Goal: Complete application form: Fill out and submit a form for a specific purpose

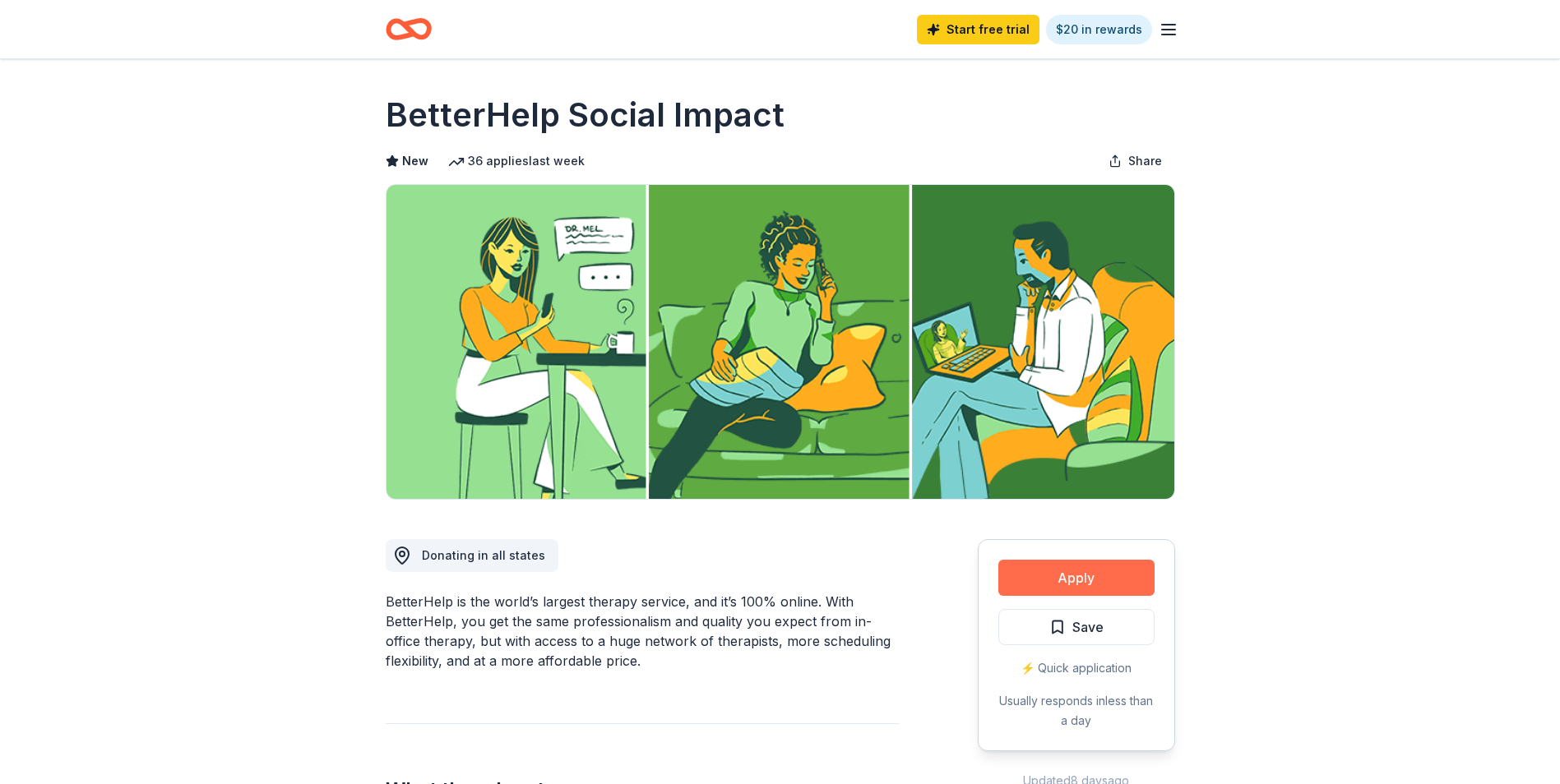
click at [1100, 583] on button "Apply" at bounding box center [1076, 577] width 156 height 36
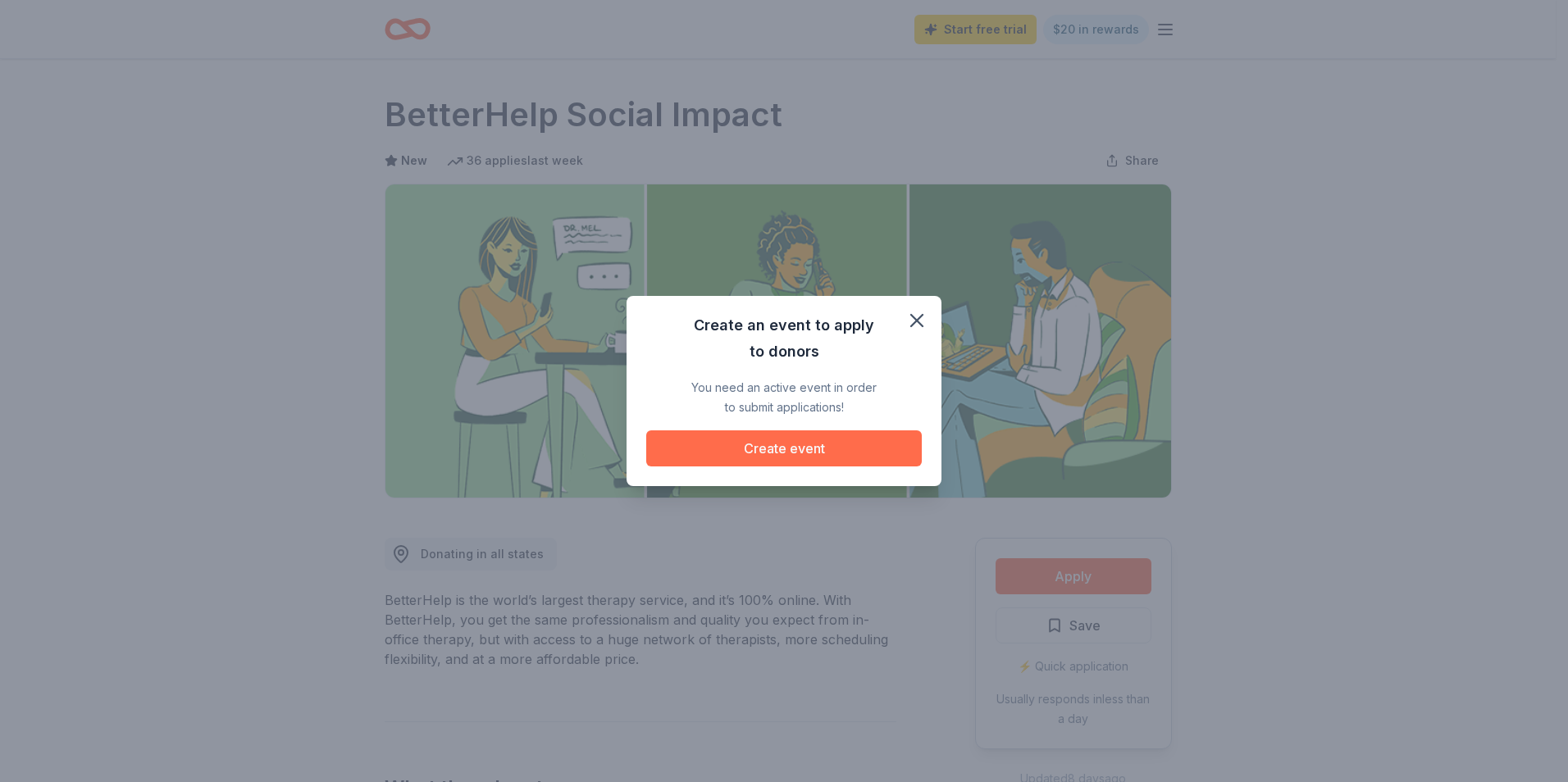
click at [813, 445] on button "Create event" at bounding box center [784, 448] width 276 height 36
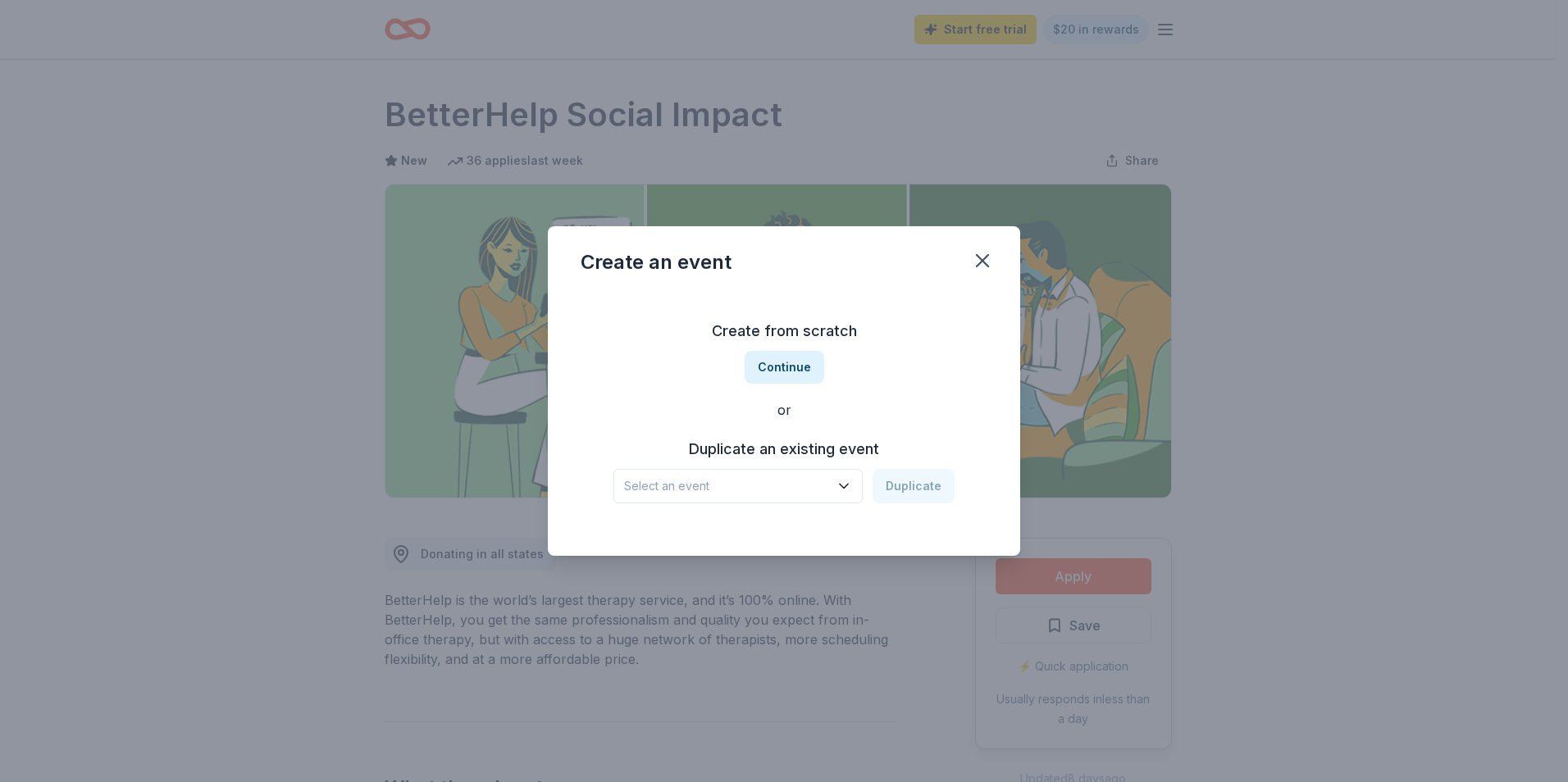
click at [789, 479] on span "Select an event" at bounding box center [726, 486] width 205 height 19
click at [777, 376] on div "Create from scratch Continue or Duplicate an existing event Select an event Dup…" at bounding box center [784, 410] width 407 height 238
click at [776, 371] on button "Continue" at bounding box center [784, 366] width 79 height 33
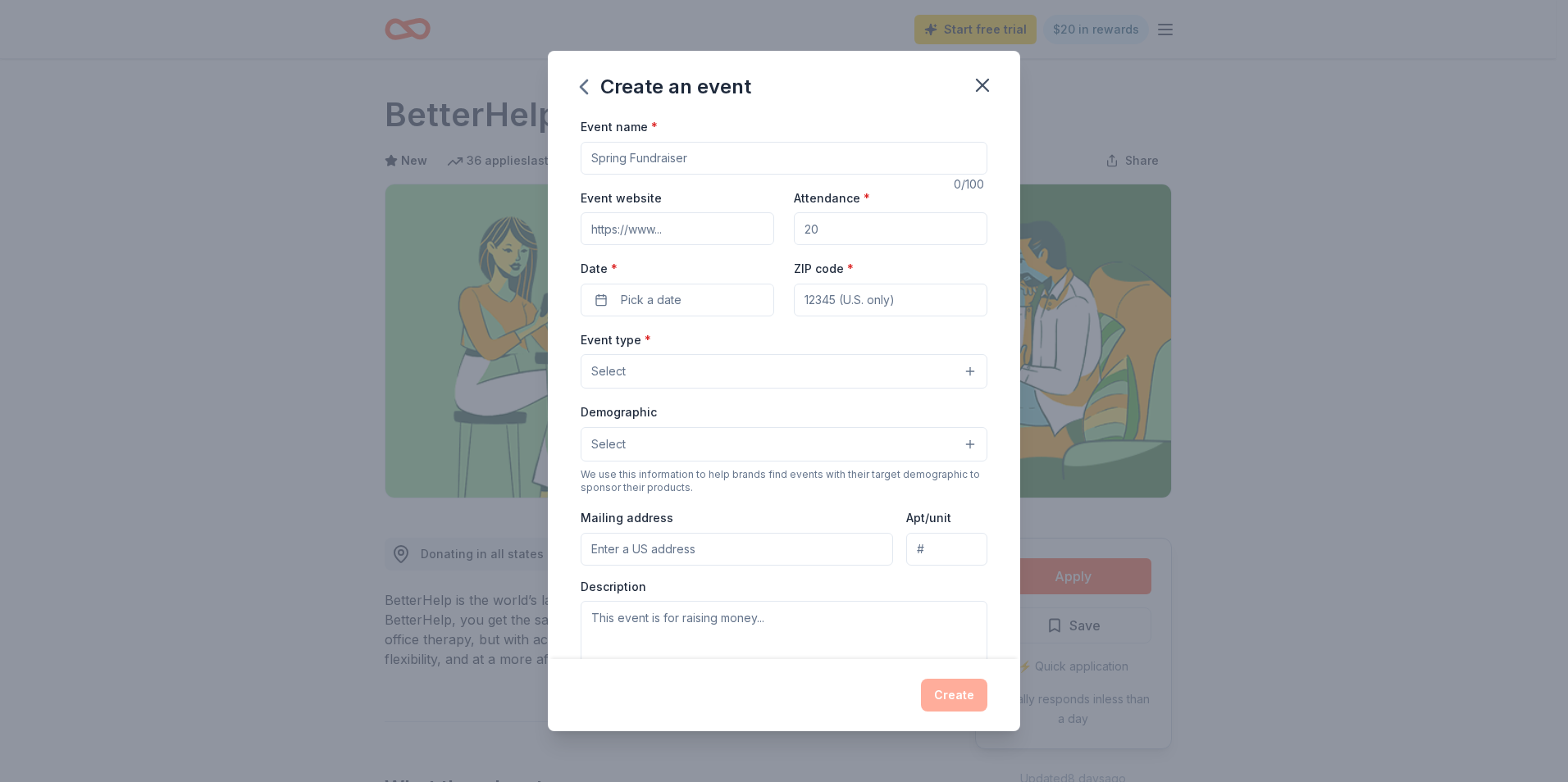
drag, startPoint x: 733, startPoint y: 158, endPoint x: 519, endPoint y: 149, distance: 214.2
click at [519, 149] on div "Create an event Event name * 0 /100 Event website Attendance * Date * Pick a da…" at bounding box center [784, 391] width 1568 height 782
type input "Strike Out [MEDICAL_DATA] Bowling Tournament and Fundraiser"
type input "www.cambriacac.org"
drag, startPoint x: 859, startPoint y: 238, endPoint x: 771, endPoint y: 222, distance: 89.4
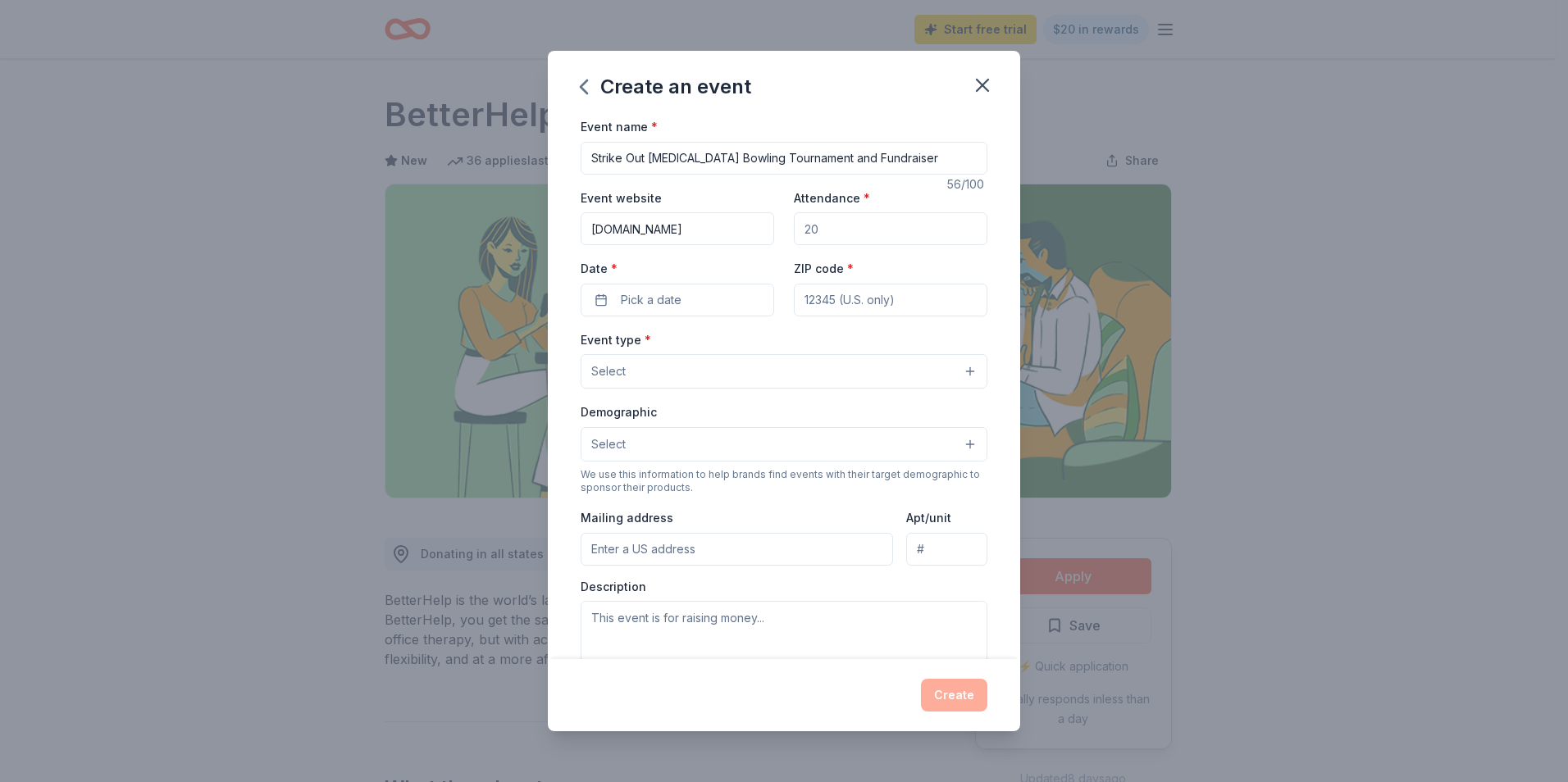
click at [771, 222] on div "Event website www.cambriacac.org Attendance * Date * Pick a date ZIP code *" at bounding box center [784, 252] width 407 height 129
type input "450"
click at [669, 303] on span "Pick a date" at bounding box center [651, 300] width 61 height 19
click at [764, 349] on button "Go to next month" at bounding box center [763, 343] width 23 height 23
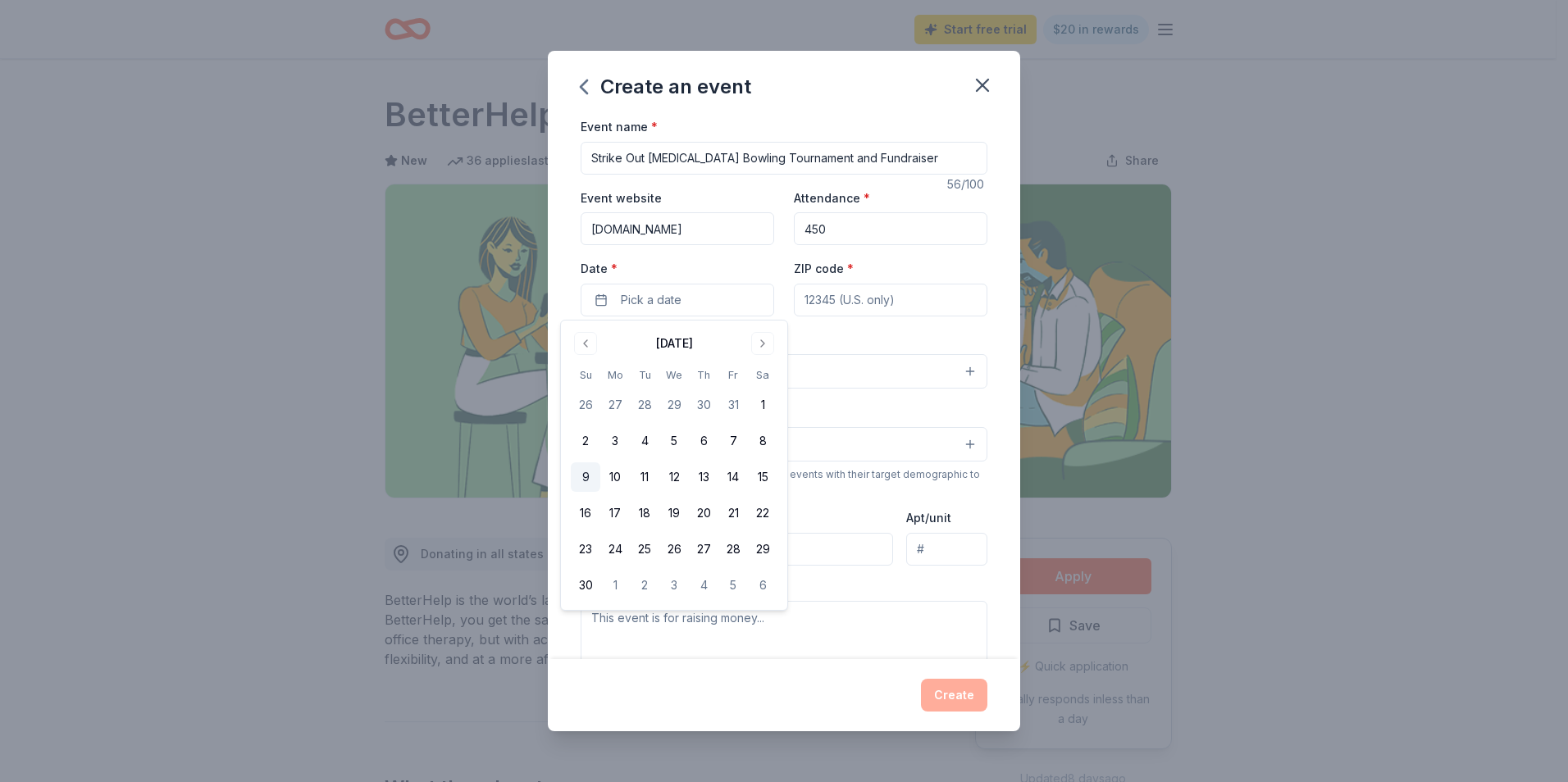
click at [595, 476] on button "9" at bounding box center [586, 477] width 30 height 30
click at [896, 304] on input "ZIP code *" at bounding box center [891, 299] width 194 height 33
type input "15904"
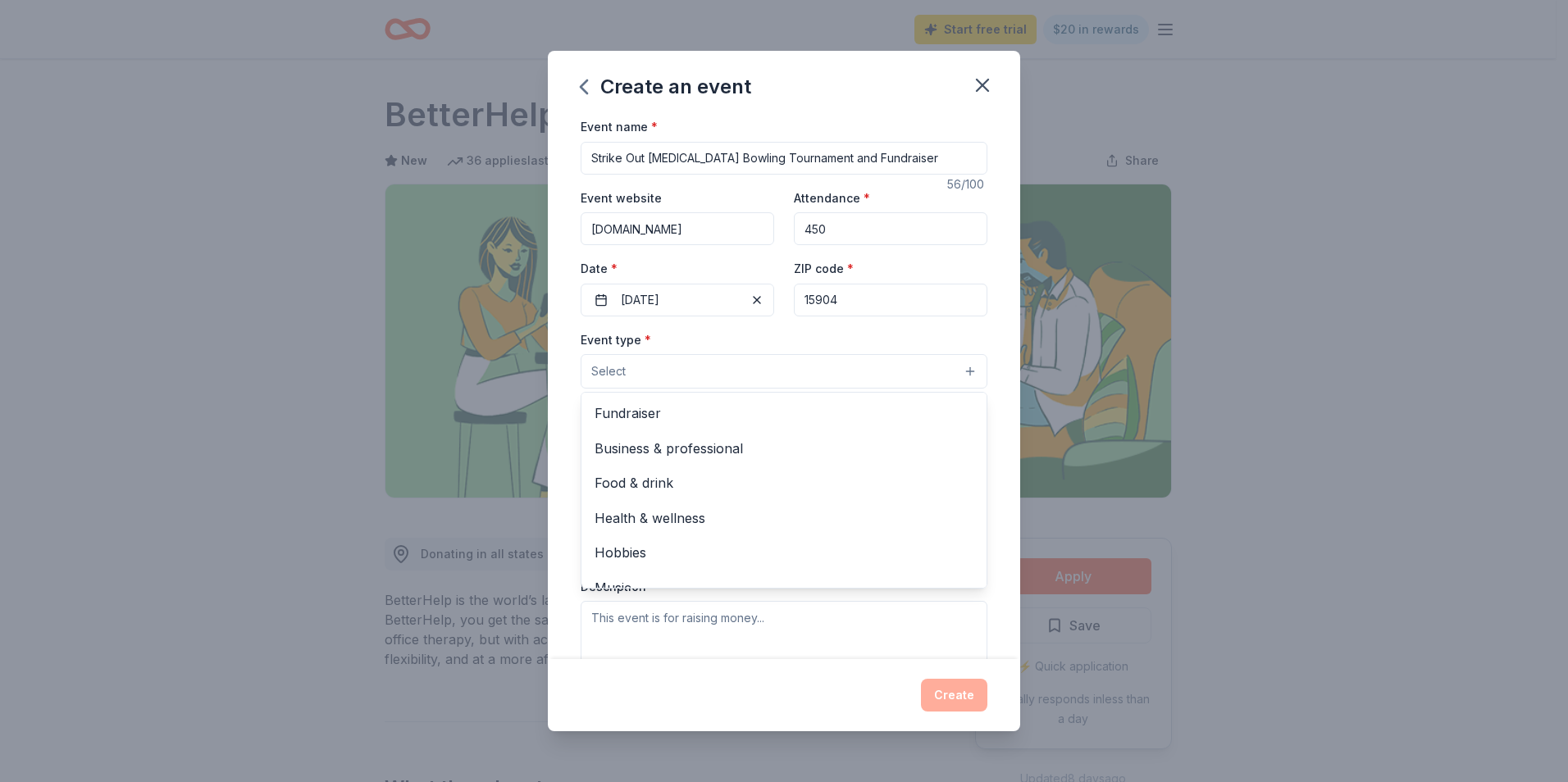
click at [636, 378] on button "Select" at bounding box center [784, 371] width 407 height 34
click at [645, 408] on span "Fundraiser" at bounding box center [784, 413] width 379 height 21
click at [984, 350] on div "Event name * Strike Out Child Abuse Bowling Tournament and Fundraiser 56 /100 E…" at bounding box center [784, 387] width 472 height 542
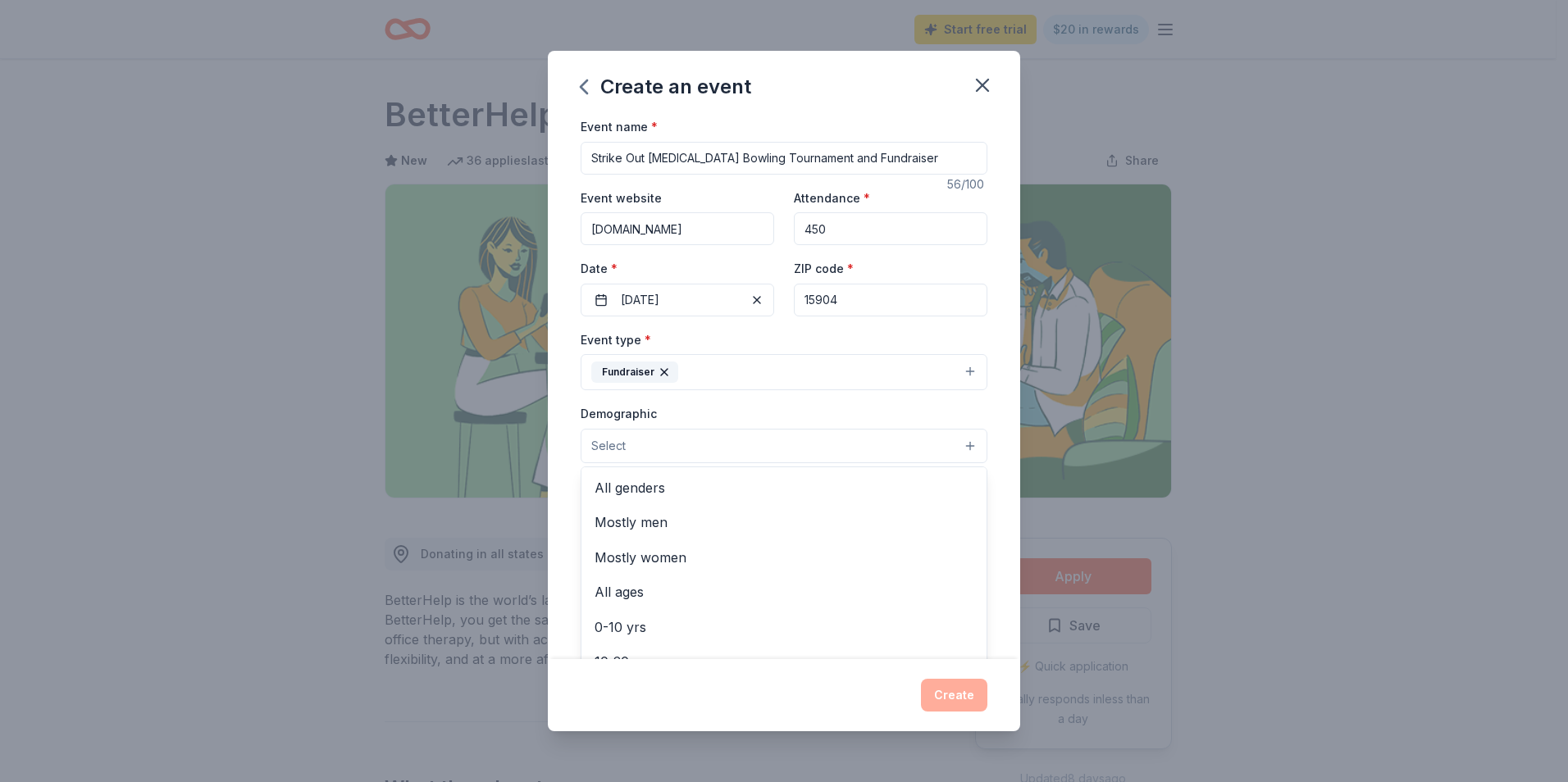
click at [721, 431] on button "Select" at bounding box center [784, 446] width 407 height 34
click at [679, 491] on span "All genders" at bounding box center [784, 488] width 379 height 21
click at [662, 562] on span "All ages" at bounding box center [784, 559] width 379 height 21
click at [1006, 530] on div "Event name * Strike Out Child Abuse Bowling Tournament and Fundraiser 56 /100 E…" at bounding box center [784, 387] width 472 height 542
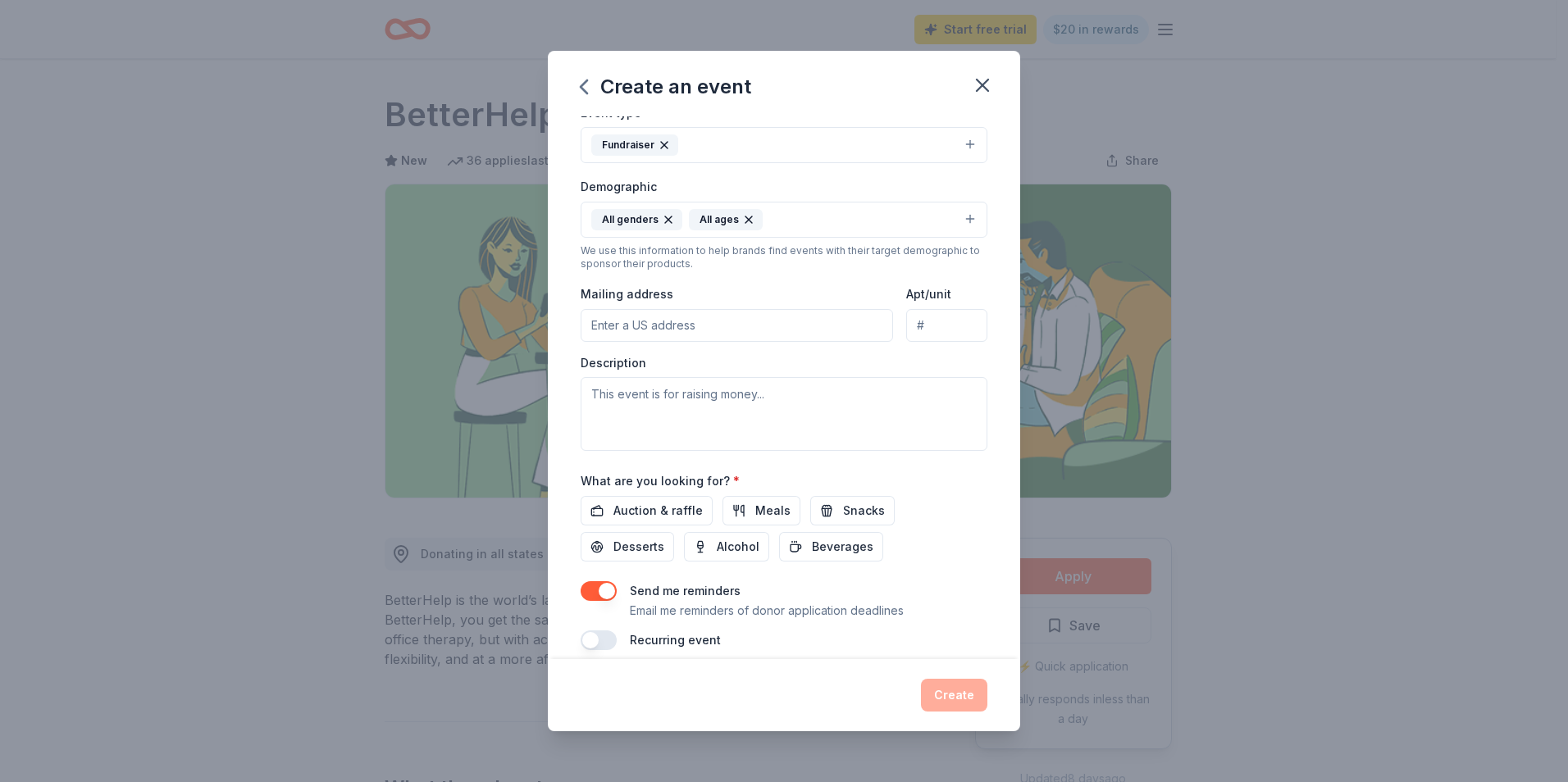
scroll to position [244, 0]
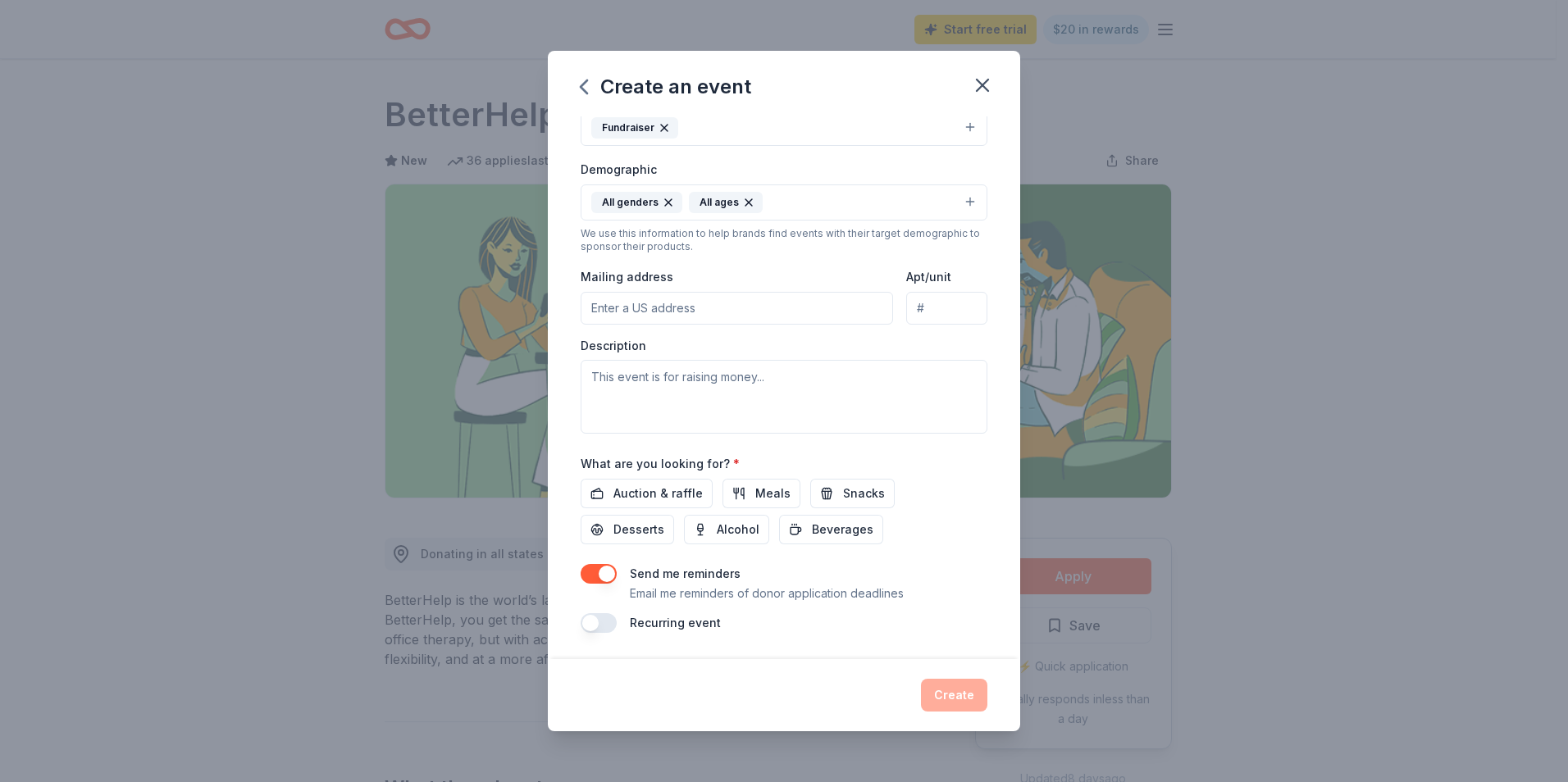
click at [634, 296] on input "Mailing address" at bounding box center [736, 307] width 313 height 33
type input "117 Work Drive"
type input "Johnstown PA 15904"
click at [664, 386] on textarea at bounding box center [784, 397] width 407 height 74
click at [636, 394] on textarea at bounding box center [784, 397] width 407 height 74
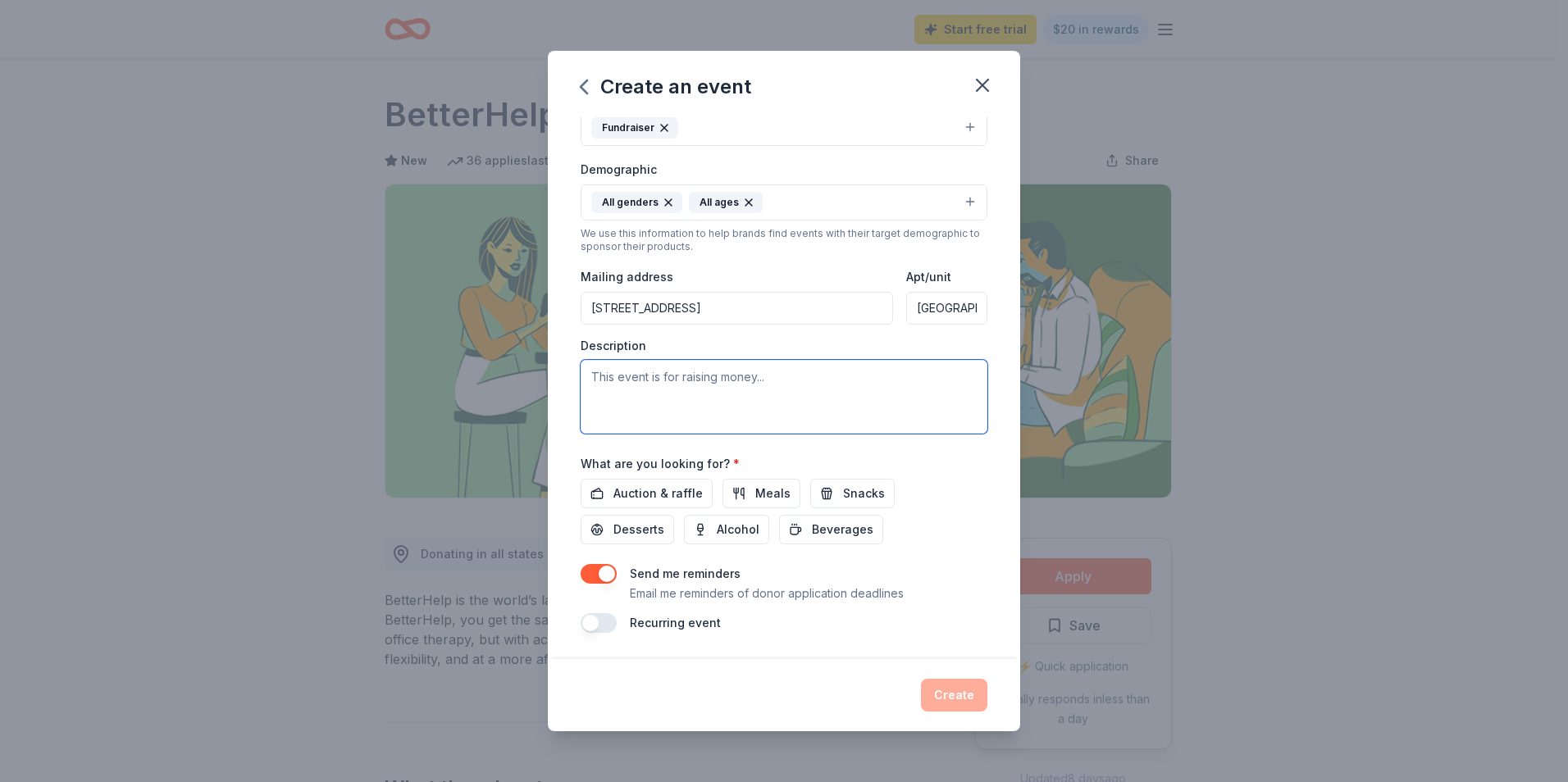
paste textarea "Circle of Support CAC is holding a "Strike Out Child Abuse" bowling tournament …"
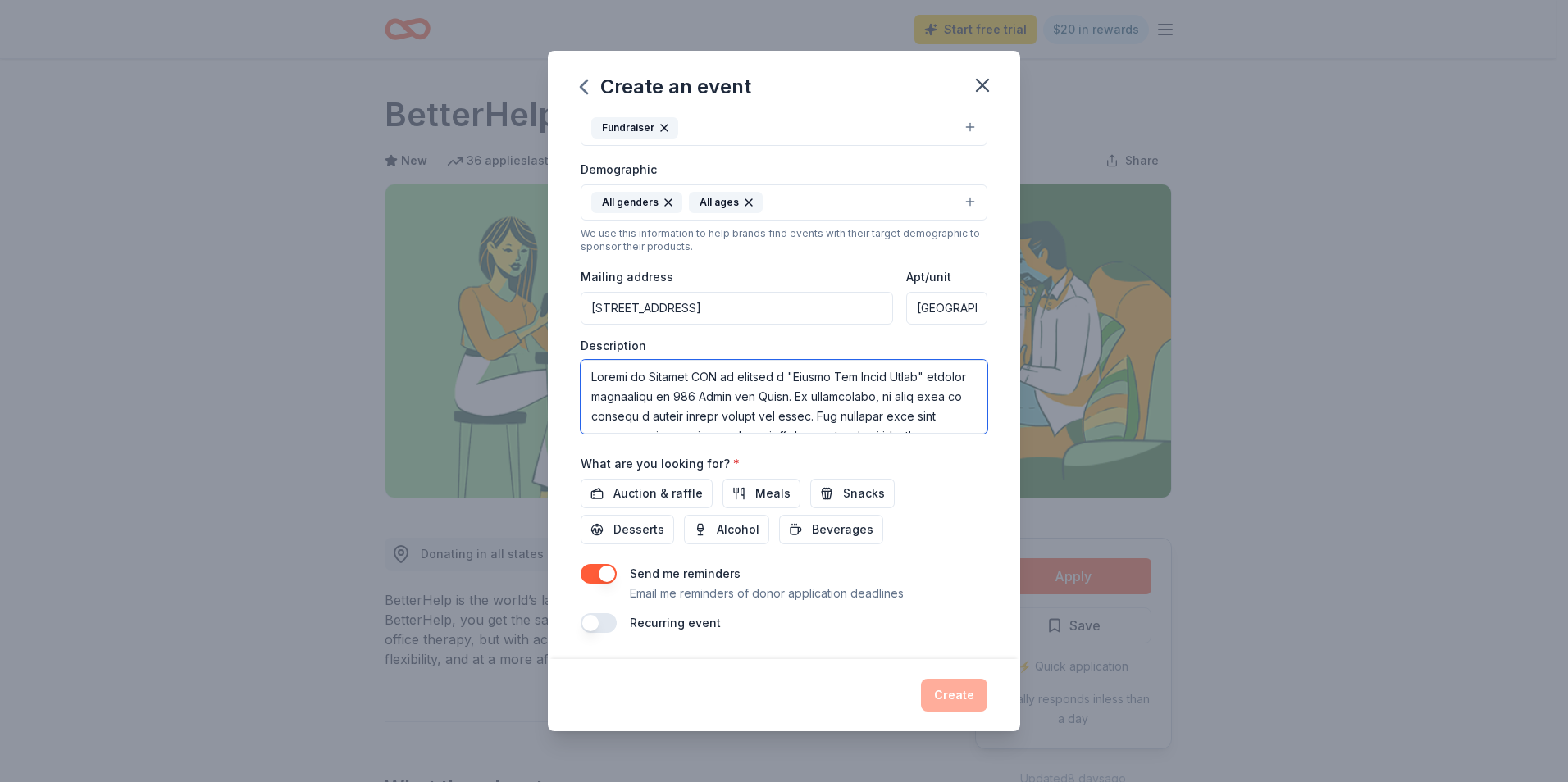
scroll to position [581, 0]
type textarea "Circle of Support CAC is holding a "Strike Out Child Abuse" bowling tournament …"
click at [673, 489] on span "Auction & raffle" at bounding box center [657, 493] width 89 height 19
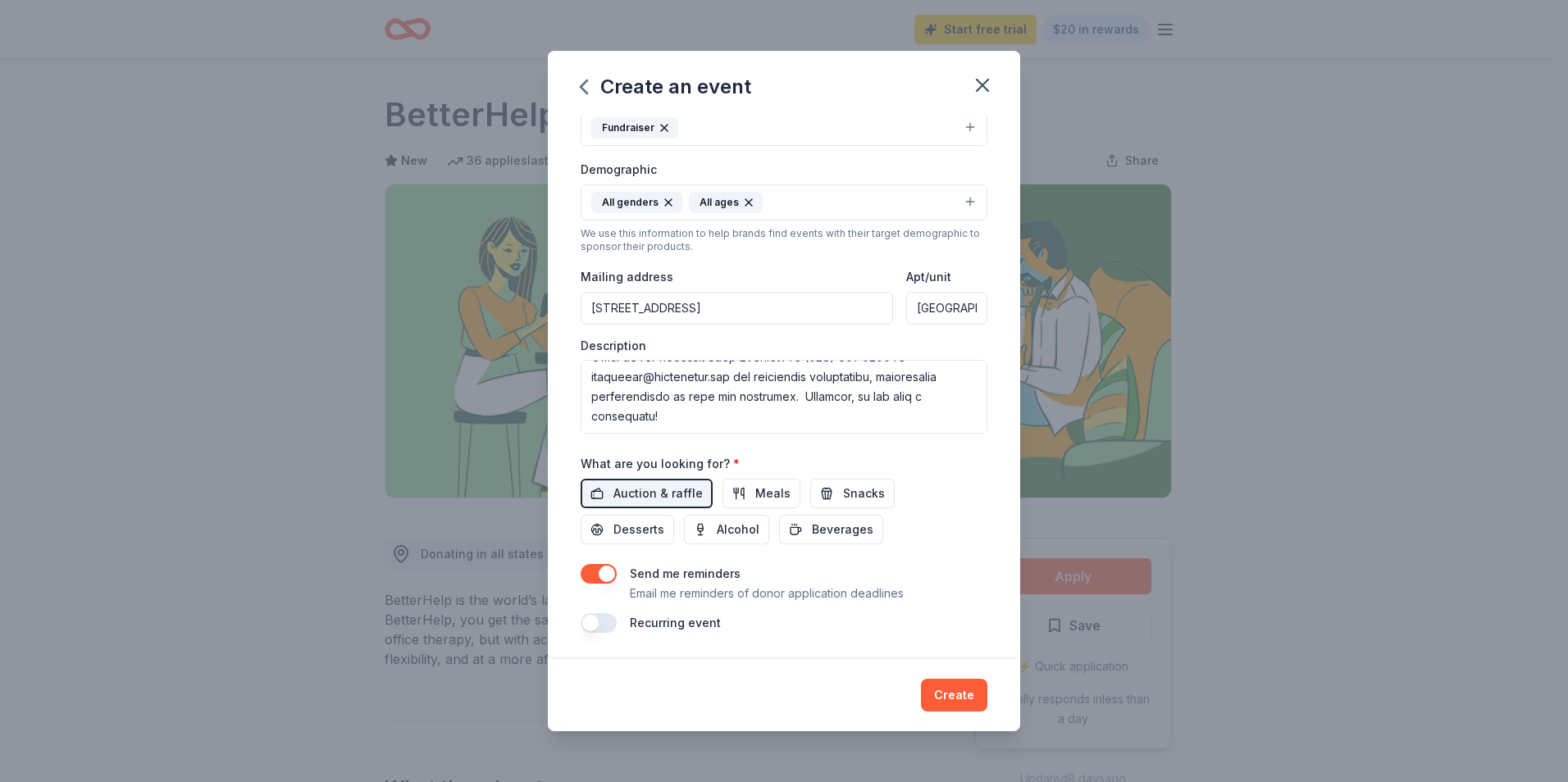
click at [603, 566] on button "button" at bounding box center [598, 573] width 36 height 19
click at [950, 690] on button "Create" at bounding box center [953, 695] width 66 height 33
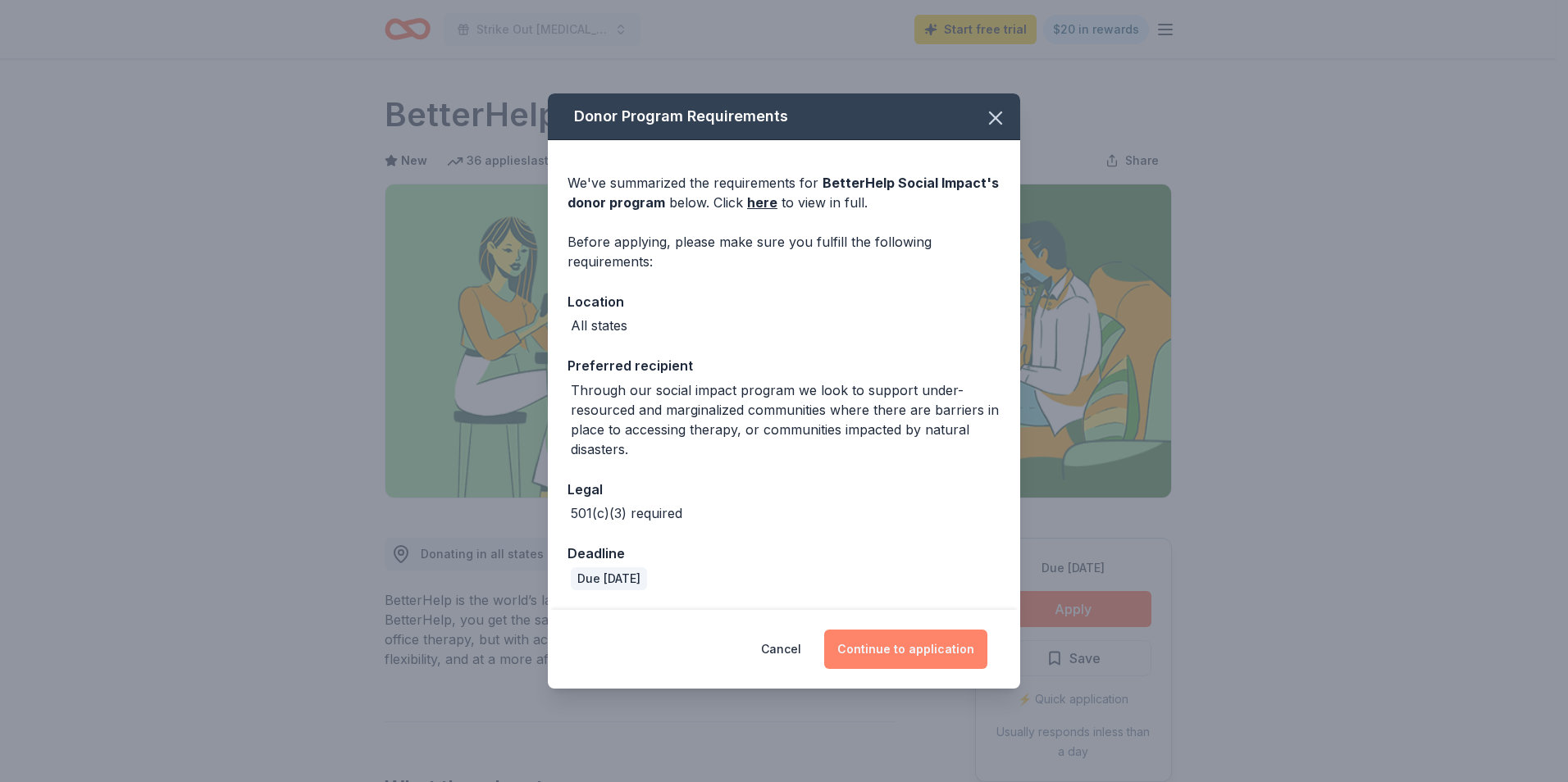
click at [936, 653] on button "Continue to application" at bounding box center [906, 649] width 163 height 40
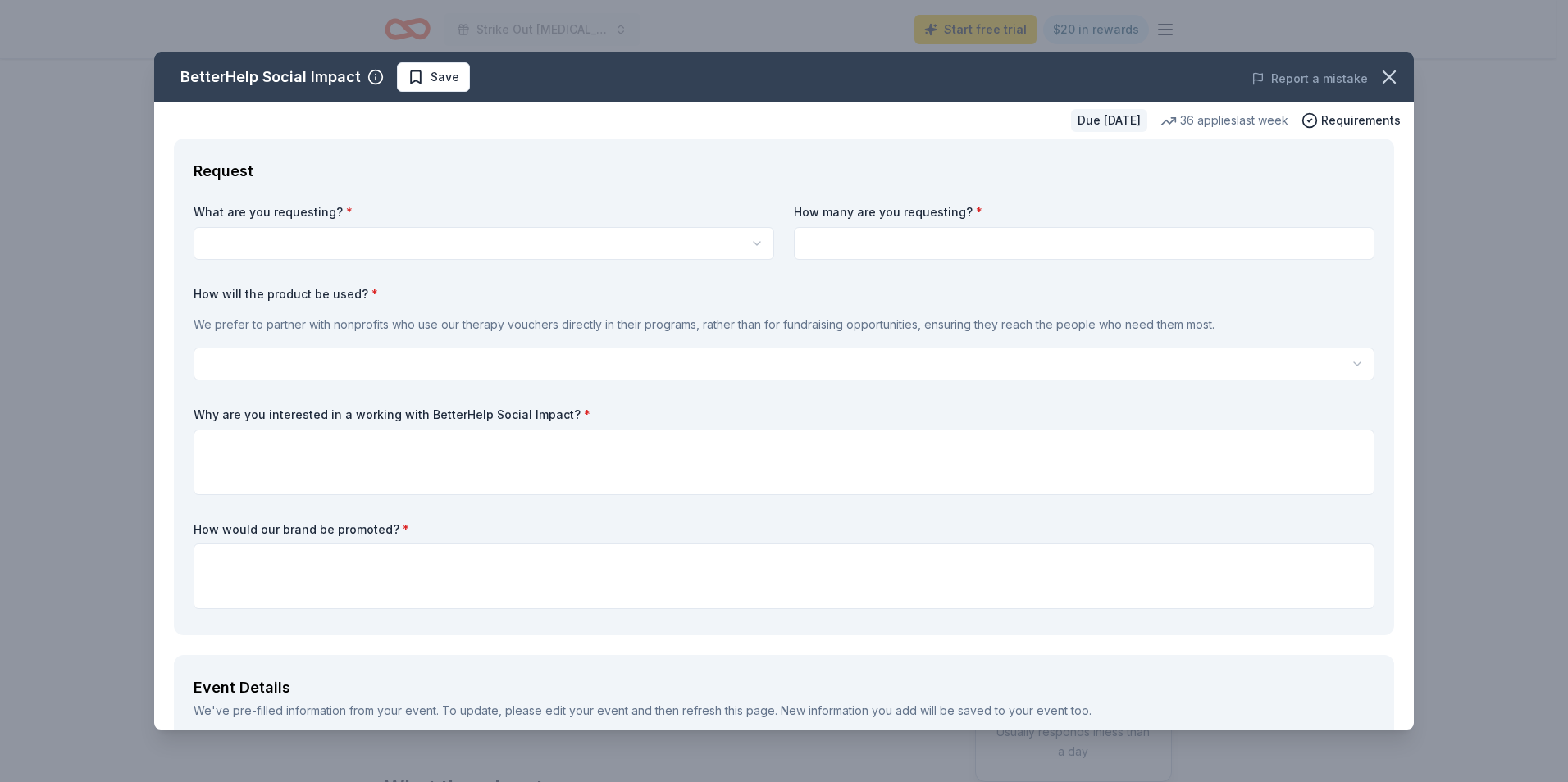
click at [332, 262] on div "What are you requesting? * Vouchers for 3 months of free therapy How many are y…" at bounding box center [784, 409] width 1180 height 411
click at [339, 255] on html "Strike Out Child Abuse Bowling Tournament and Fundraiser Start free trial $20 i…" at bounding box center [784, 391] width 1568 height 782
select select "Vouchers for 3 months of free therapy"
click at [921, 243] on input at bounding box center [1084, 243] width 581 height 33
type input "1"
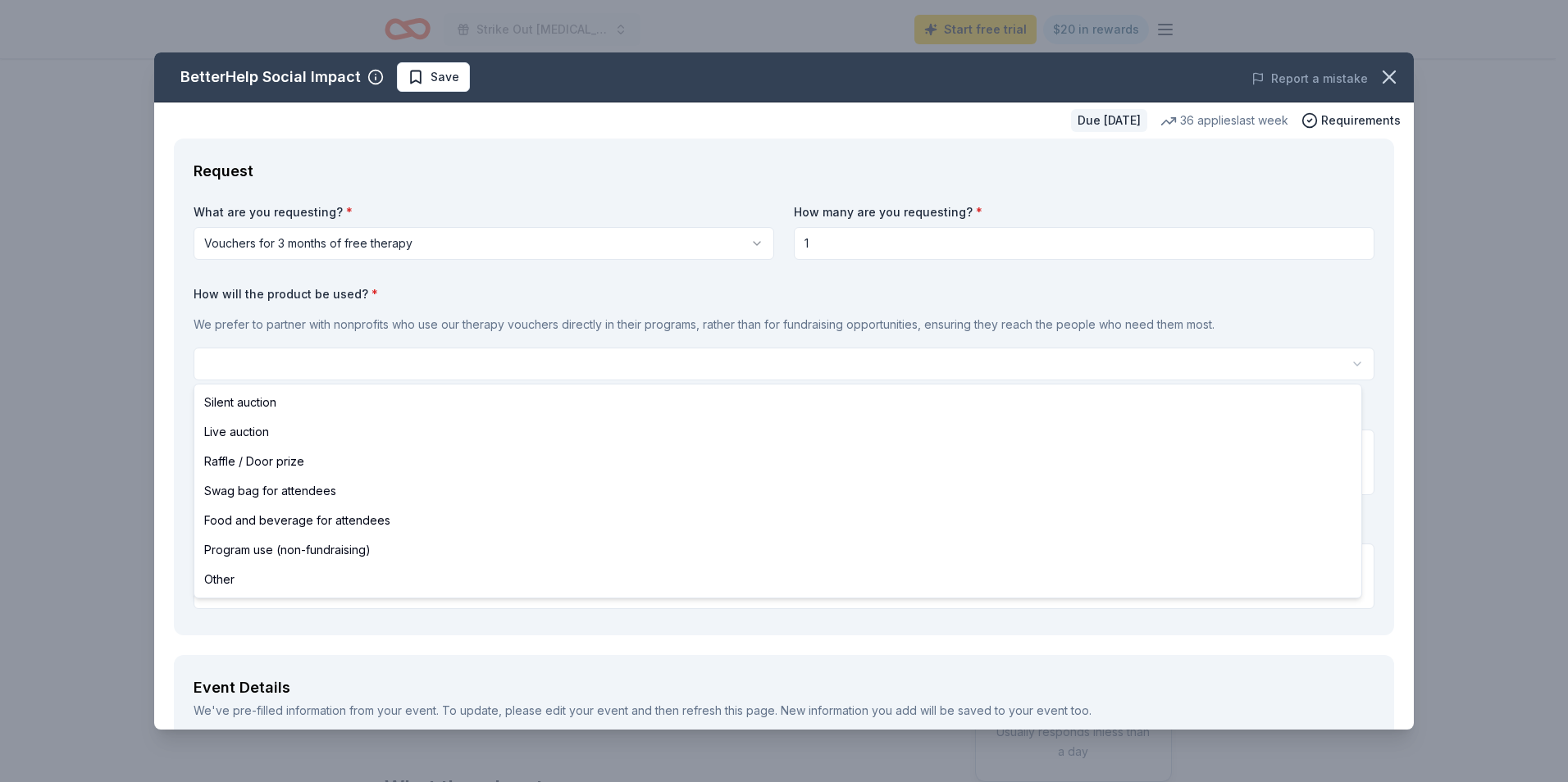
click at [354, 368] on html "Strike Out Child Abuse Bowling Tournament and Fundraiser Start free trial $20 i…" at bounding box center [784, 391] width 1568 height 782
select select "silentAuction"
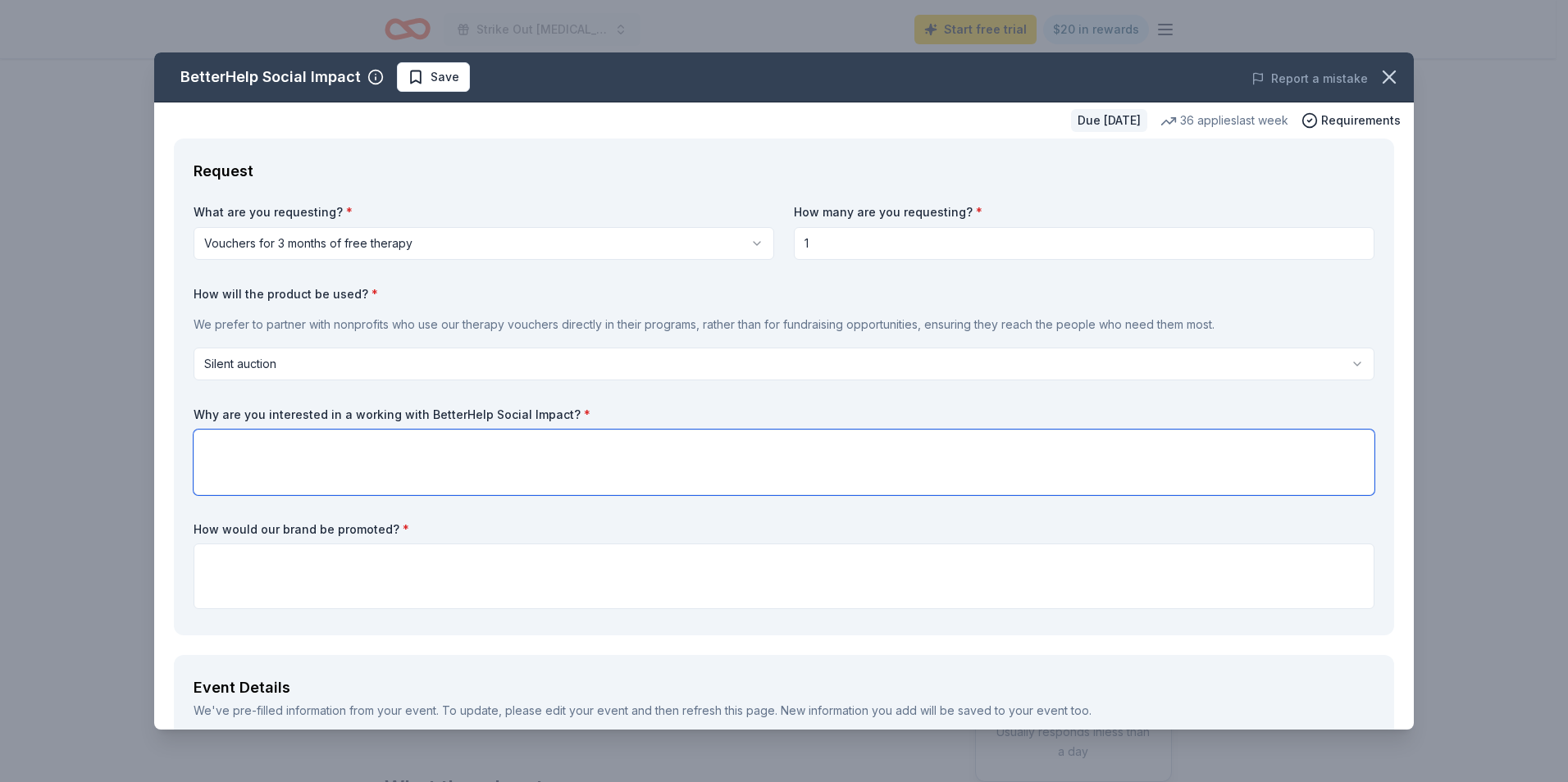
click at [298, 460] on textarea at bounding box center [784, 462] width 1180 height 65
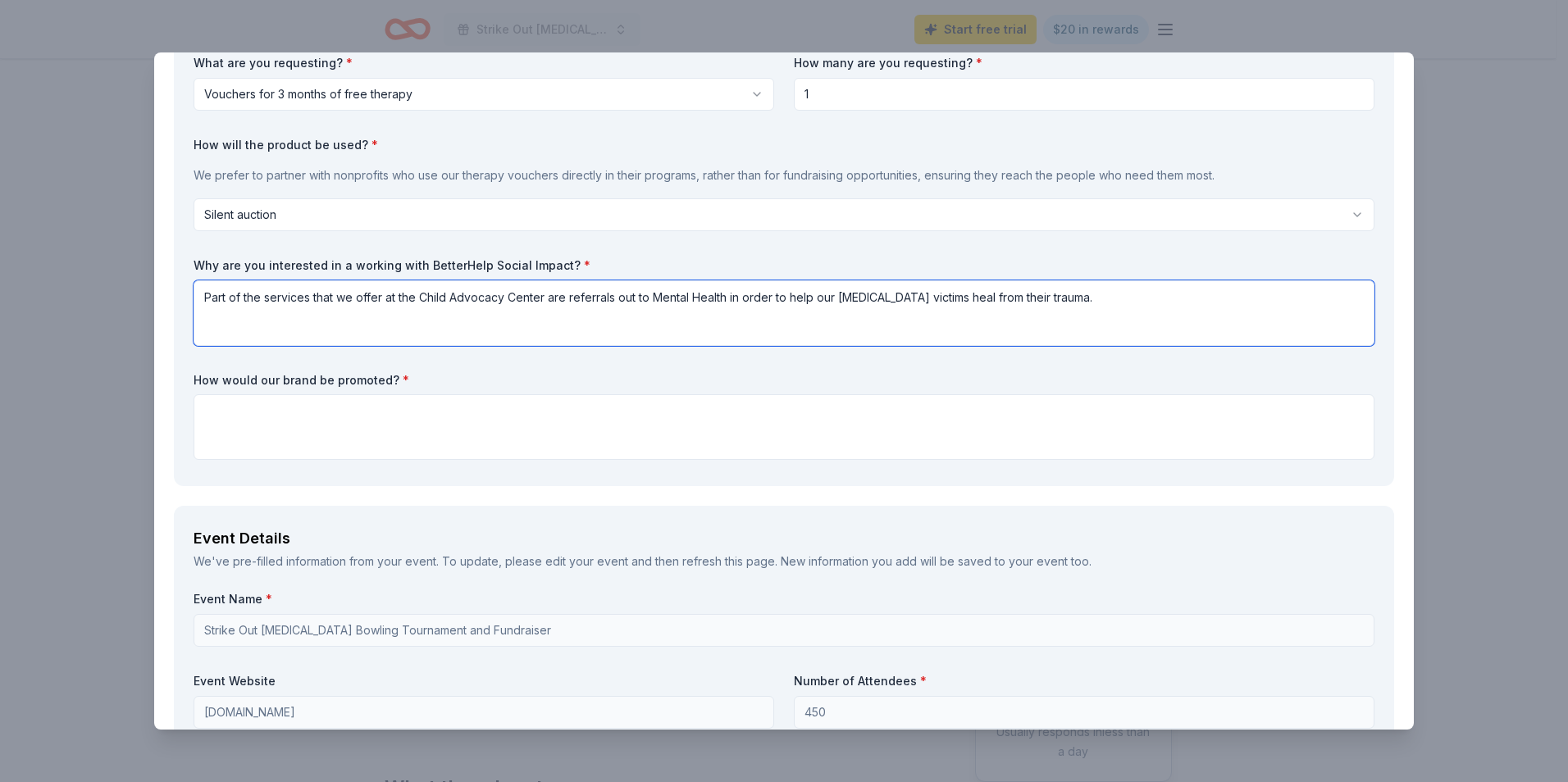
scroll to position [164, 0]
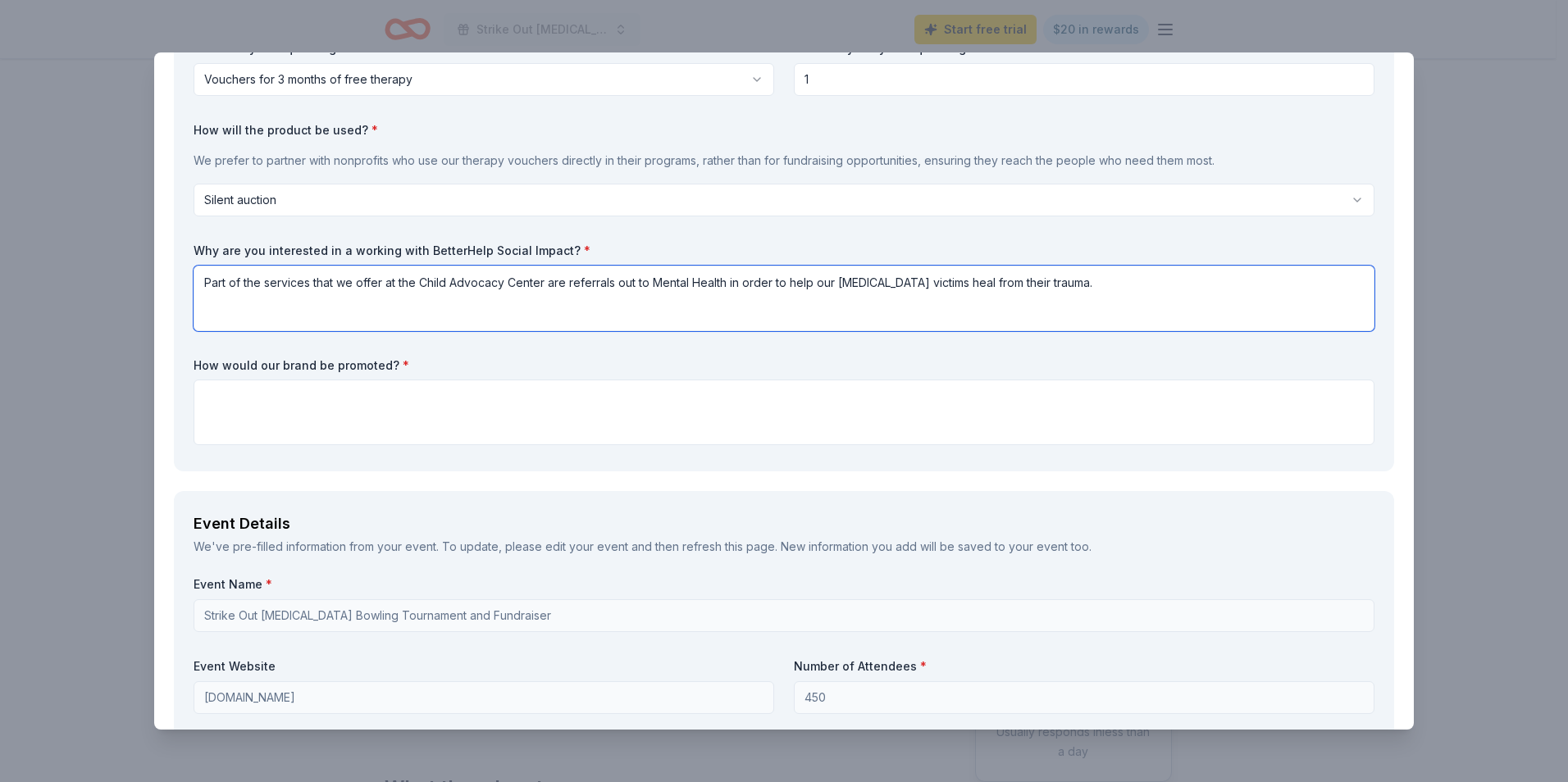
type textarea "Part of the services that we offer at the Child Advocacy Center are referrals o…"
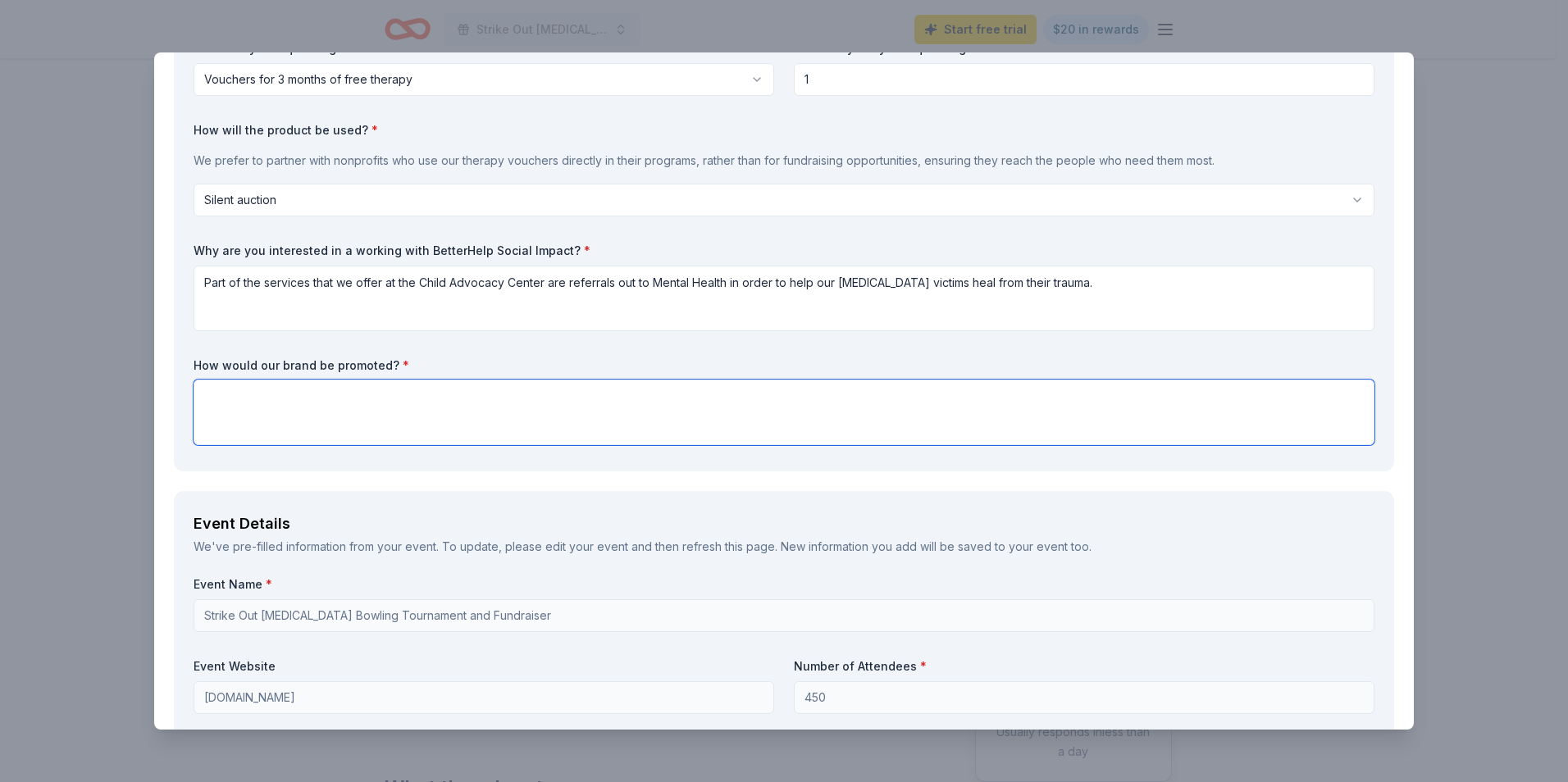
click at [302, 409] on textarea at bounding box center [784, 412] width 1180 height 65
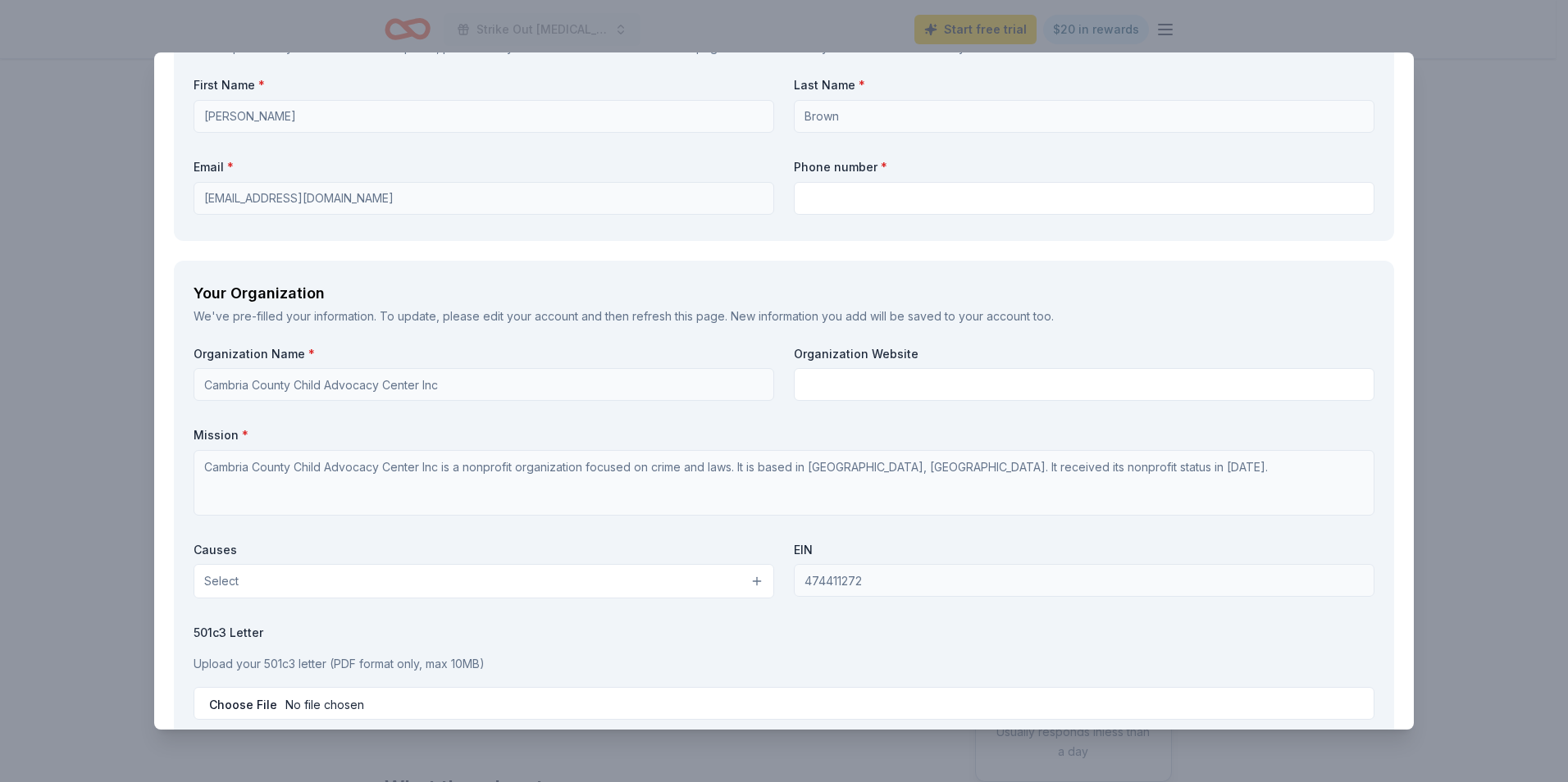
scroll to position [1476, 0]
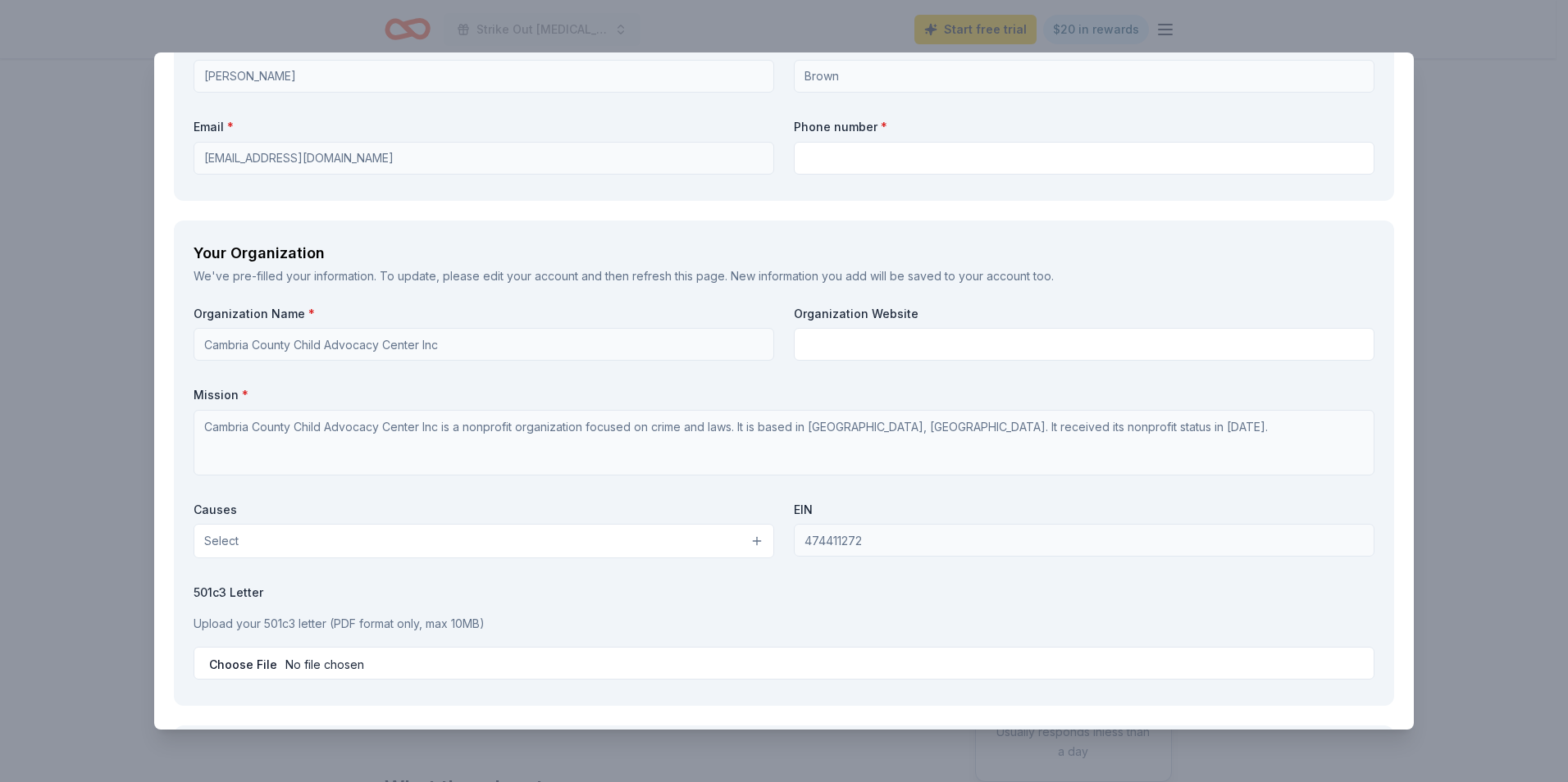
type textarea "Social, local, digital and printed media."
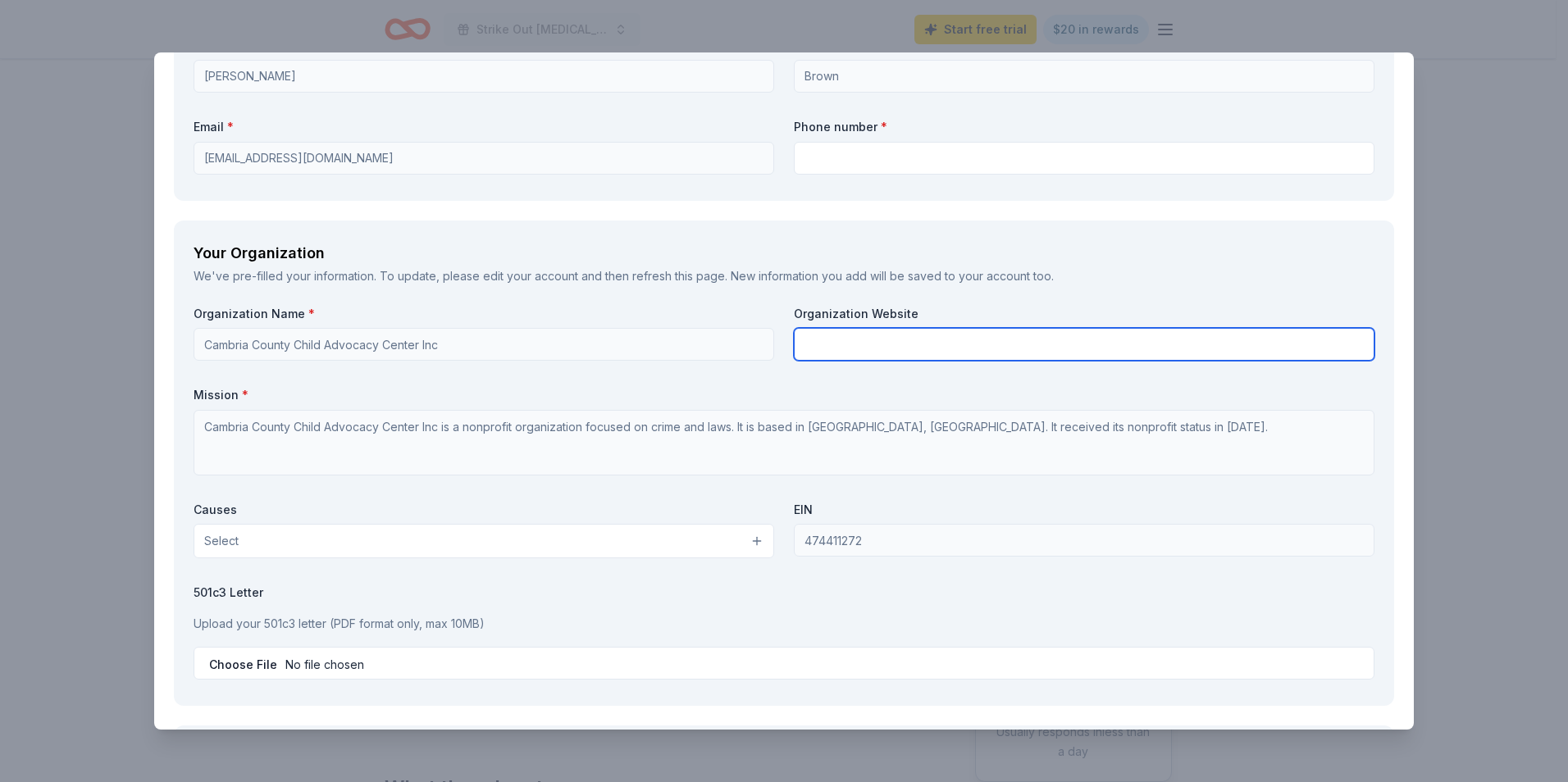
click at [816, 355] on input "text" at bounding box center [1084, 343] width 581 height 33
type input "www.cambriacac.org"
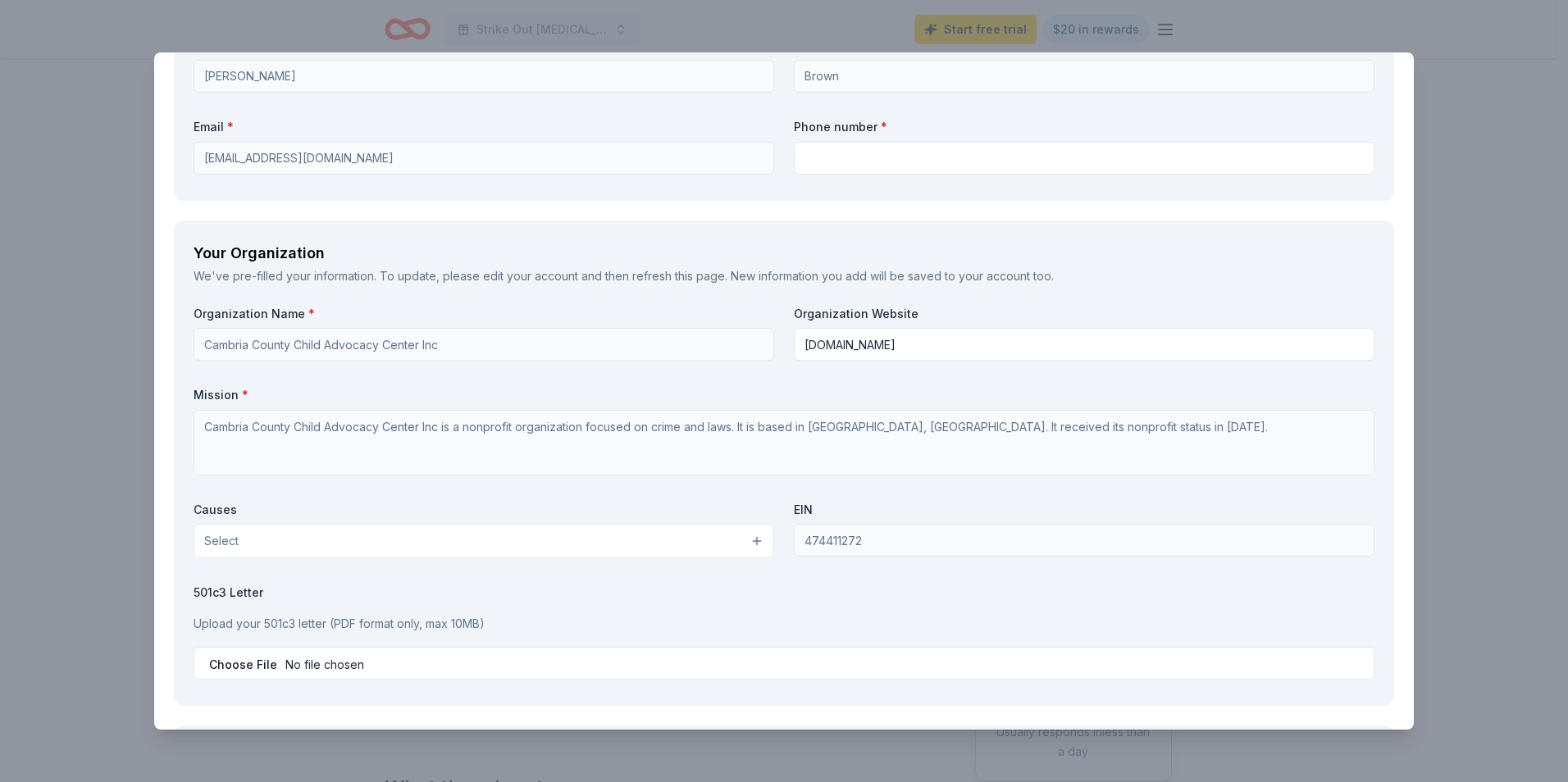
click at [486, 537] on button "Select" at bounding box center [484, 541] width 581 height 34
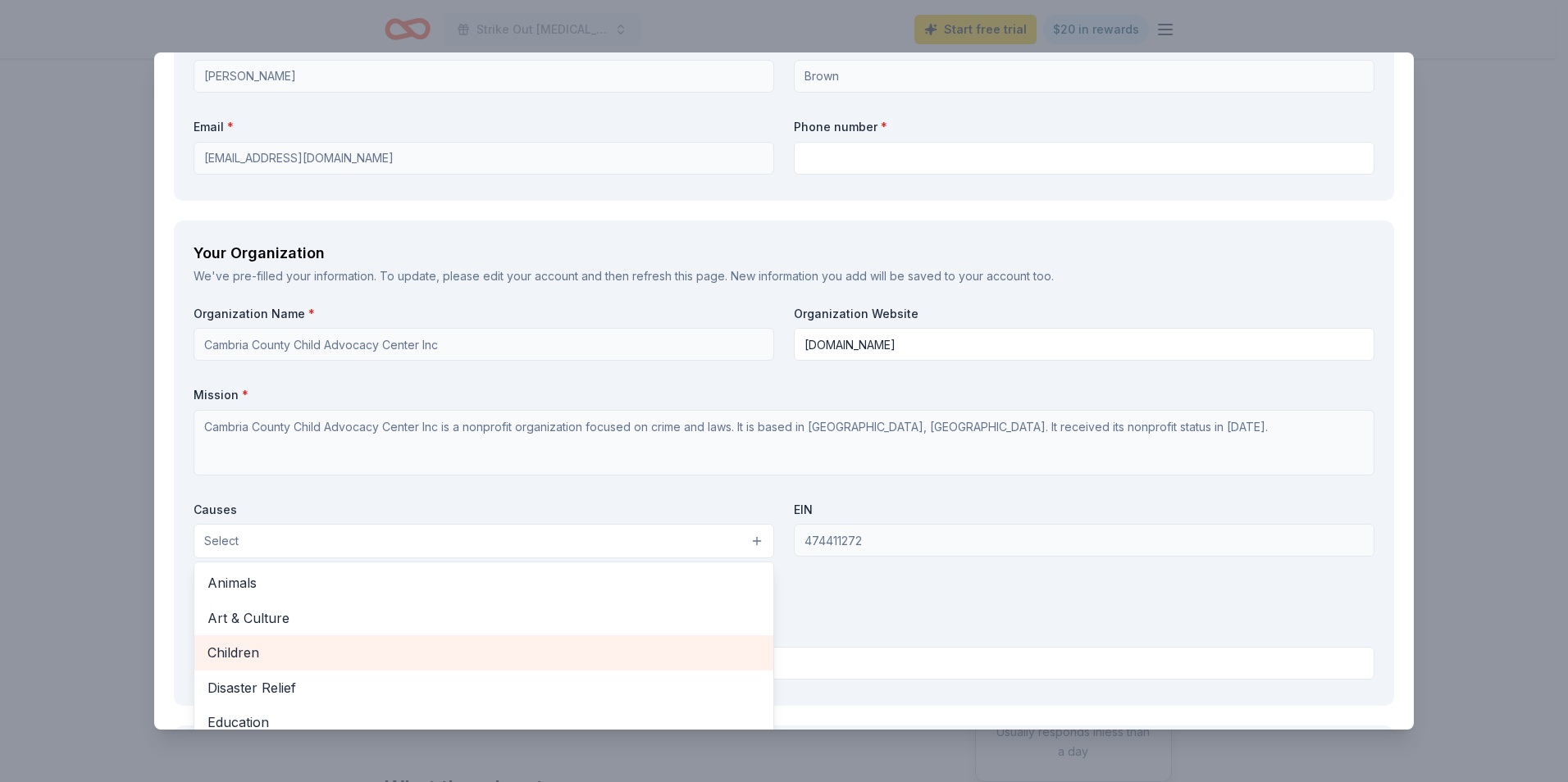
click at [293, 647] on span "Children" at bounding box center [484, 653] width 552 height 21
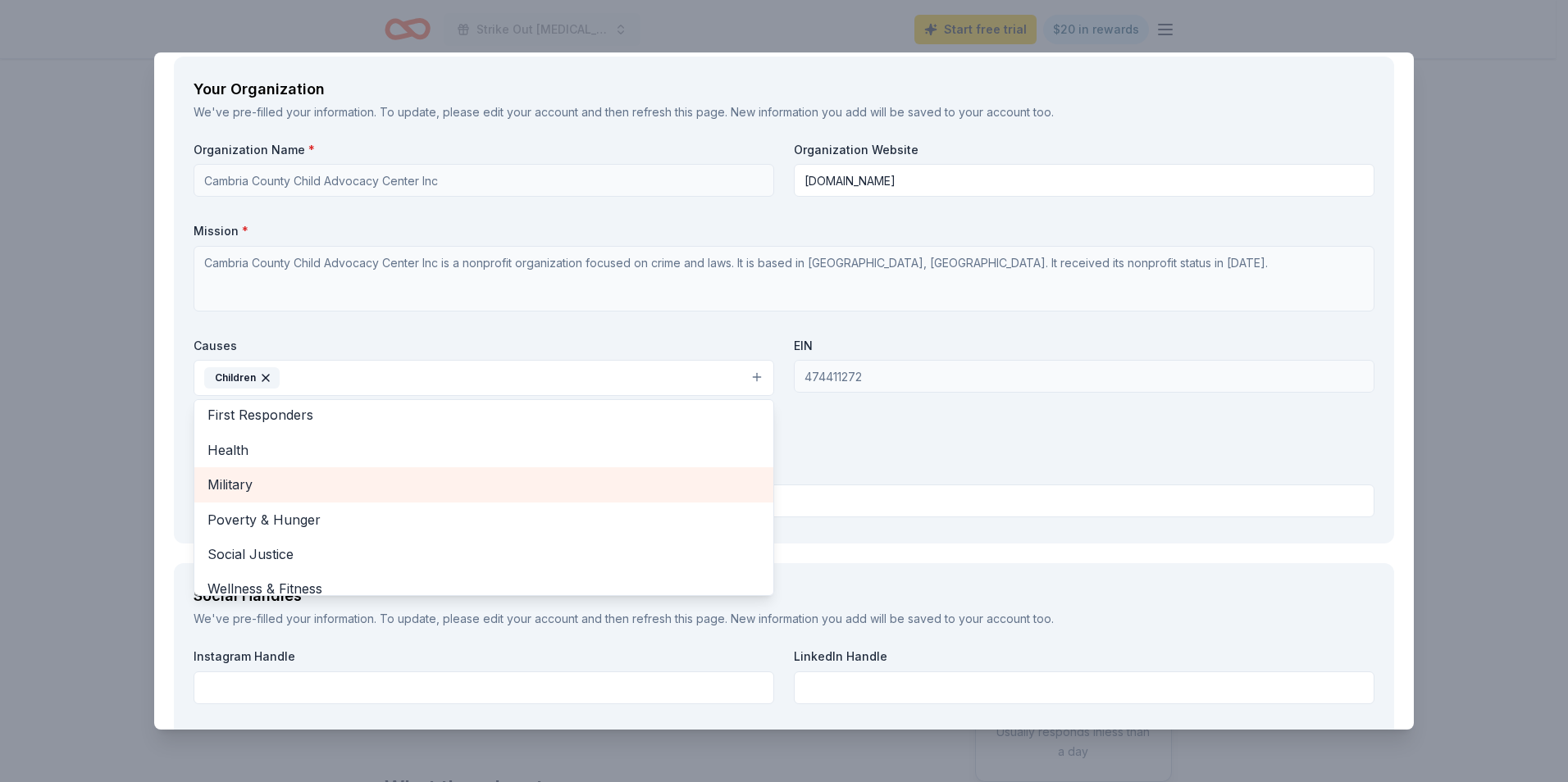
scroll to position [194, 0]
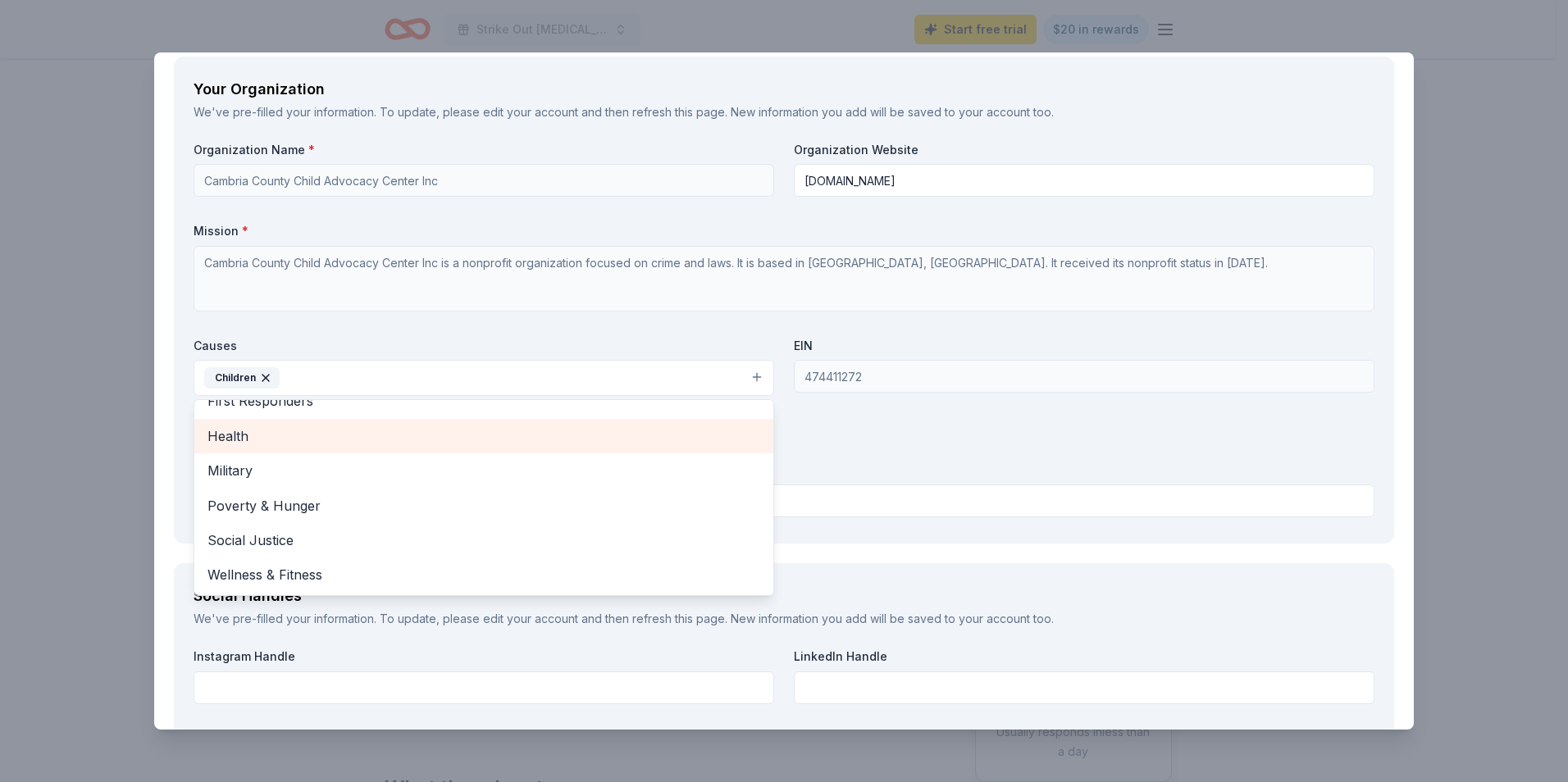
click at [255, 442] on span "Health" at bounding box center [484, 436] width 552 height 21
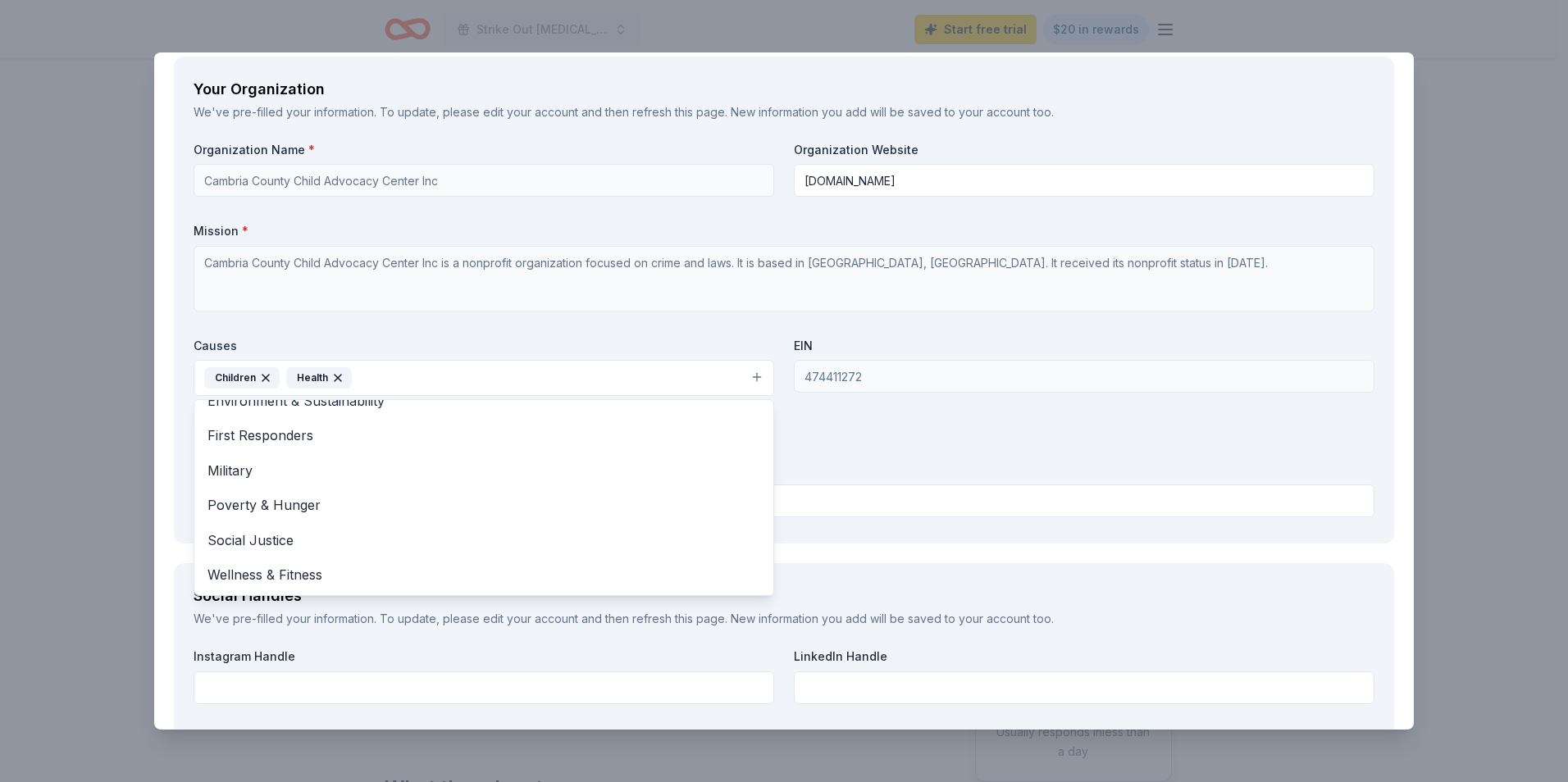
click at [1048, 411] on div "Organization Name * Cambria County Child Advocacy Center Inc Organization Websi…" at bounding box center [784, 333] width 1180 height 382
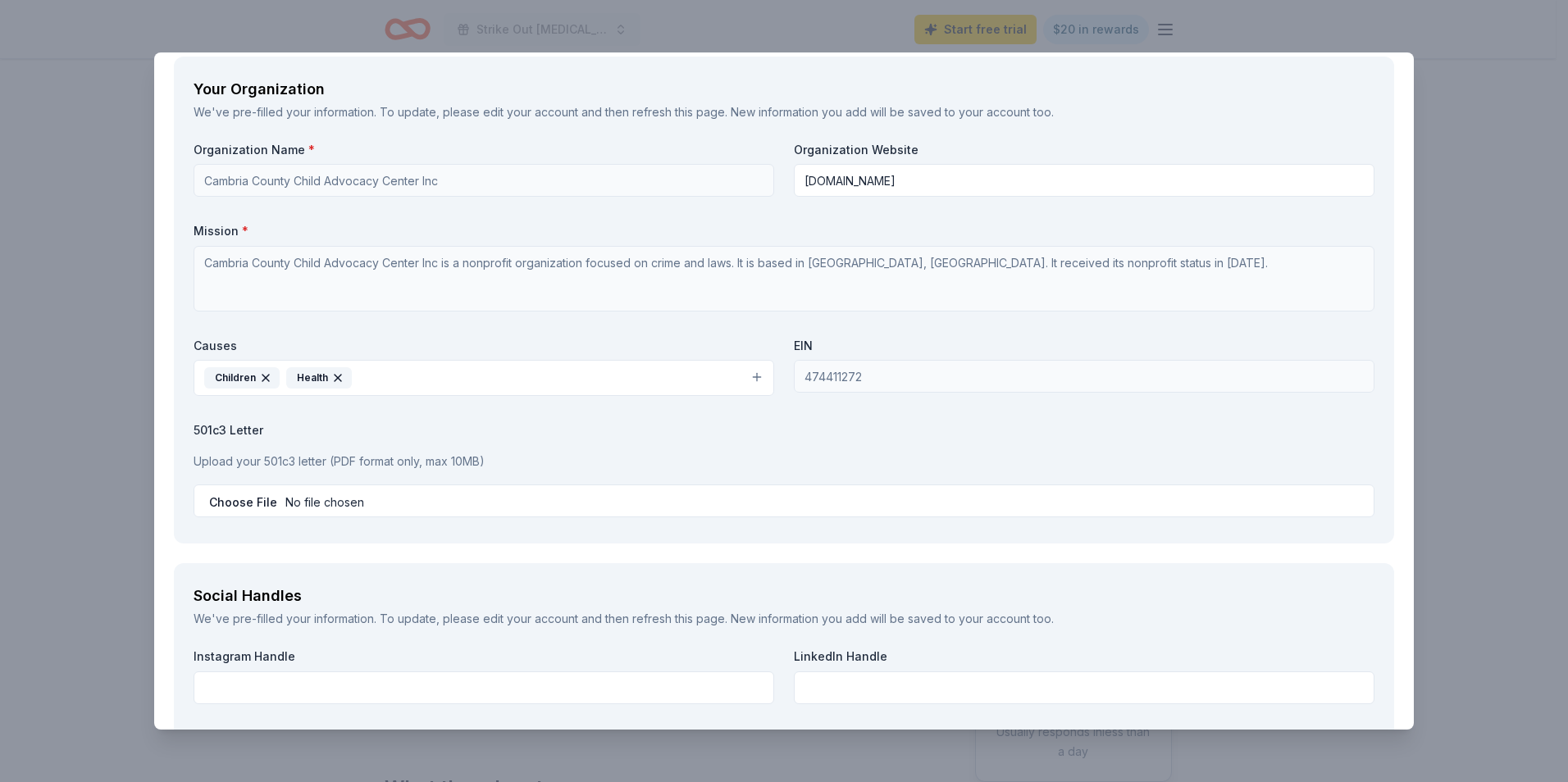
click at [375, 461] on p "Upload your 501c3 letter (PDF format only, max 10MB)" at bounding box center [784, 461] width 1180 height 19
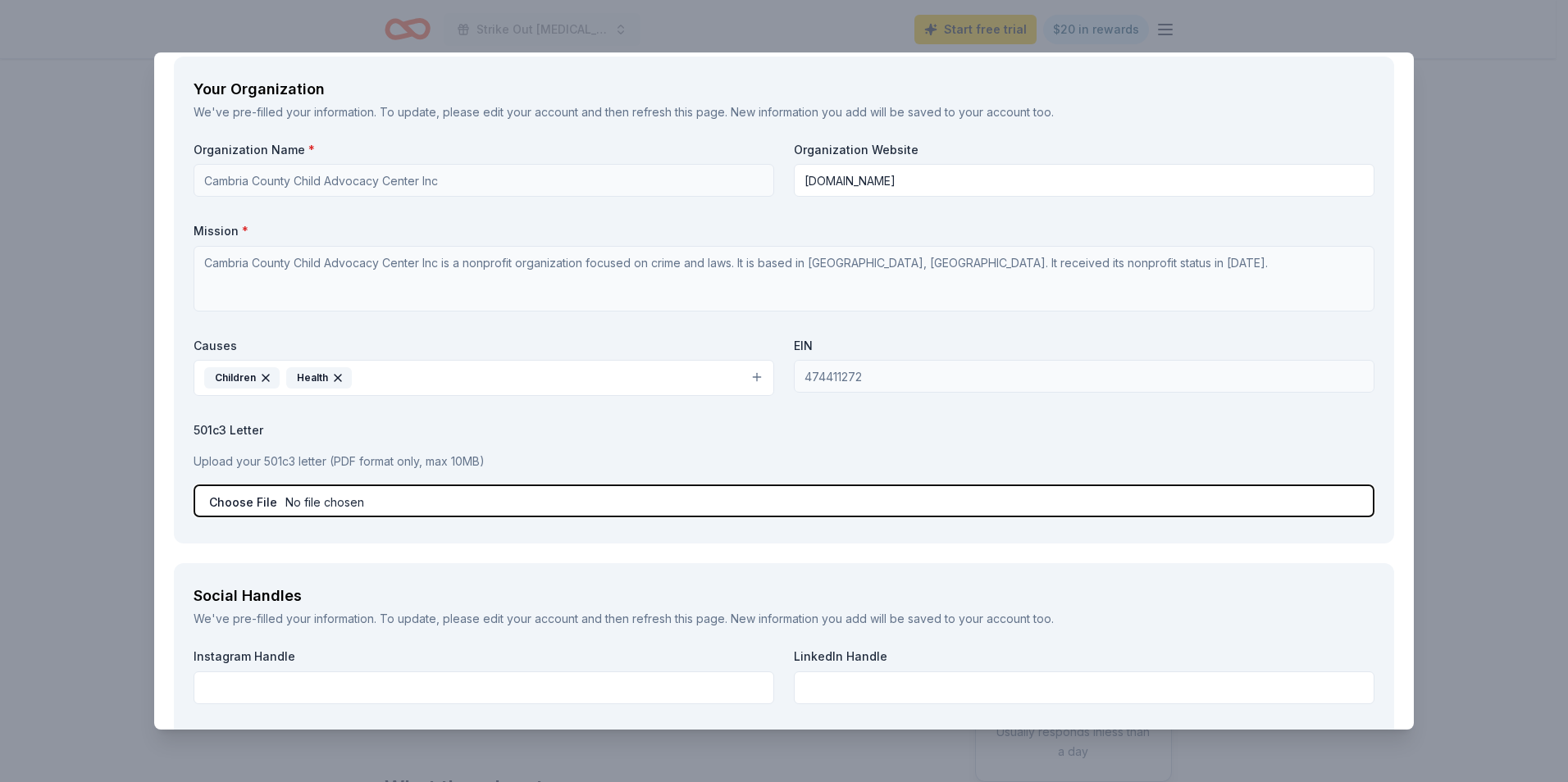
click at [240, 497] on input "file" at bounding box center [784, 500] width 1180 height 33
type input "C:\fakepath\Cambria CAC IRS notice - tax exempt.pdf"
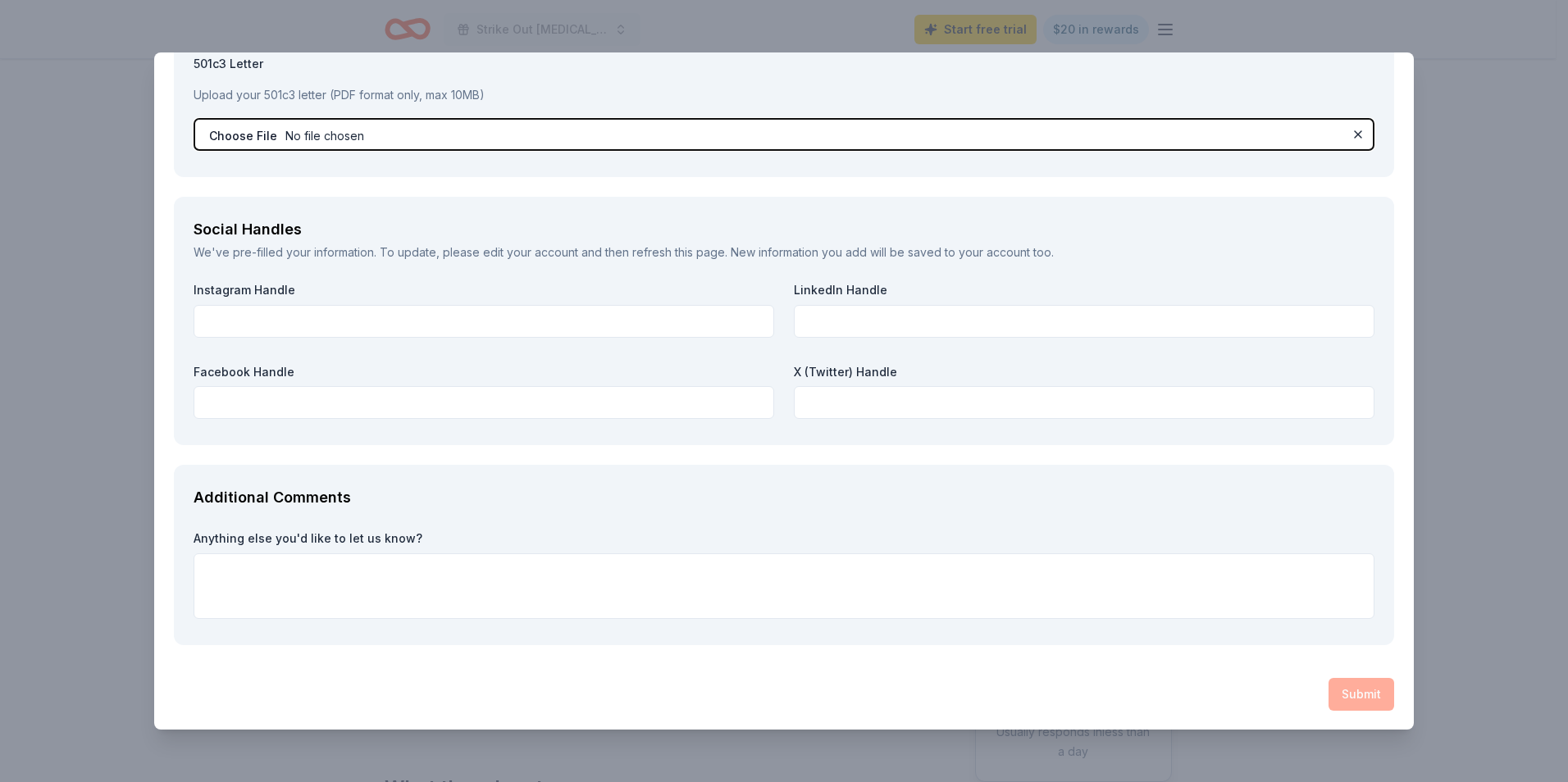
scroll to position [2007, 0]
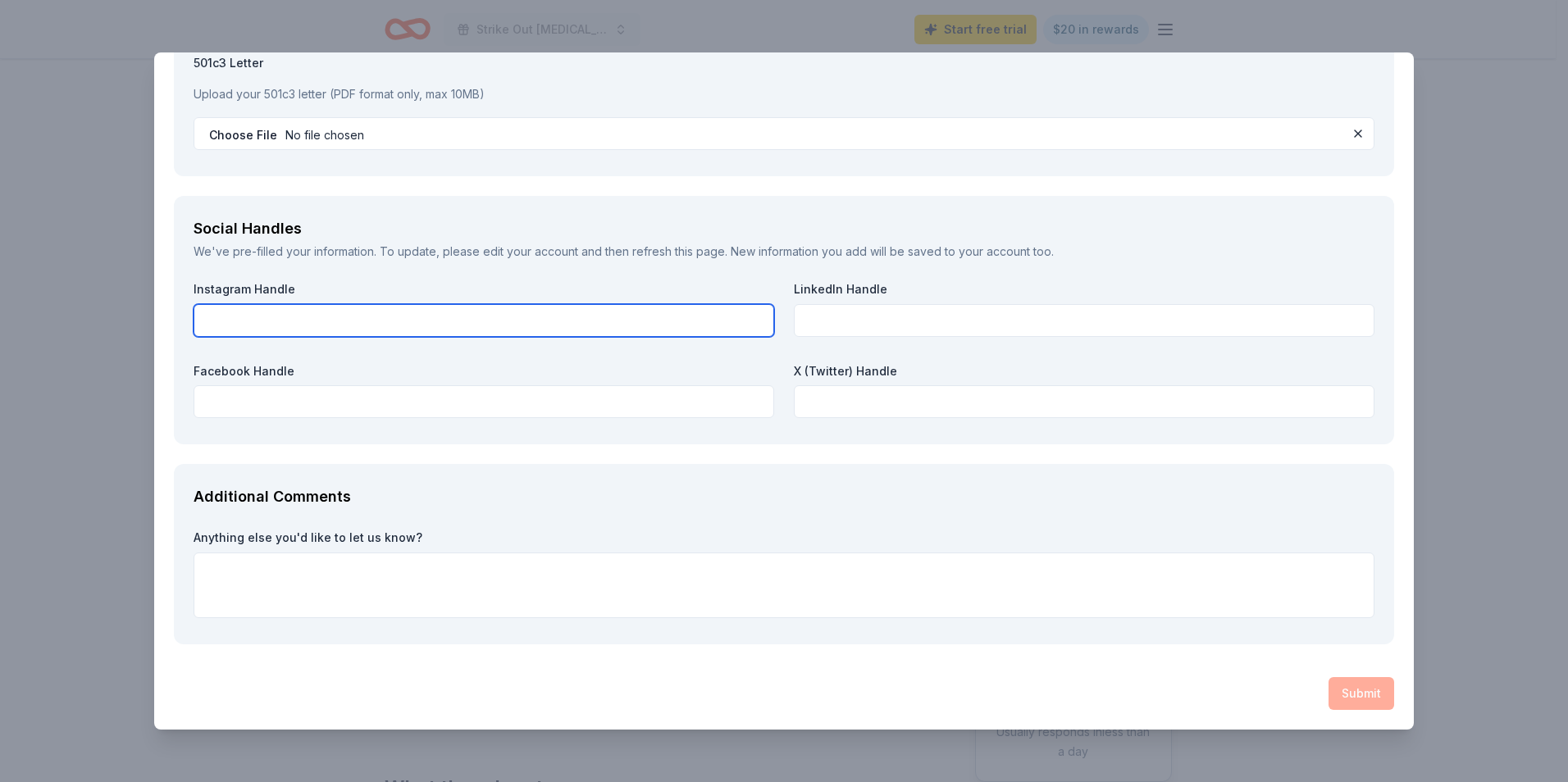
click at [273, 326] on input "text" at bounding box center [484, 320] width 581 height 33
drag, startPoint x: 286, startPoint y: 328, endPoint x: 172, endPoint y: 328, distance: 114.0
type input "CircleofsupportCAC"
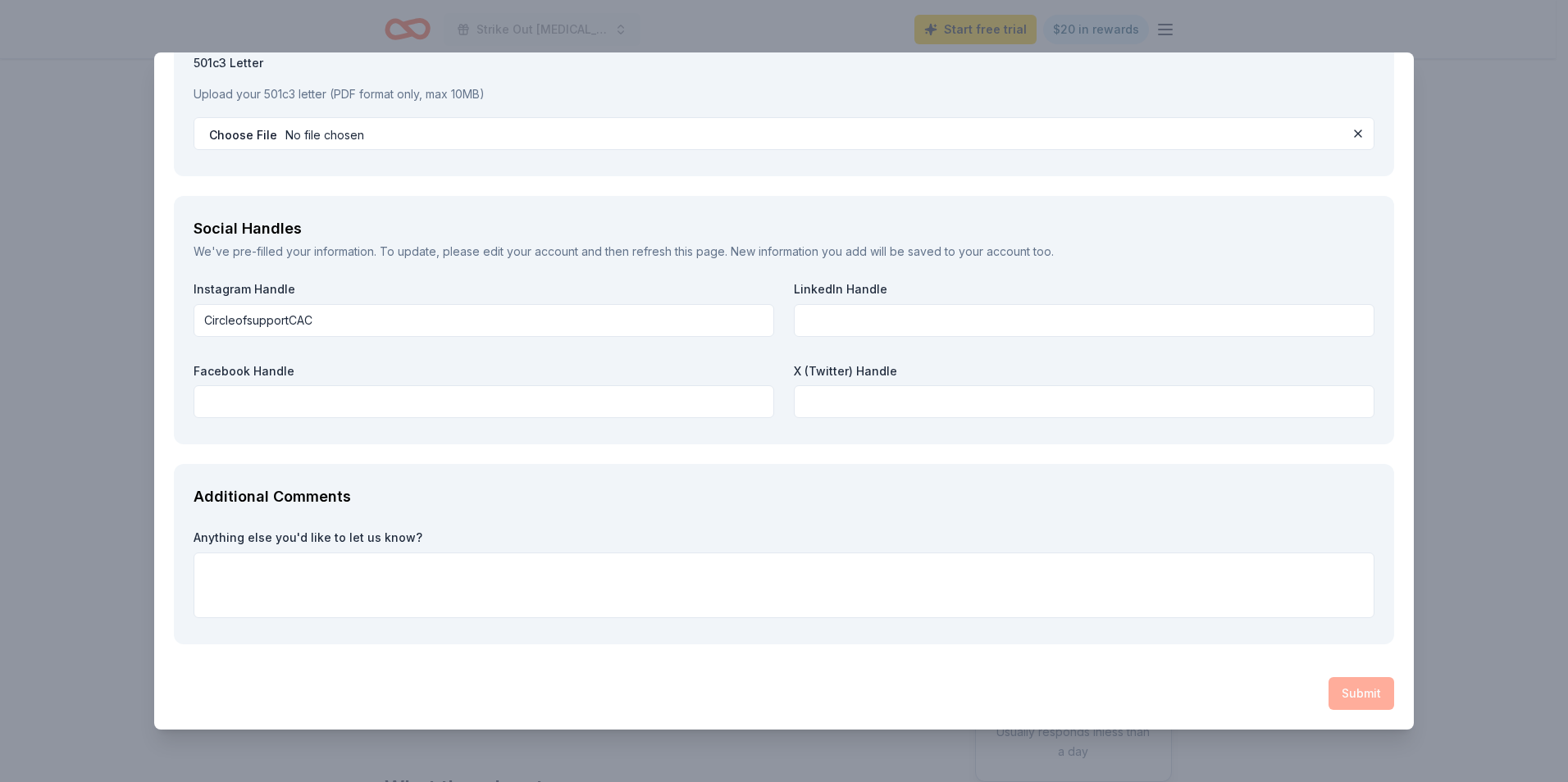
click at [991, 547] on div "Anything else you'd like to let us know?" at bounding box center [784, 573] width 1180 height 89
click at [536, 598] on textarea at bounding box center [784, 585] width 1180 height 65
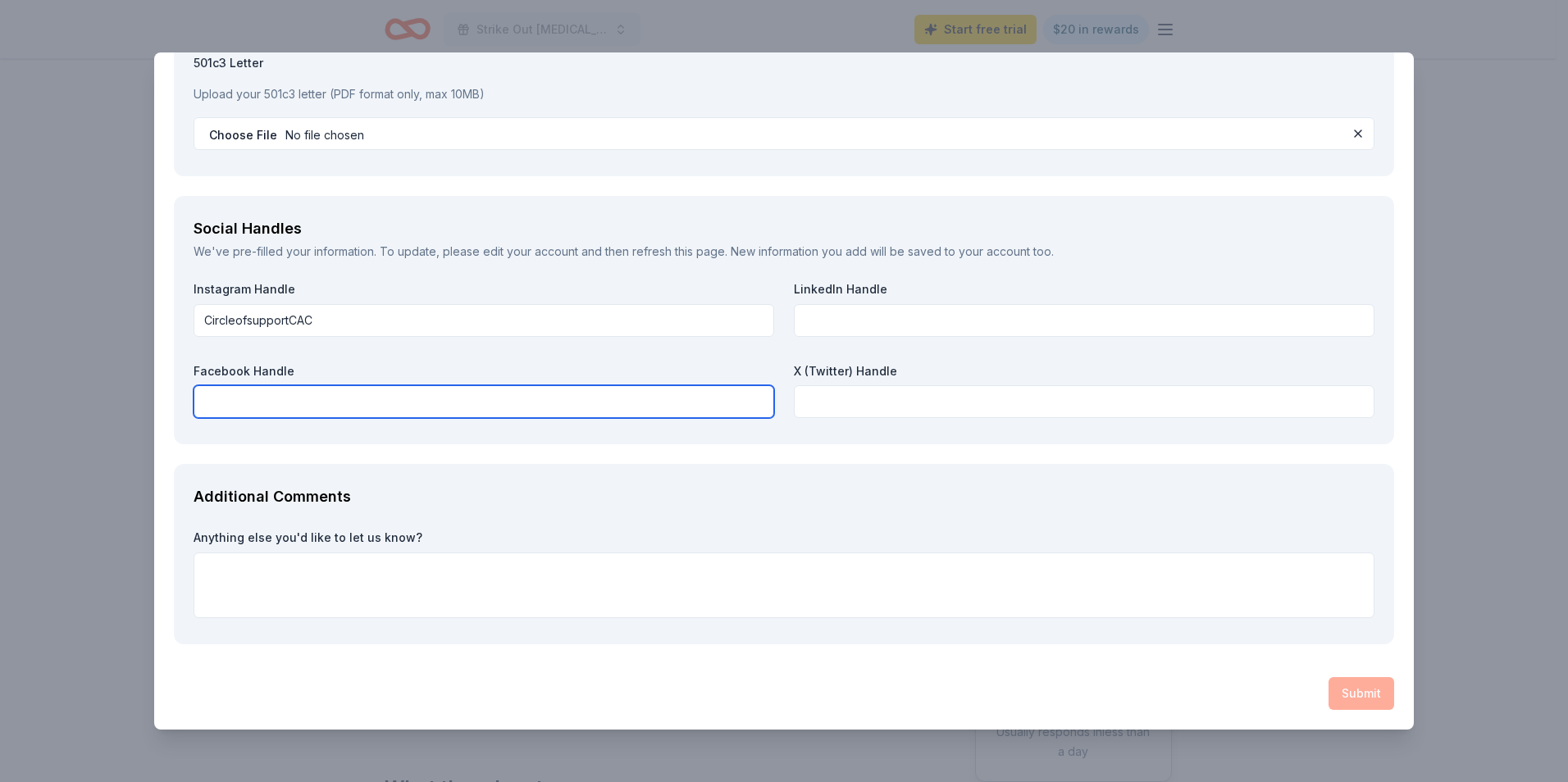
click at [433, 409] on input "text" at bounding box center [484, 402] width 581 height 33
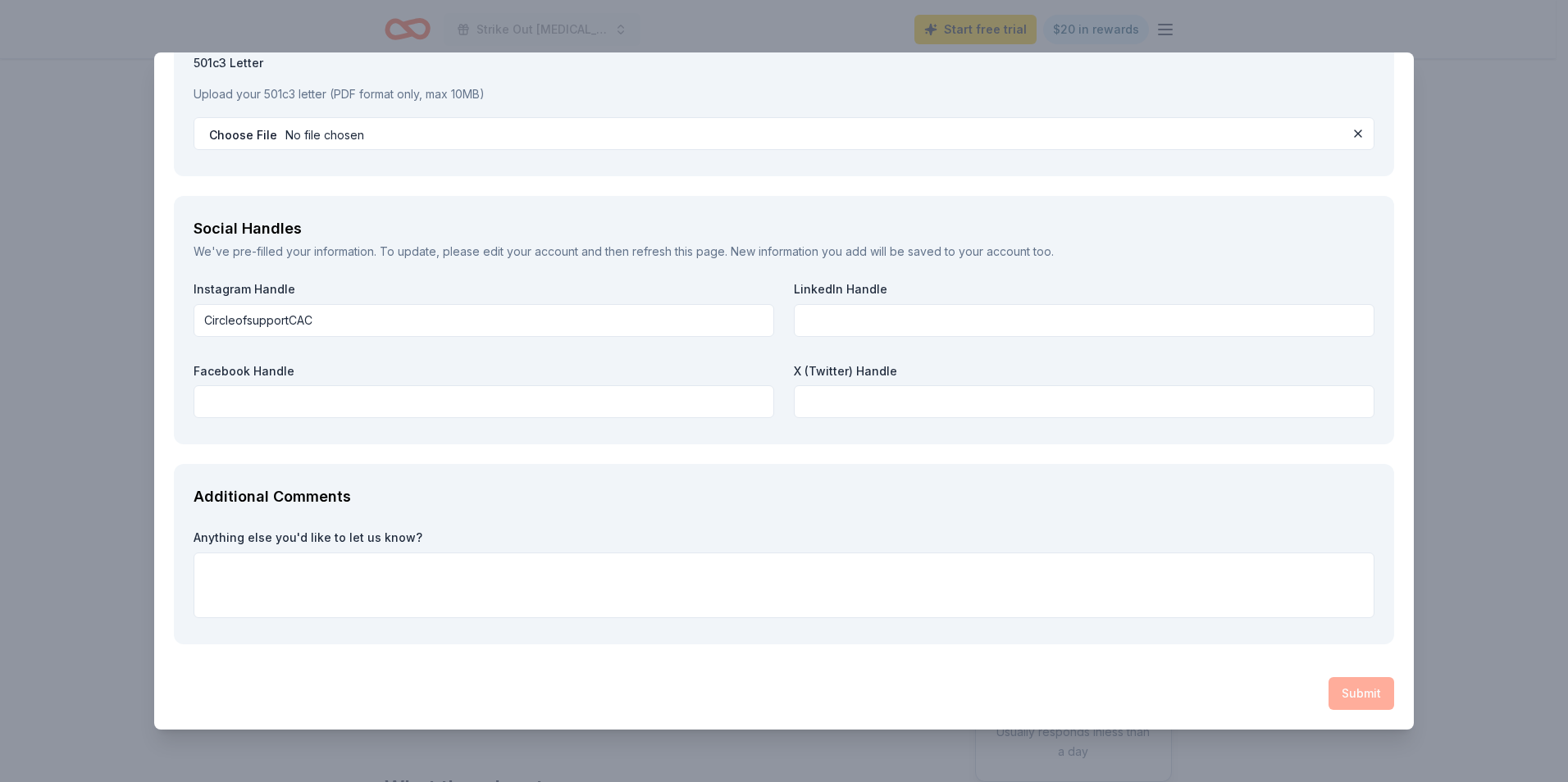
click at [1365, 682] on div "Submit" at bounding box center [783, 693] width 1220 height 33
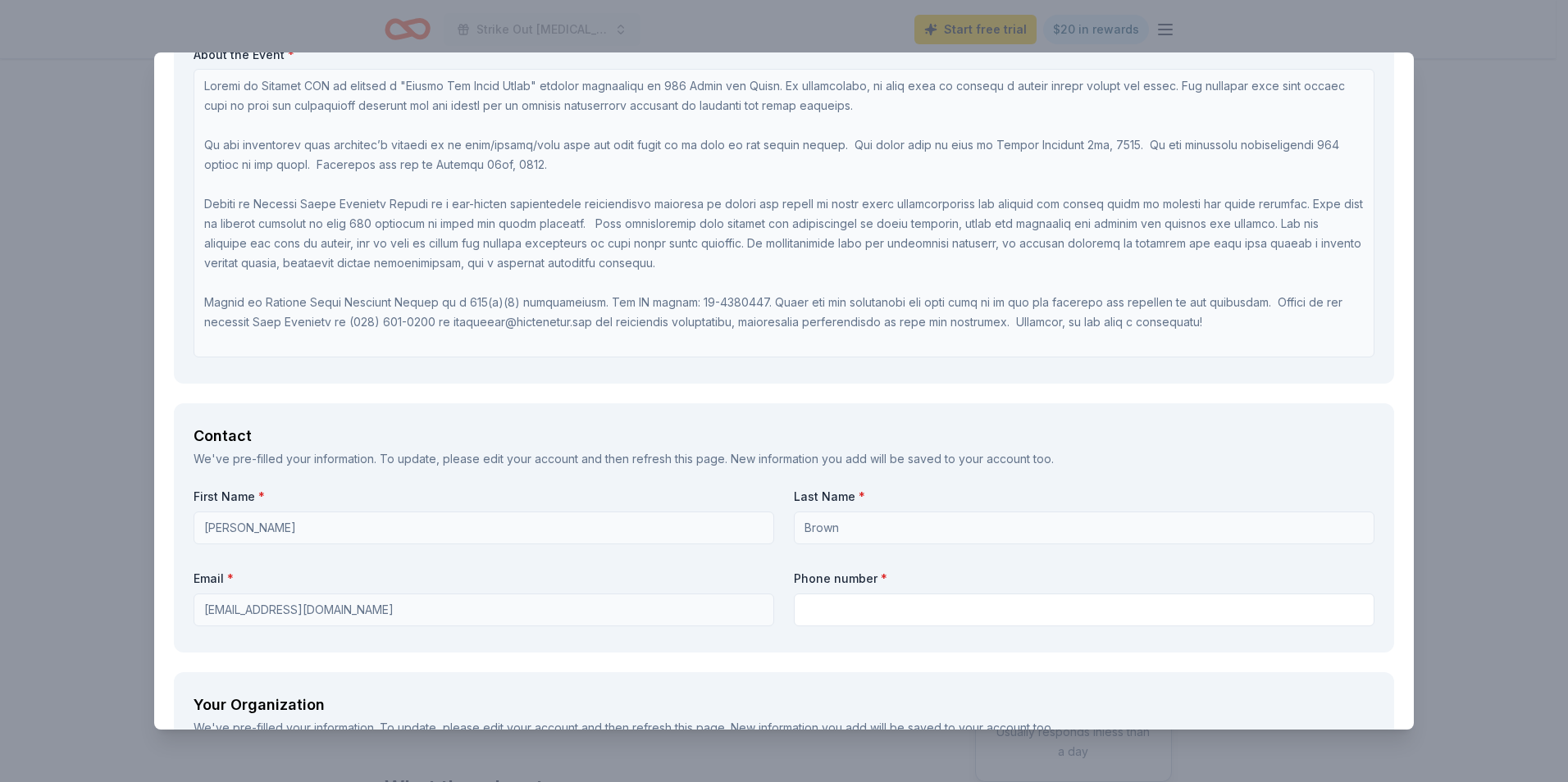
scroll to position [1023, 0]
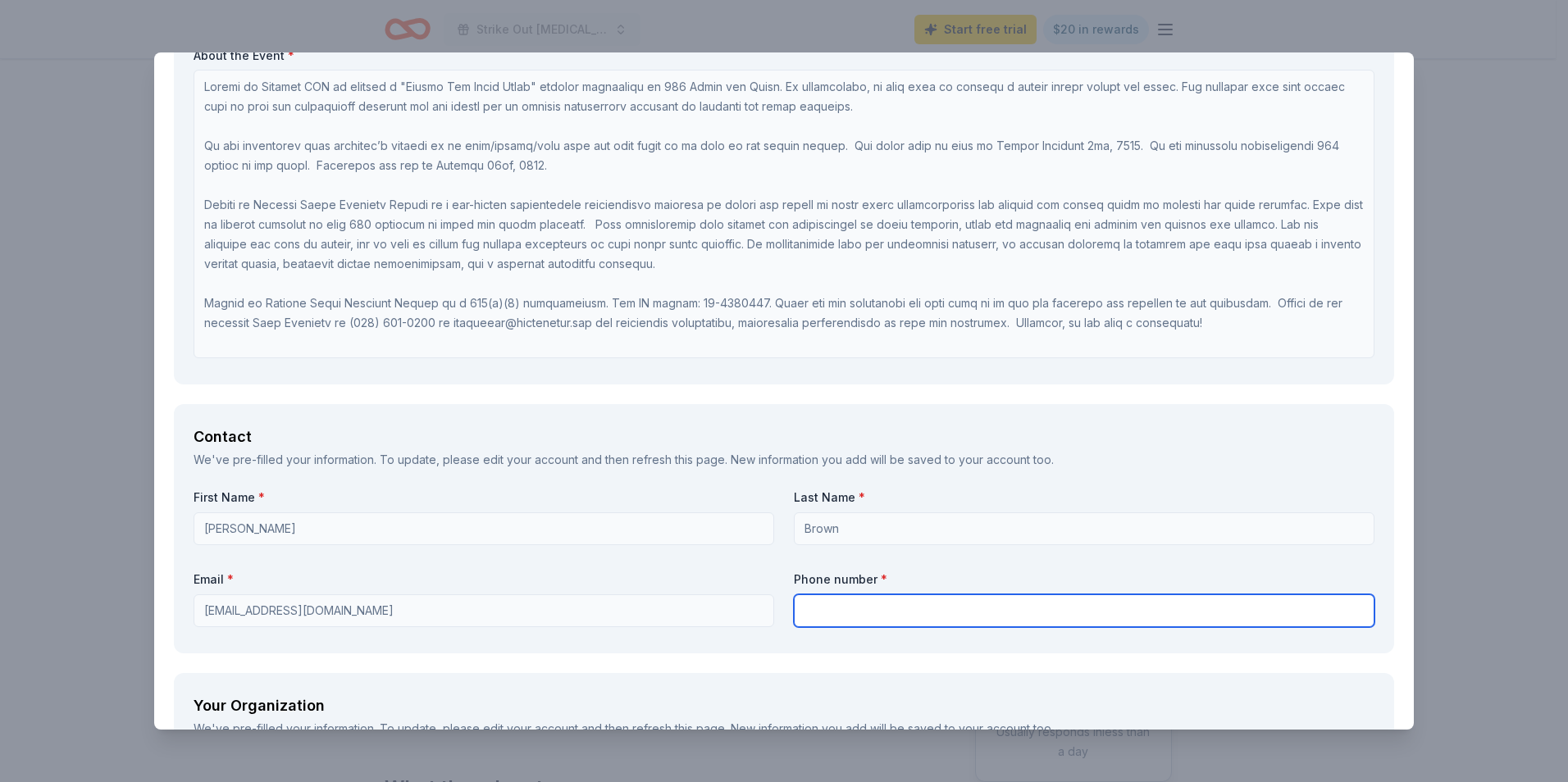
click at [842, 615] on input "text" at bounding box center [1084, 610] width 581 height 33
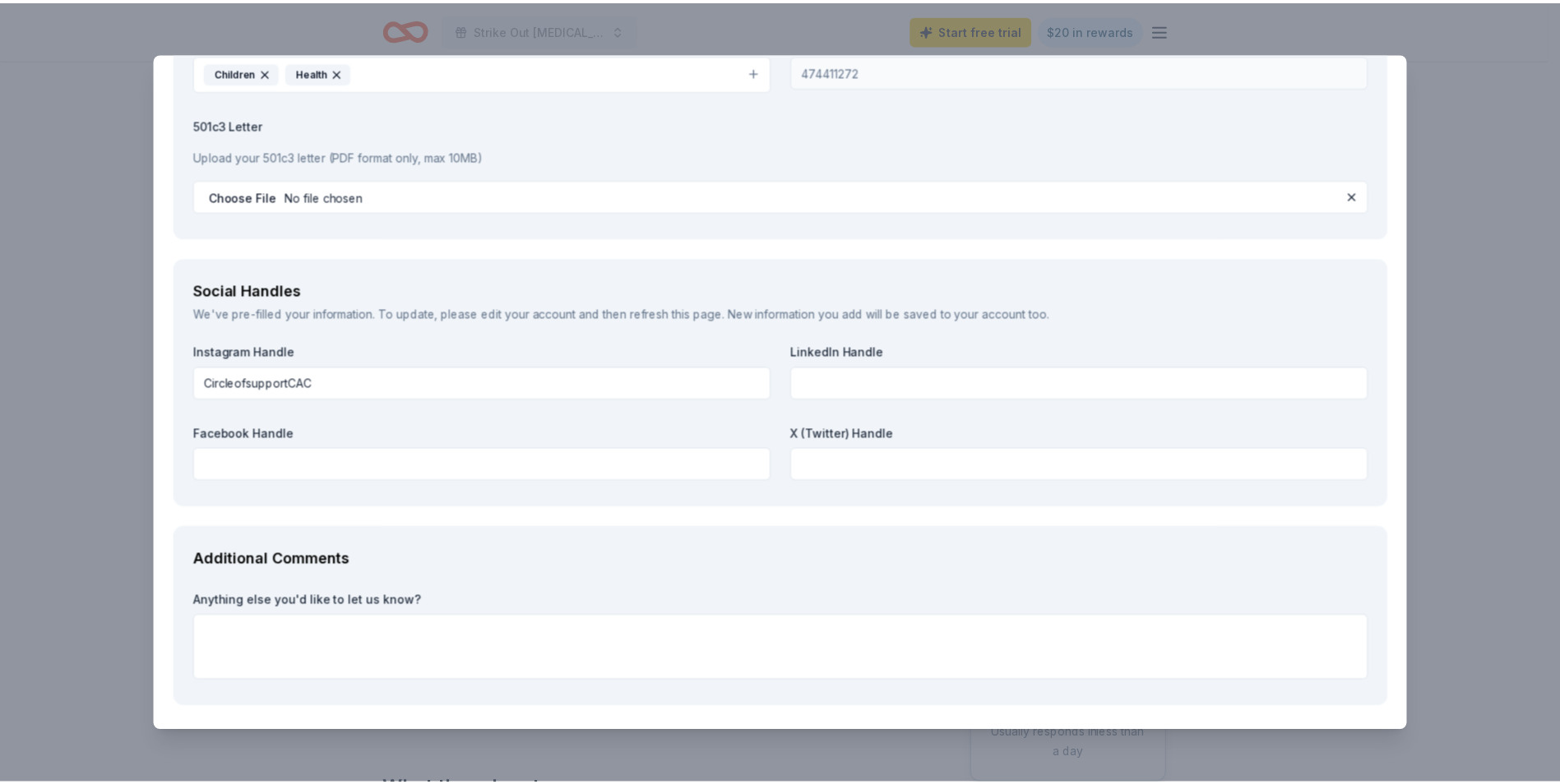
scroll to position [2012, 0]
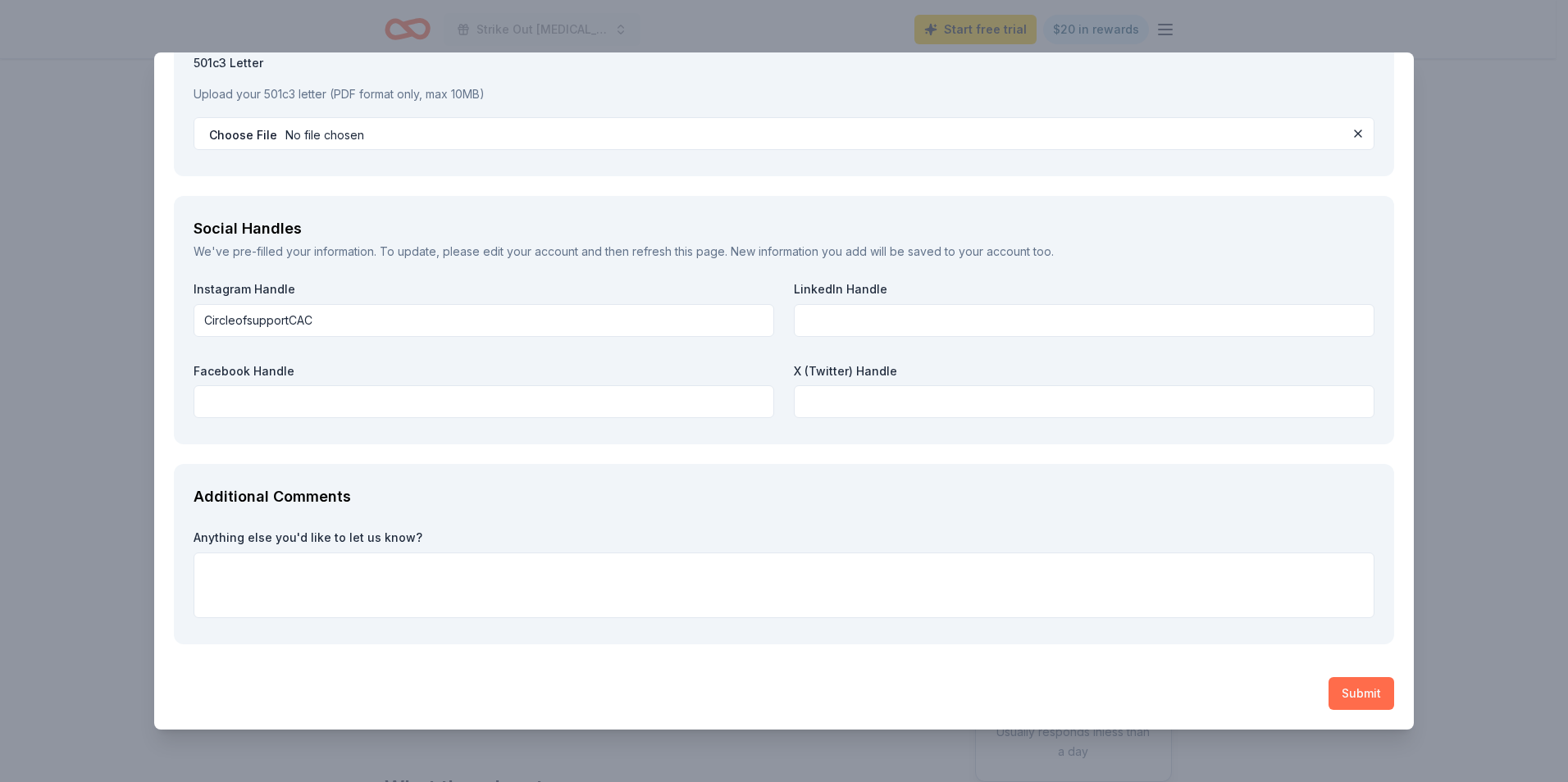
type input "814-254-4567"
click at [1337, 690] on button "Submit" at bounding box center [1361, 693] width 65 height 33
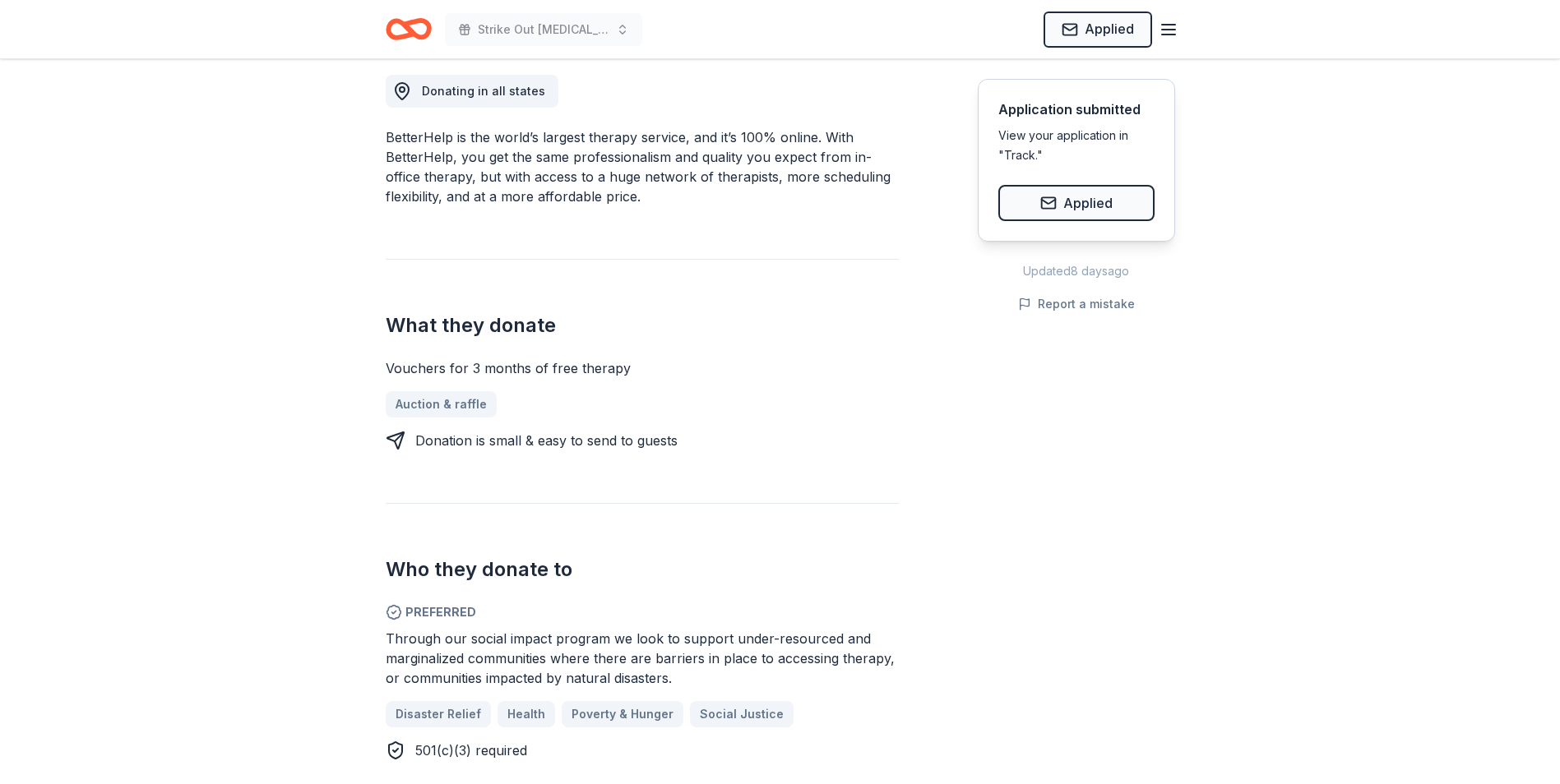
scroll to position [0, 0]
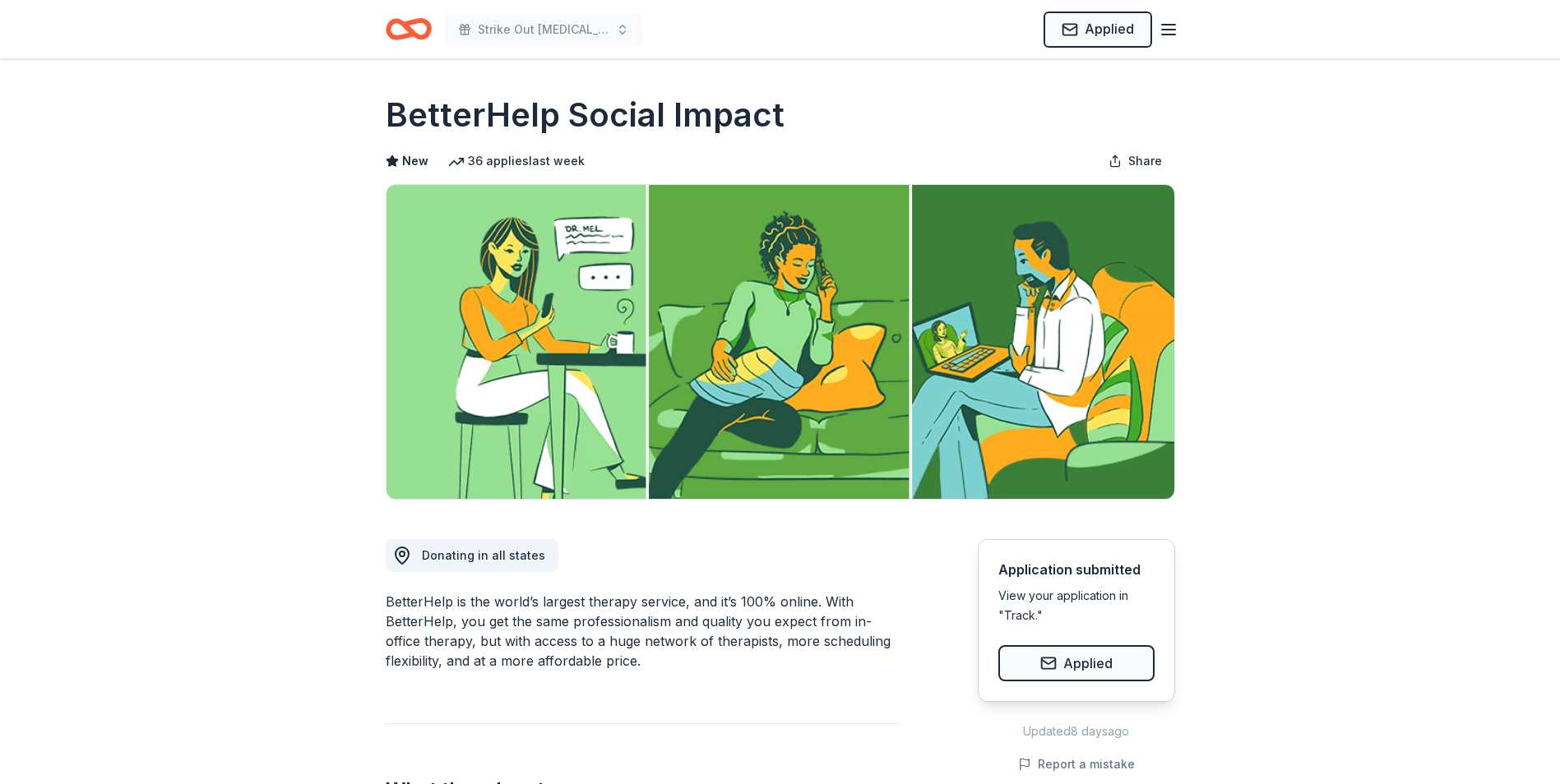
click at [405, 32] on icon "Home" at bounding box center [409, 29] width 46 height 39
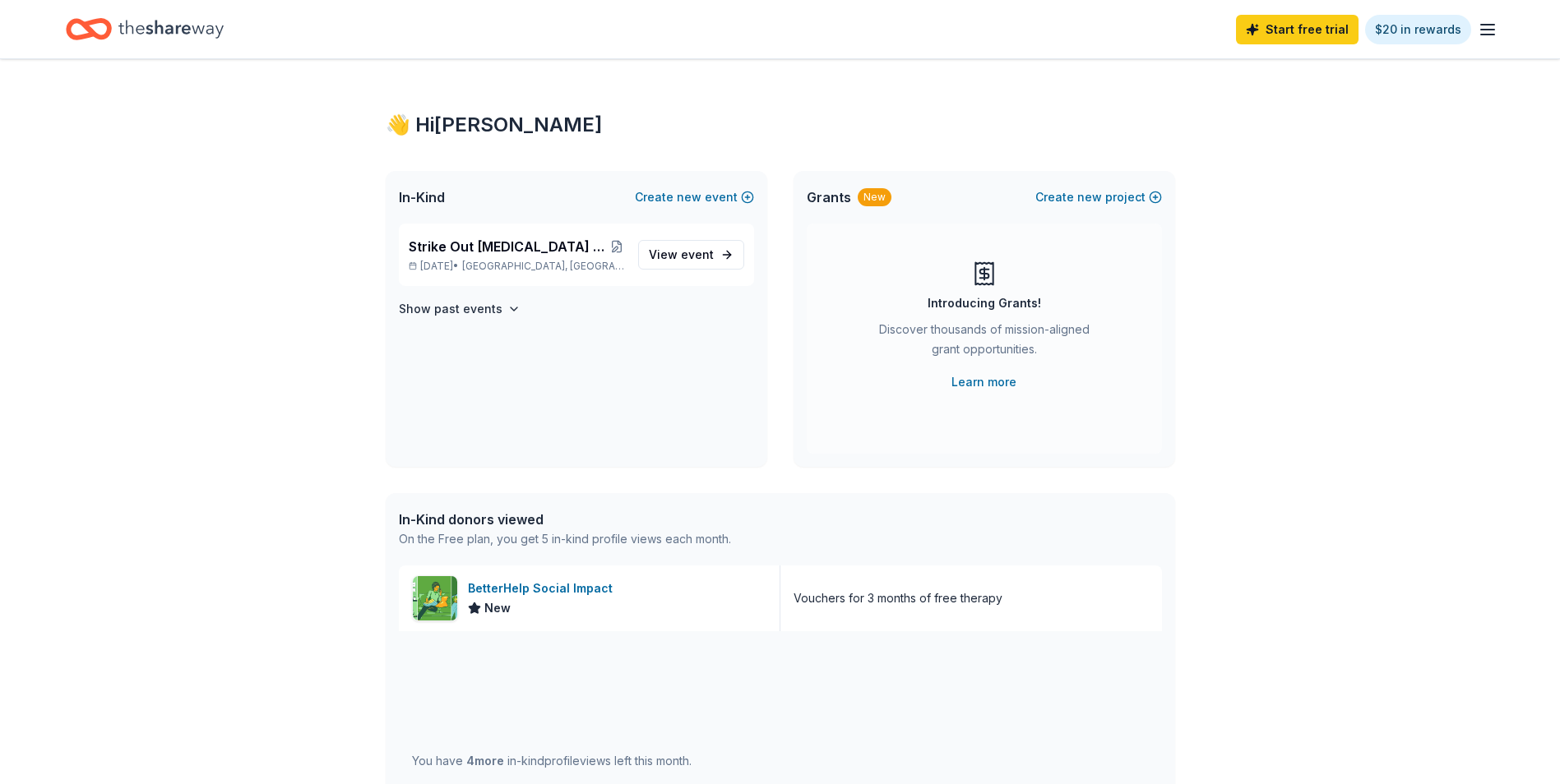
click at [1473, 34] on div "Start free trial $20 in rewards" at bounding box center [1367, 29] width 261 height 39
click at [1481, 33] on icon "button" at bounding box center [1488, 29] width 19 height 19
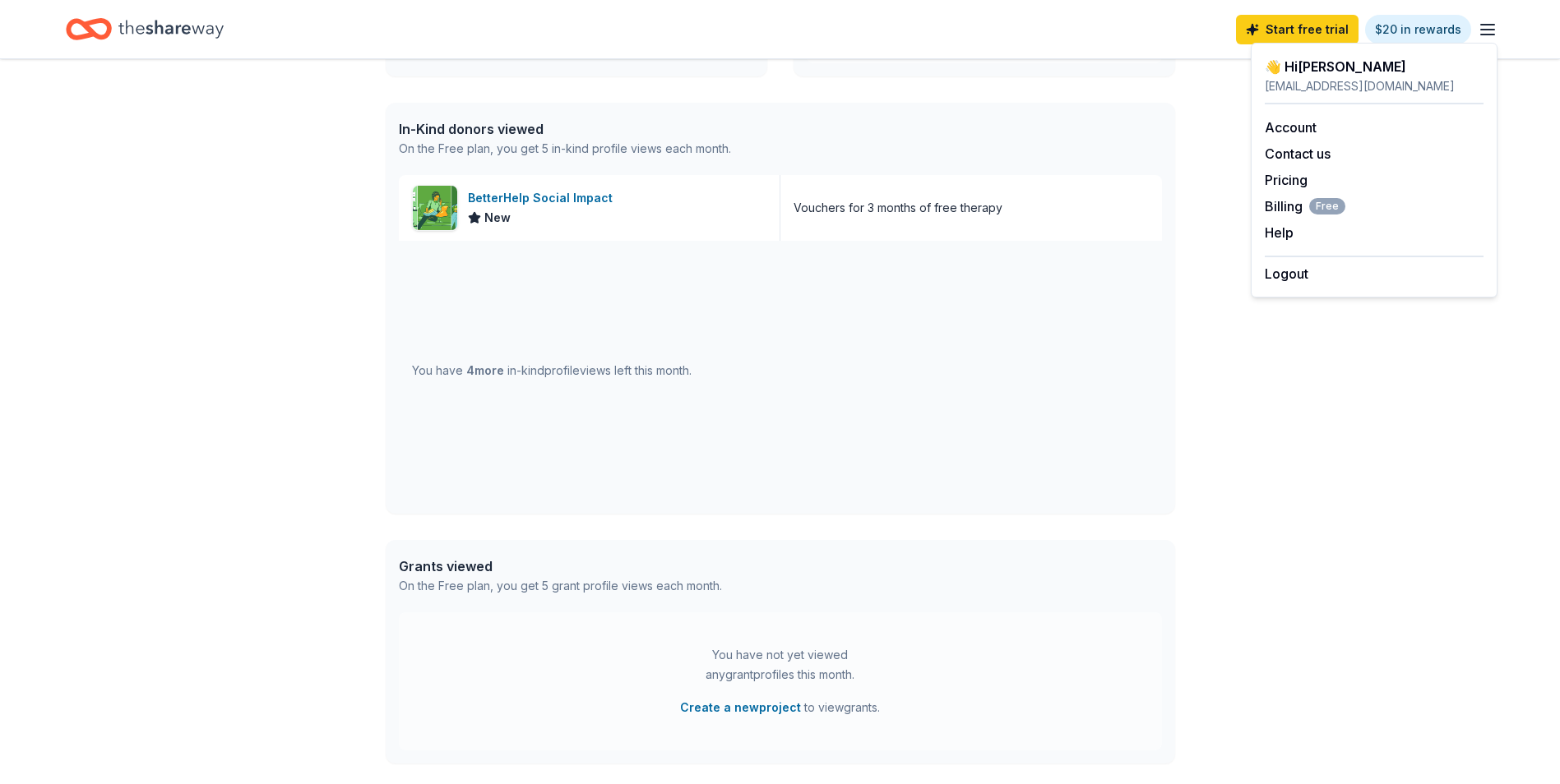
scroll to position [541, 0]
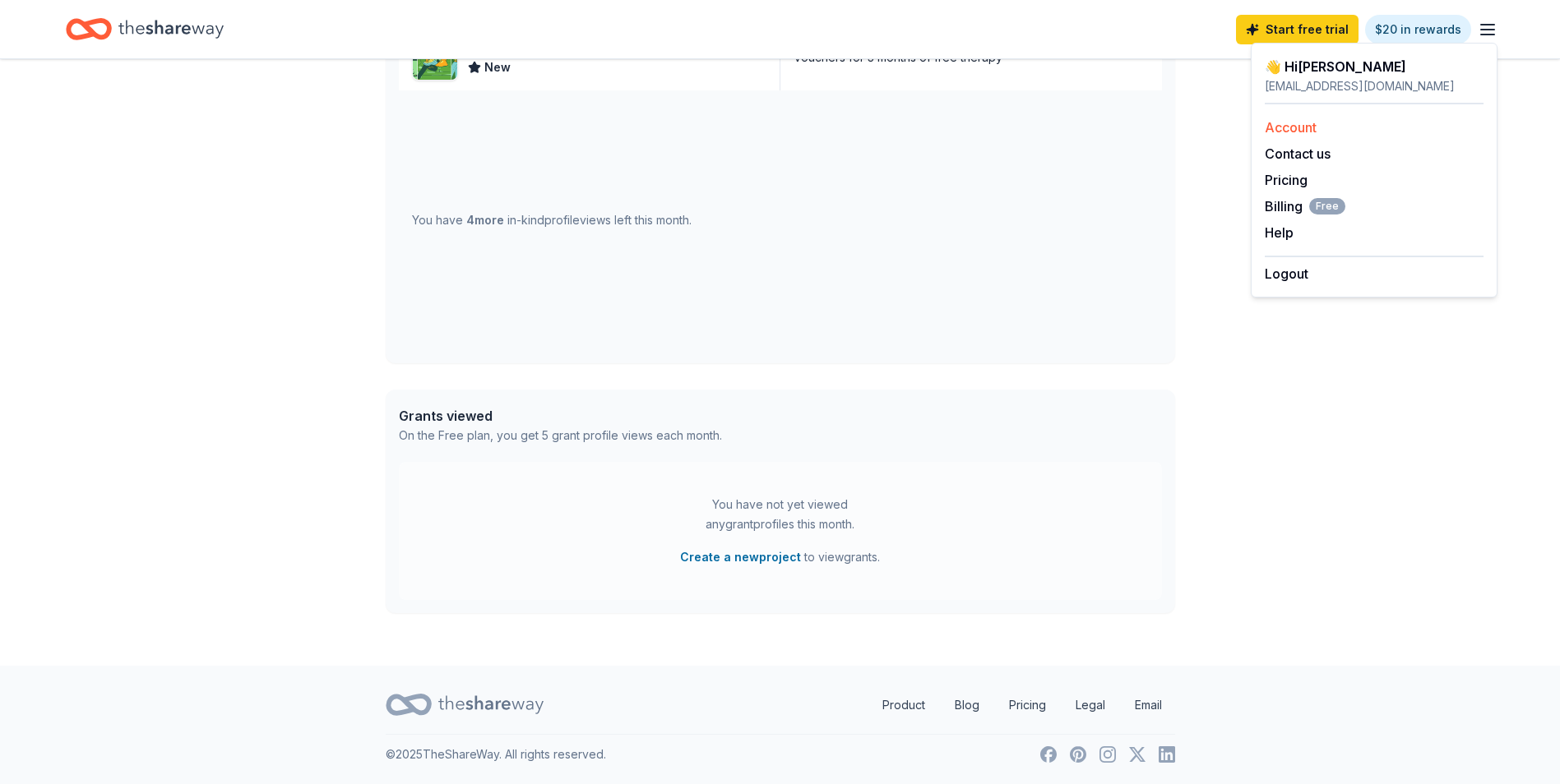
click at [1314, 128] on link "Account" at bounding box center [1291, 127] width 52 height 17
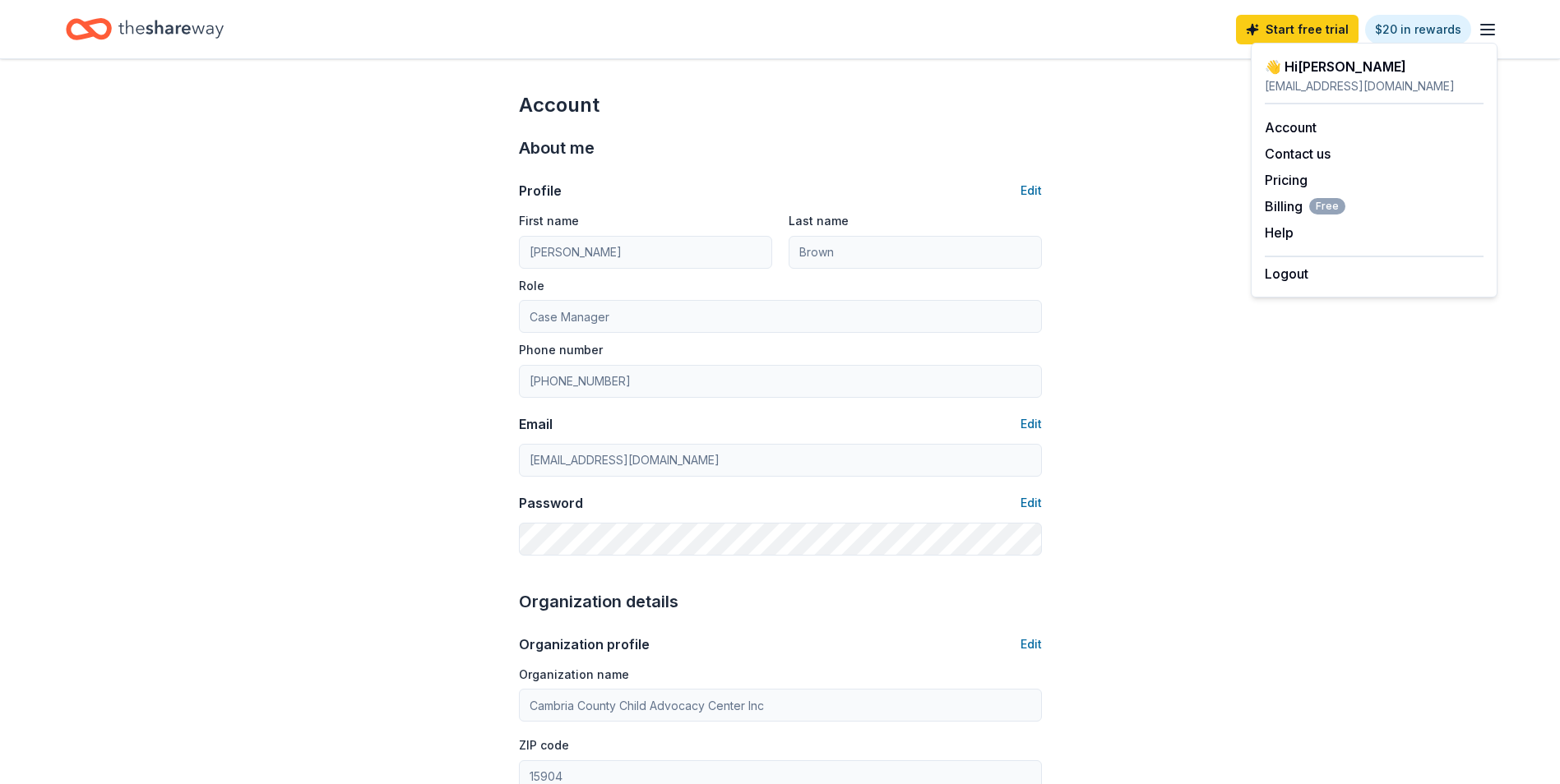
click at [130, 26] on icon "Home" at bounding box center [170, 29] width 105 height 34
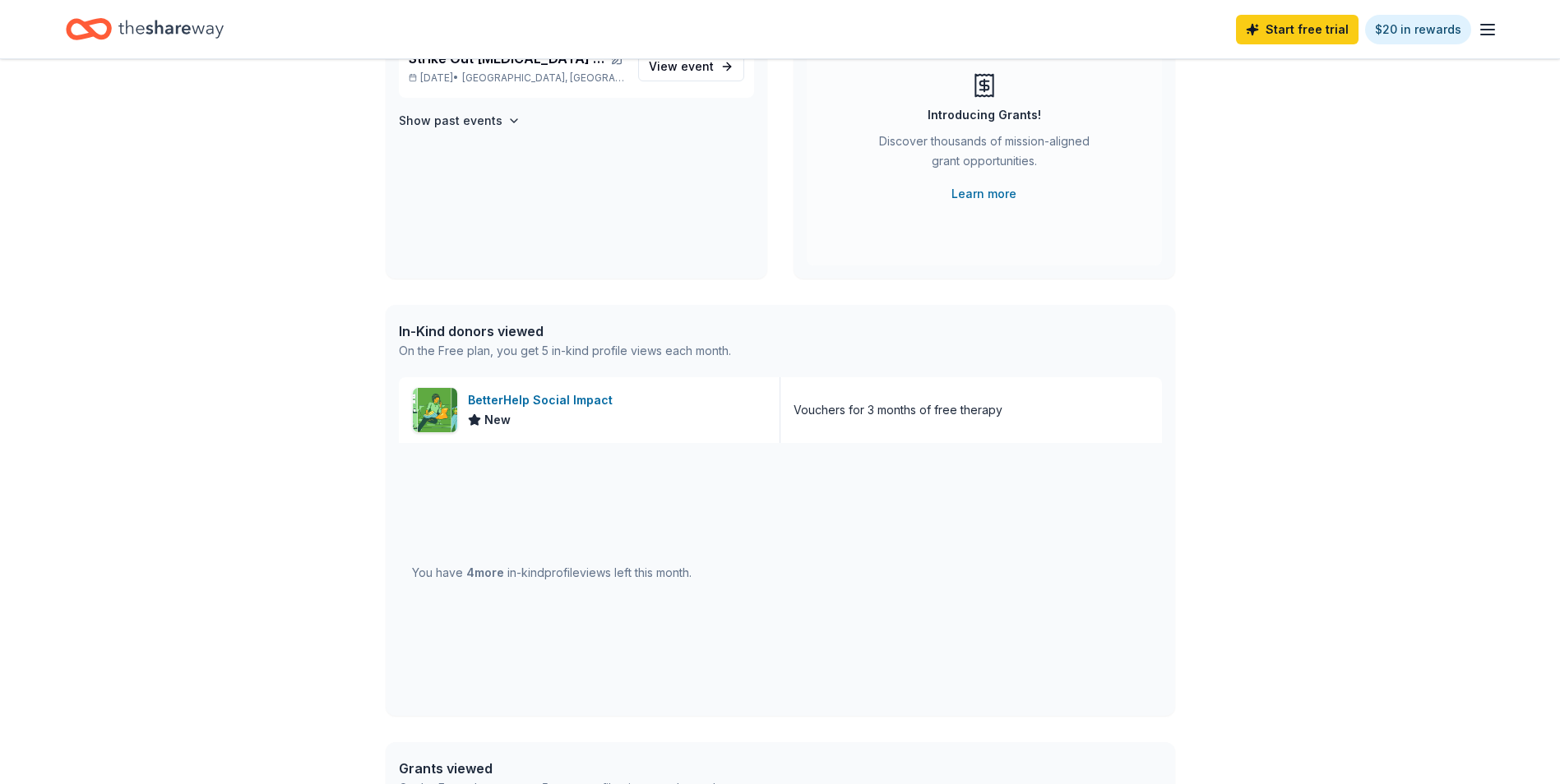
scroll to position [164, 0]
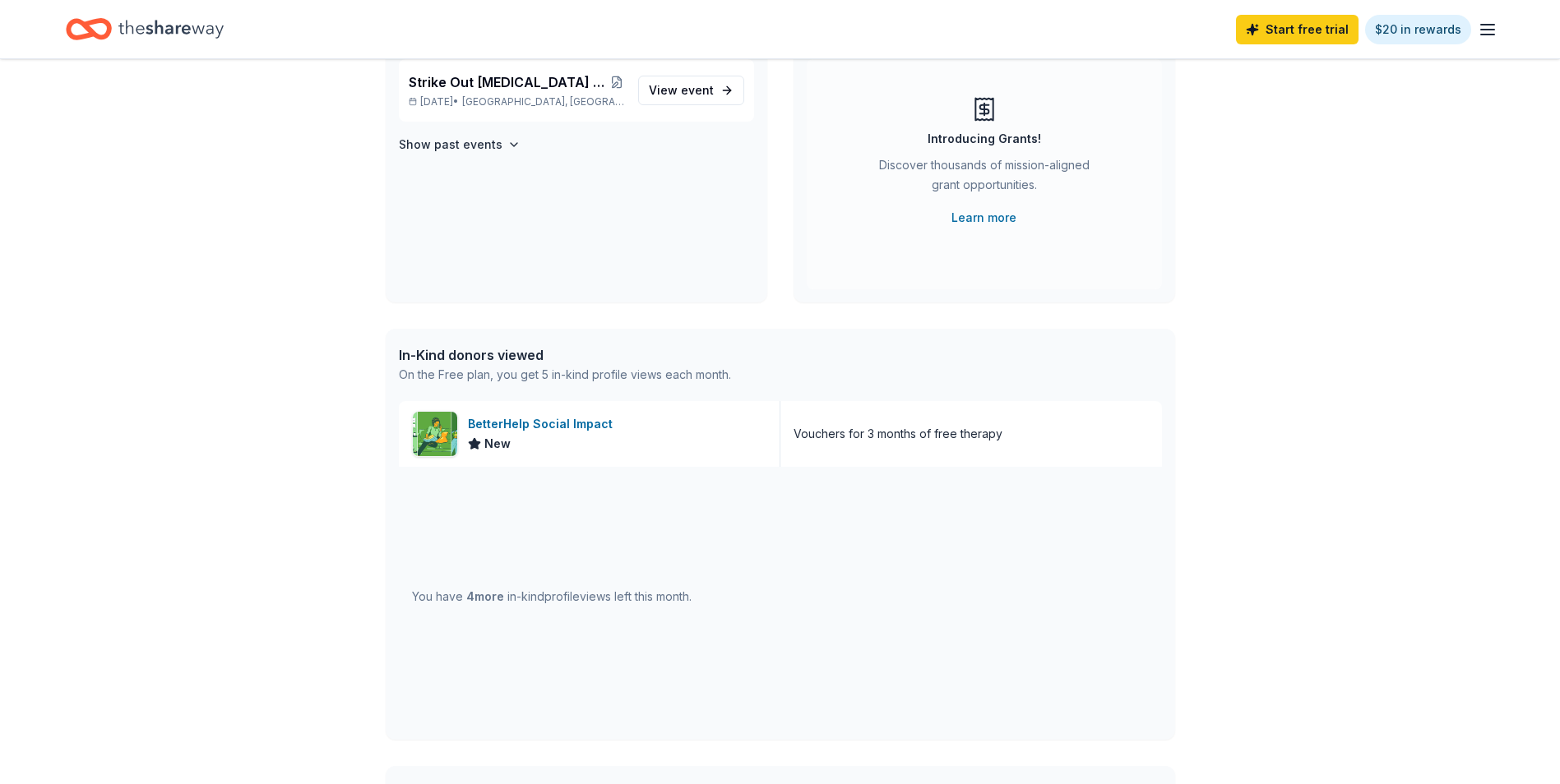
click at [498, 601] on span "4 more" at bounding box center [485, 596] width 38 height 14
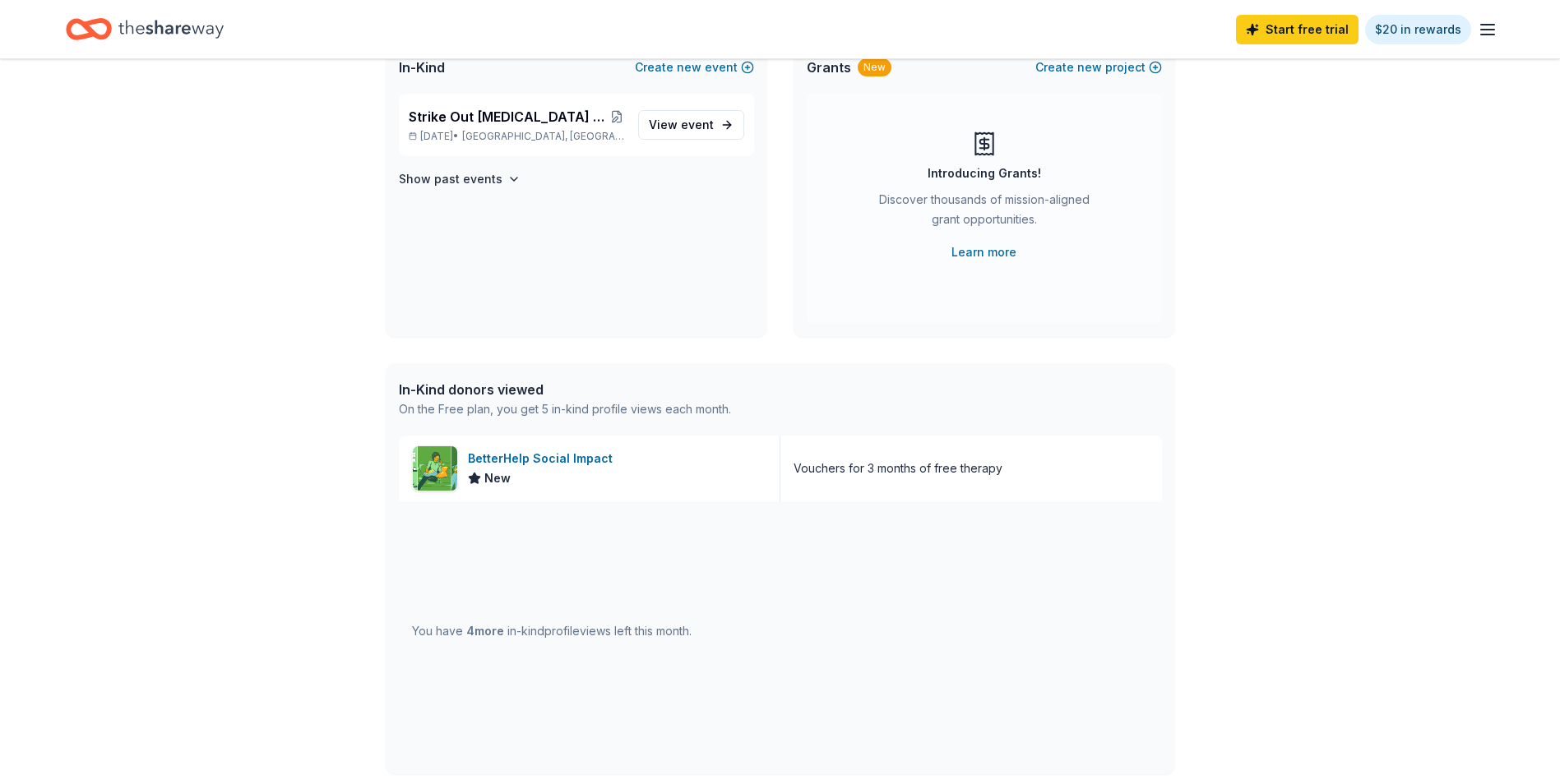
scroll to position [0, 0]
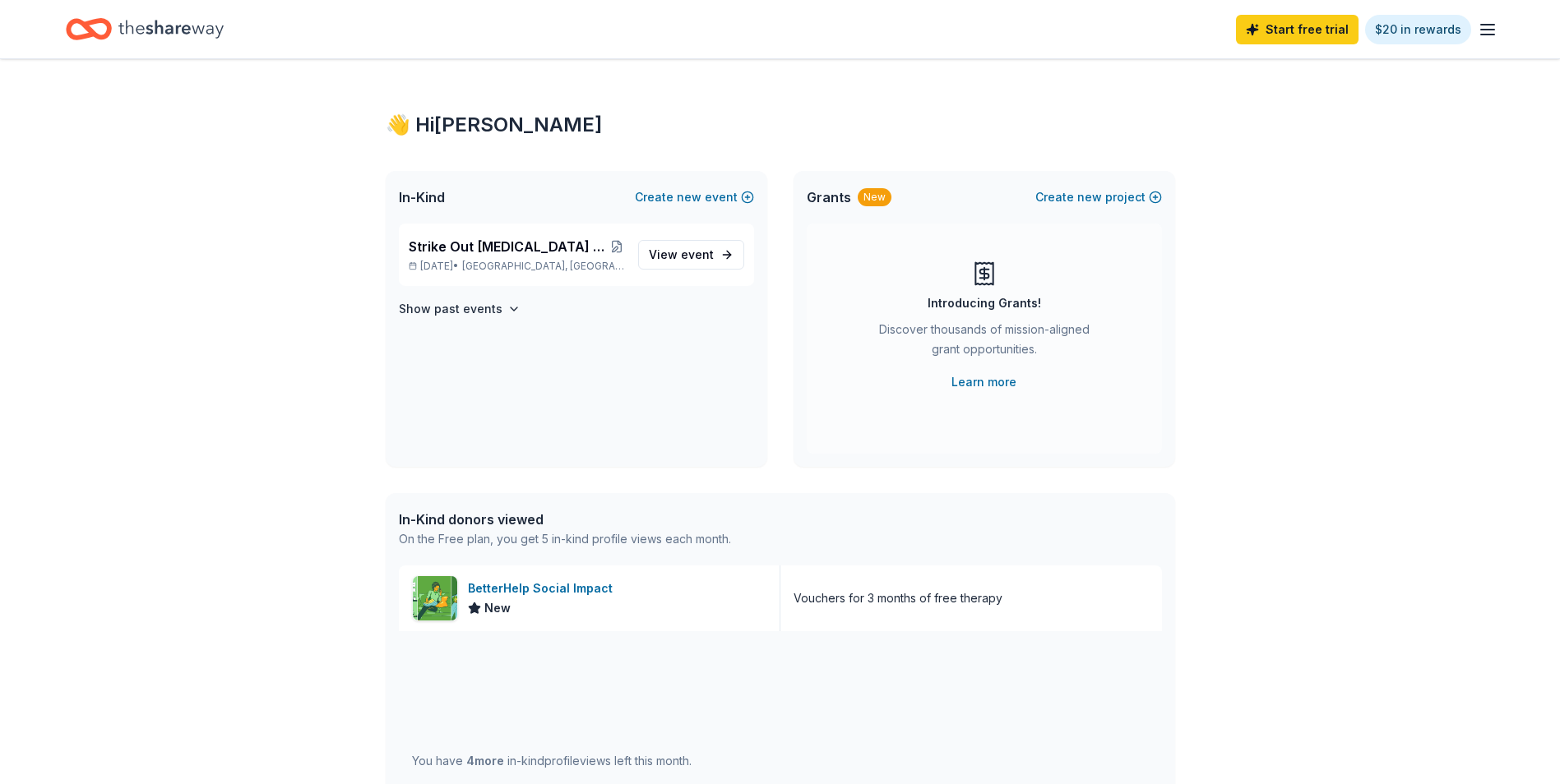
click at [477, 320] on div "Strike Out Child Abuse Bowling Tournament and Fundraiser Nov 09, 2025 • Belmont…" at bounding box center [577, 345] width 382 height 244
click at [477, 317] on h4 "Show past events" at bounding box center [450, 309] width 103 height 19
click at [723, 261] on link "View event" at bounding box center [691, 255] width 106 height 30
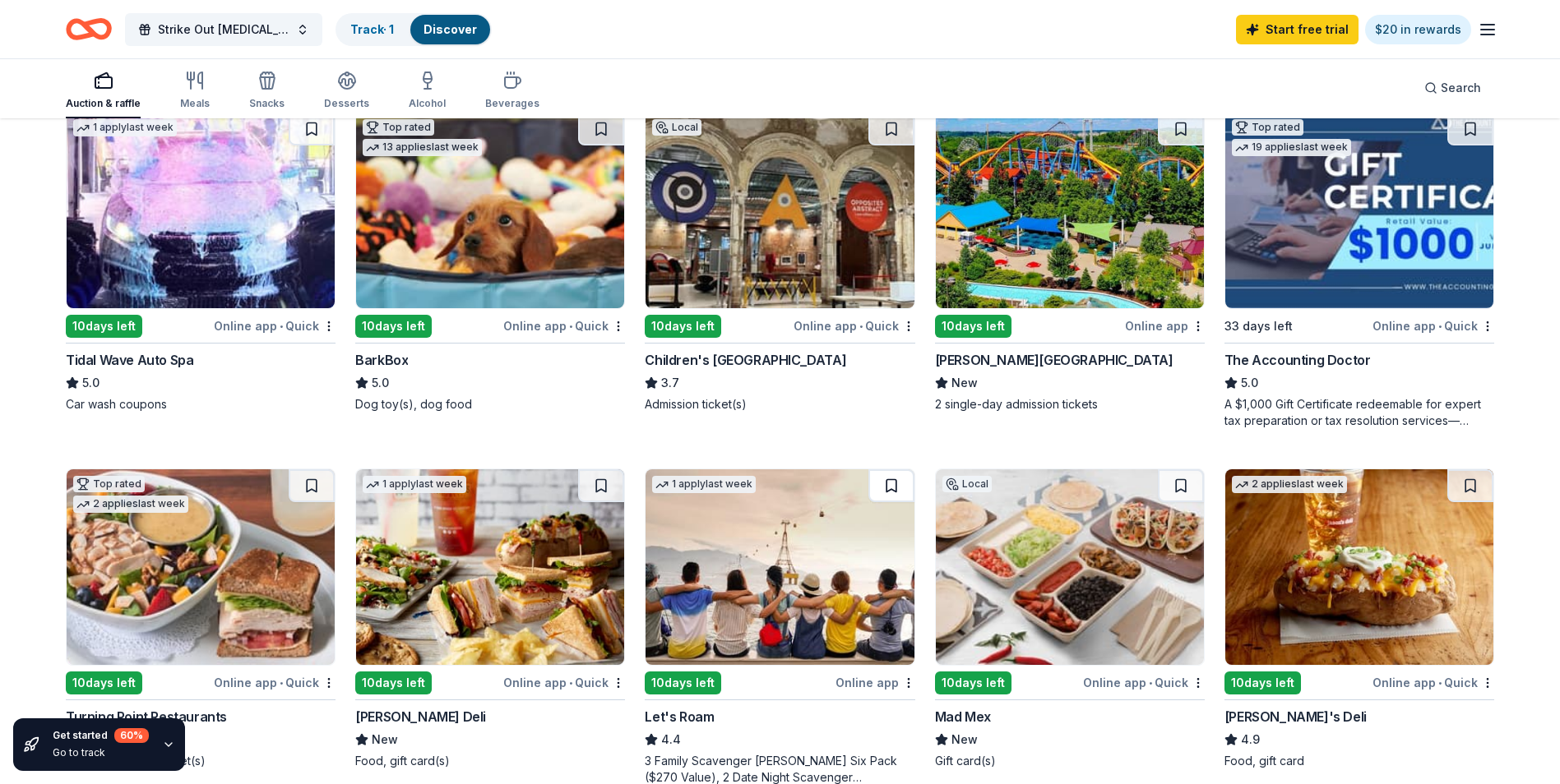
scroll to position [986, 0]
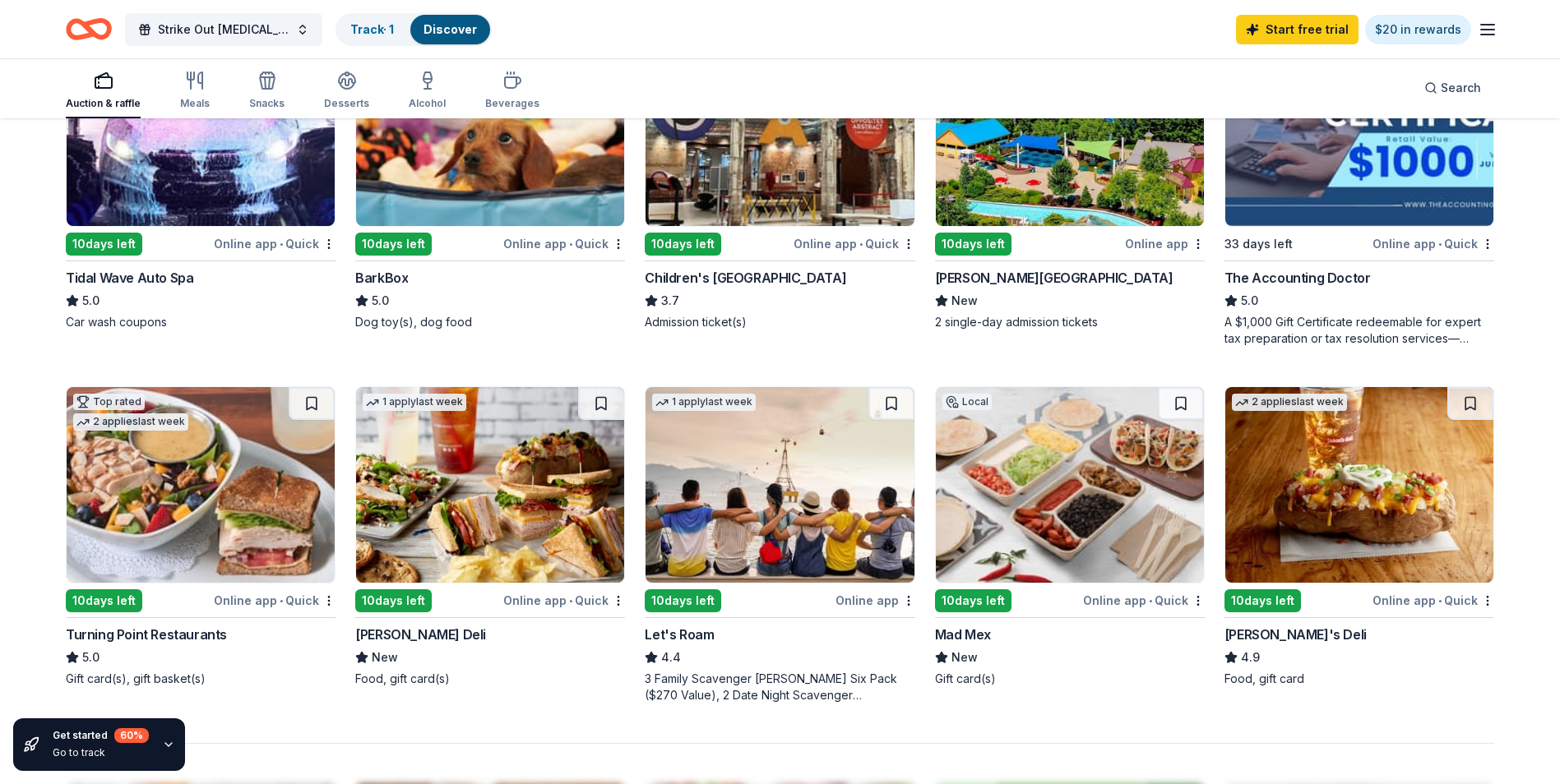
click at [1113, 605] on div "Online app • Quick" at bounding box center [1144, 599] width 122 height 20
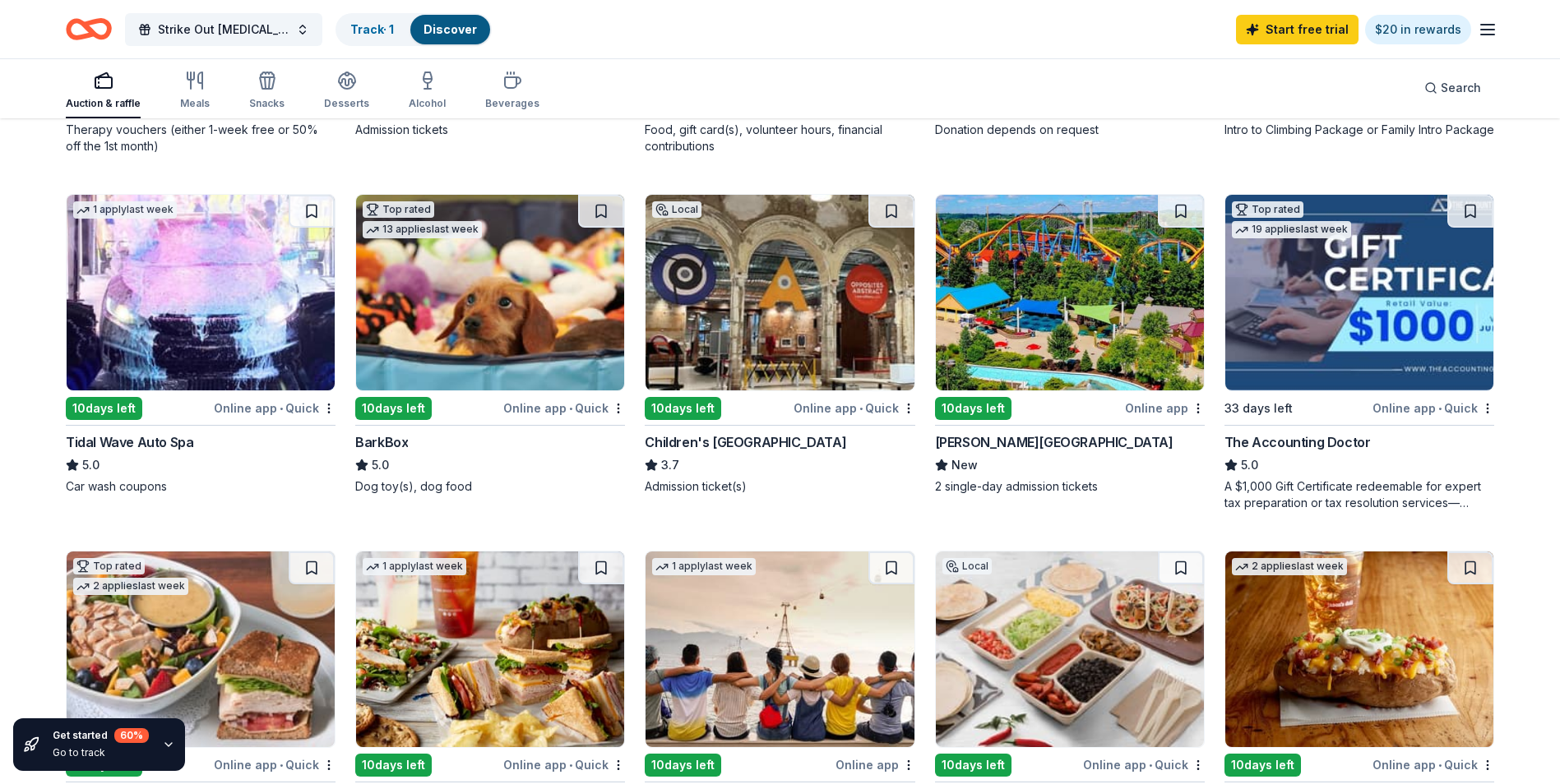
scroll to position [740, 0]
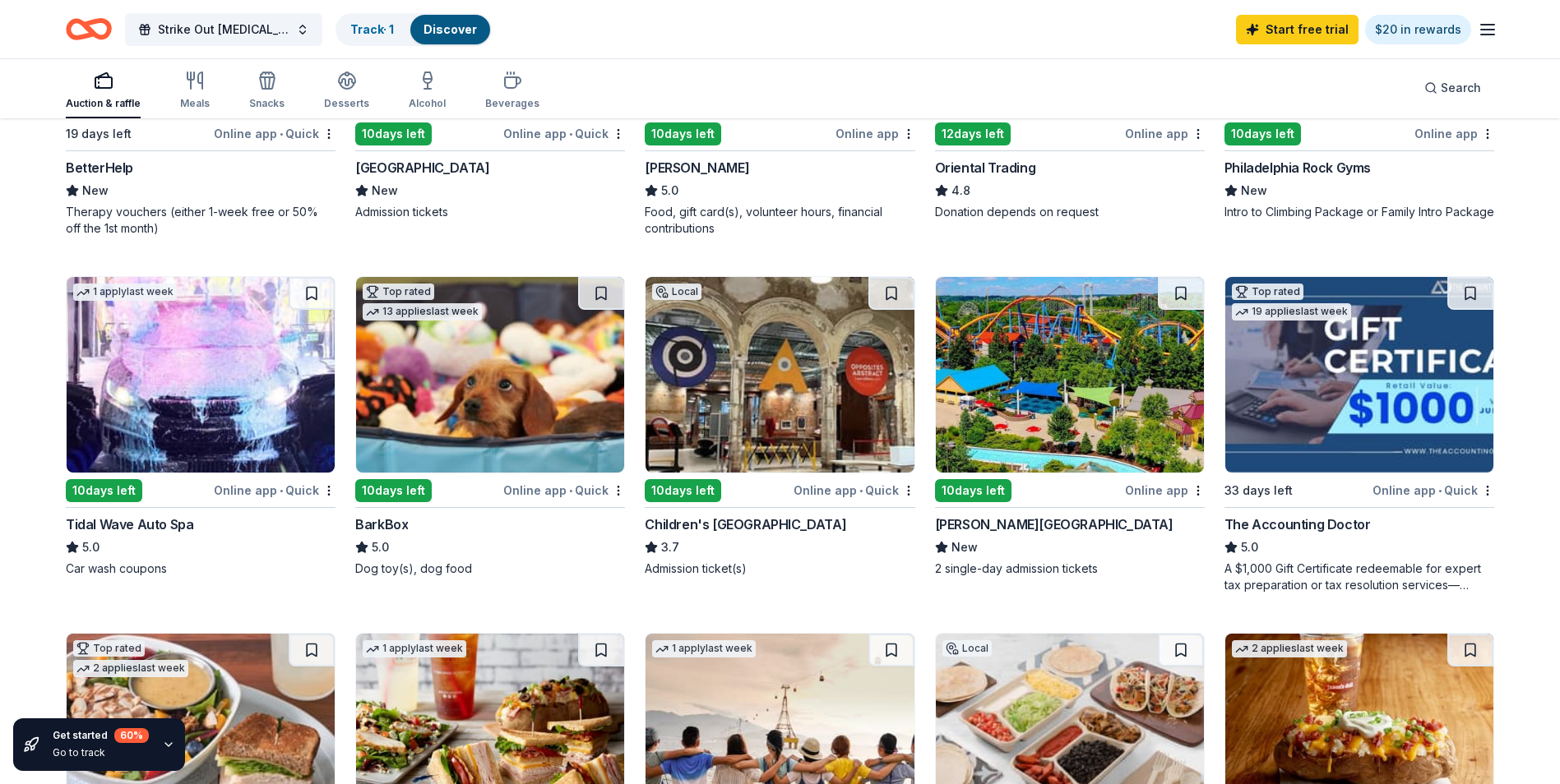
click at [779, 429] on img at bounding box center [779, 375] width 268 height 196
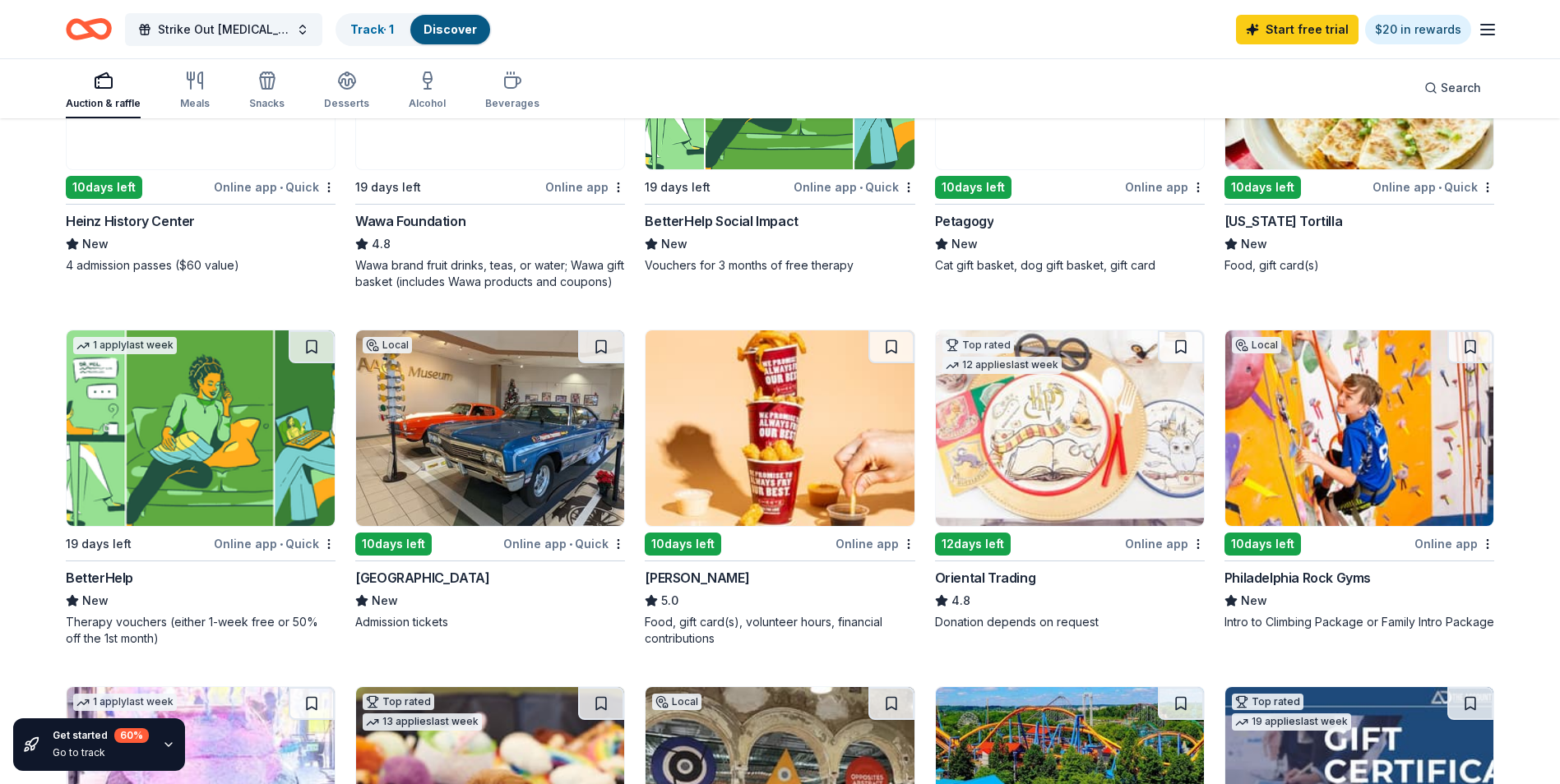
scroll to position [328, 0]
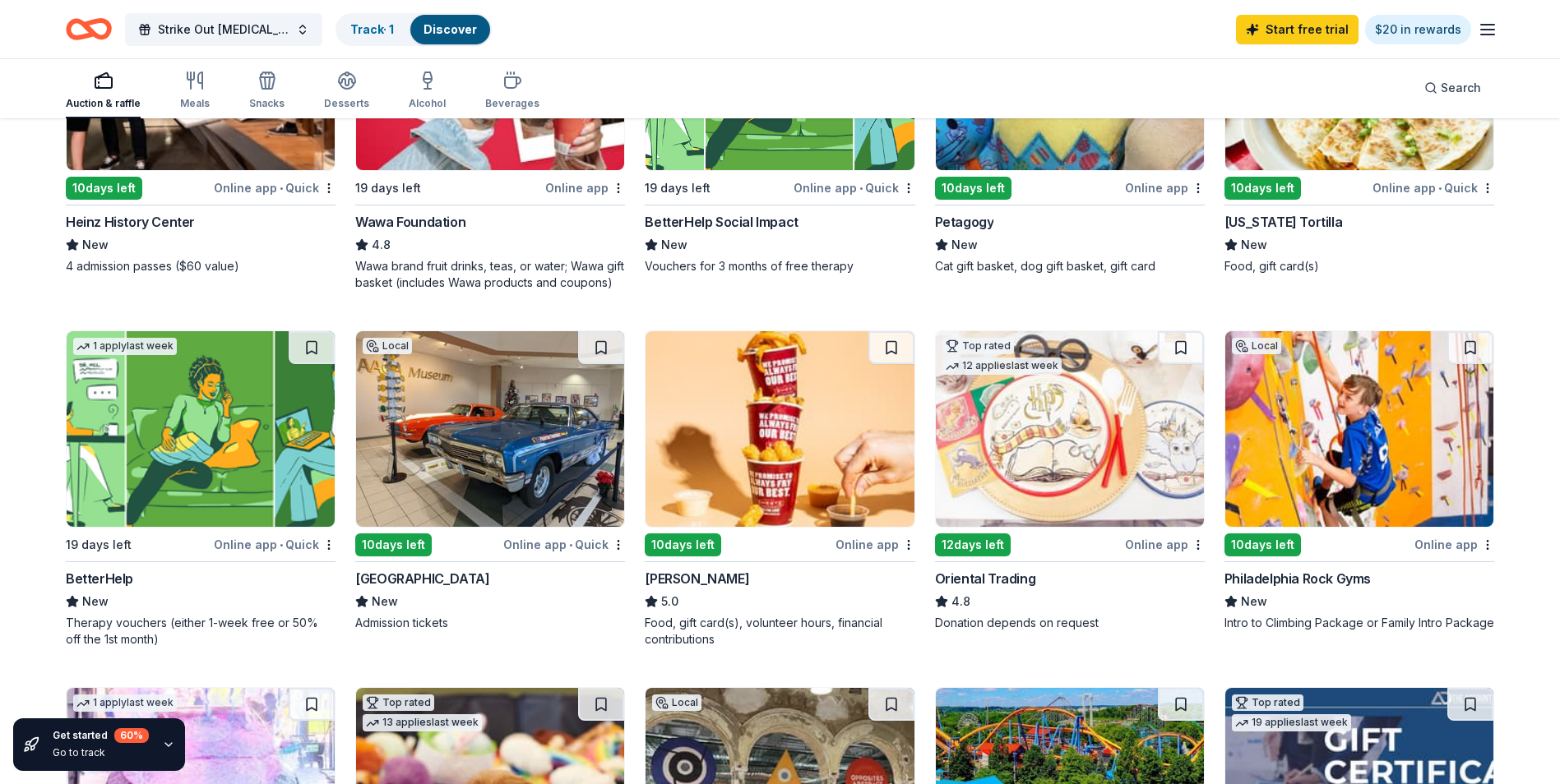
click at [395, 485] on img at bounding box center [489, 429] width 268 height 196
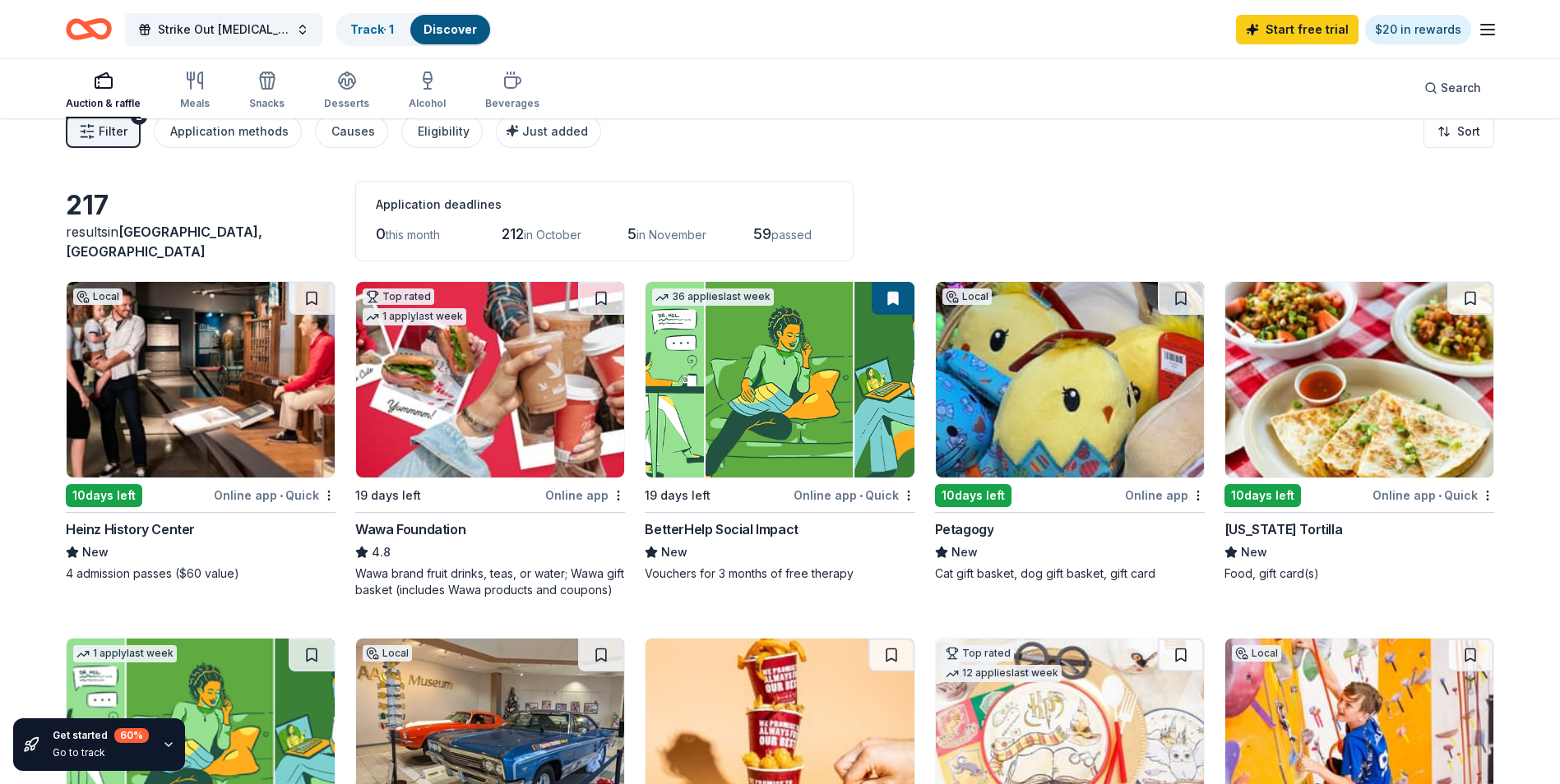
scroll to position [0, 0]
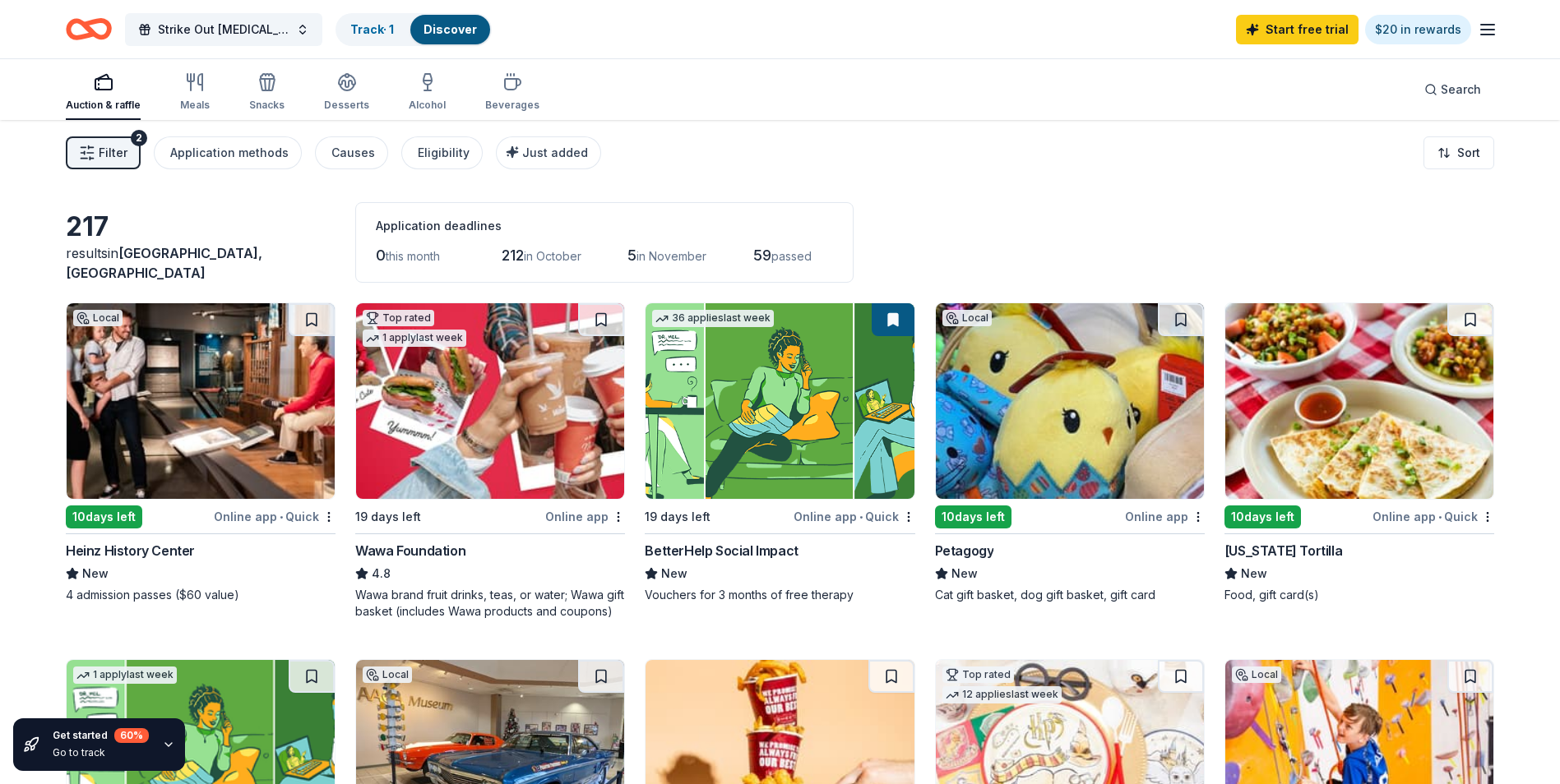
click at [1079, 399] on img at bounding box center [1069, 402] width 268 height 196
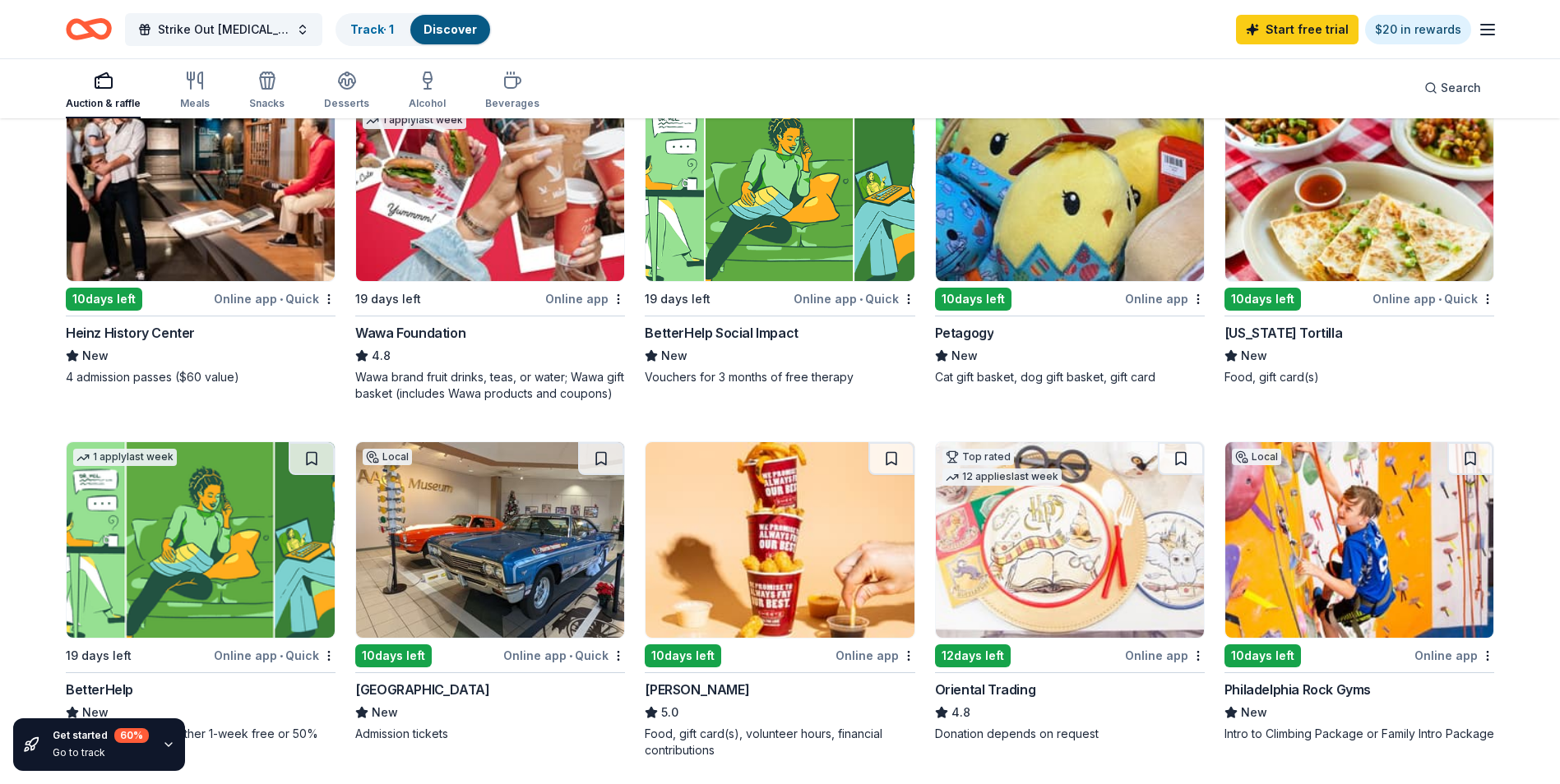
scroll to position [246, 0]
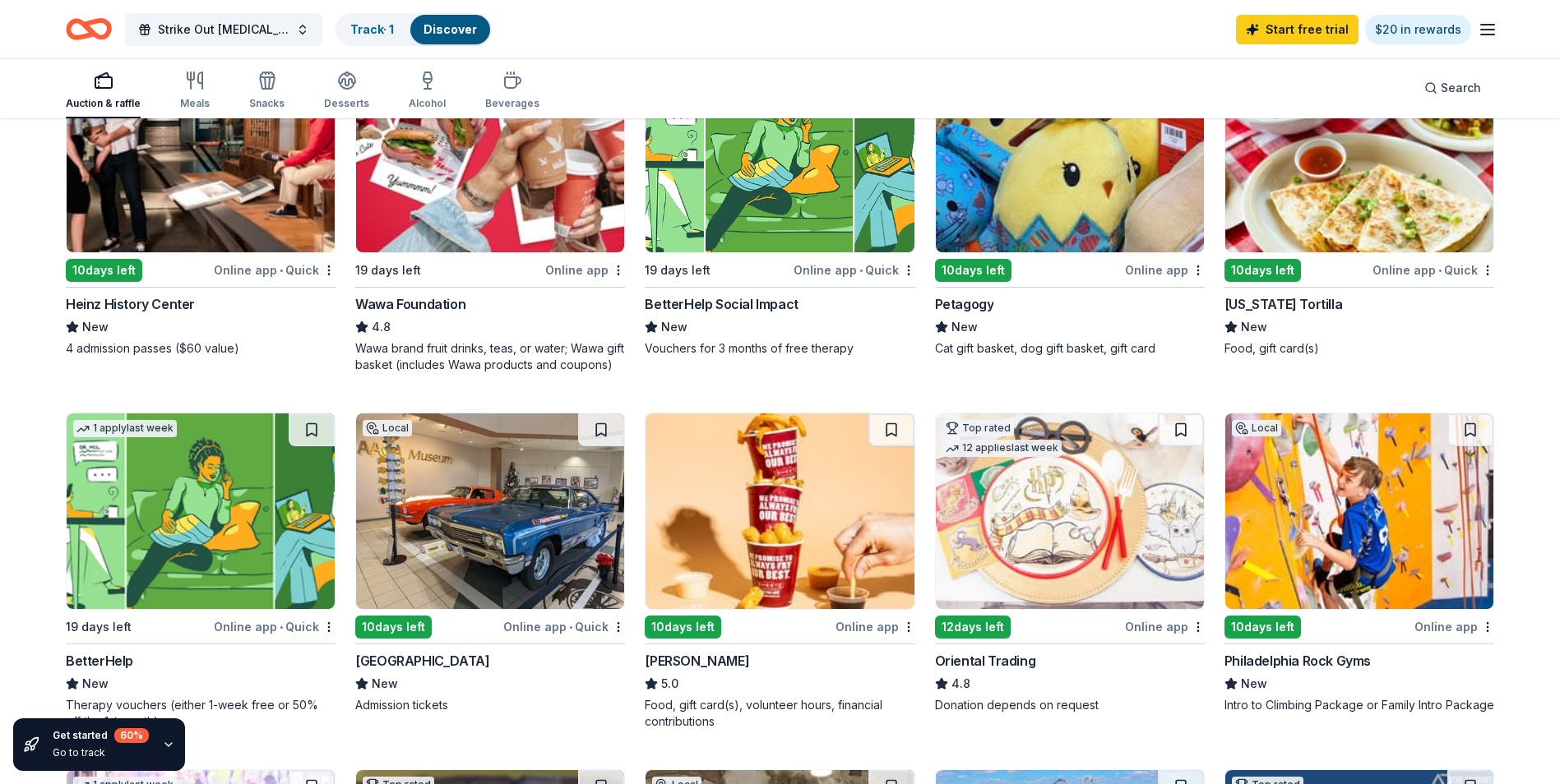
click at [1132, 515] on img at bounding box center [1069, 511] width 268 height 196
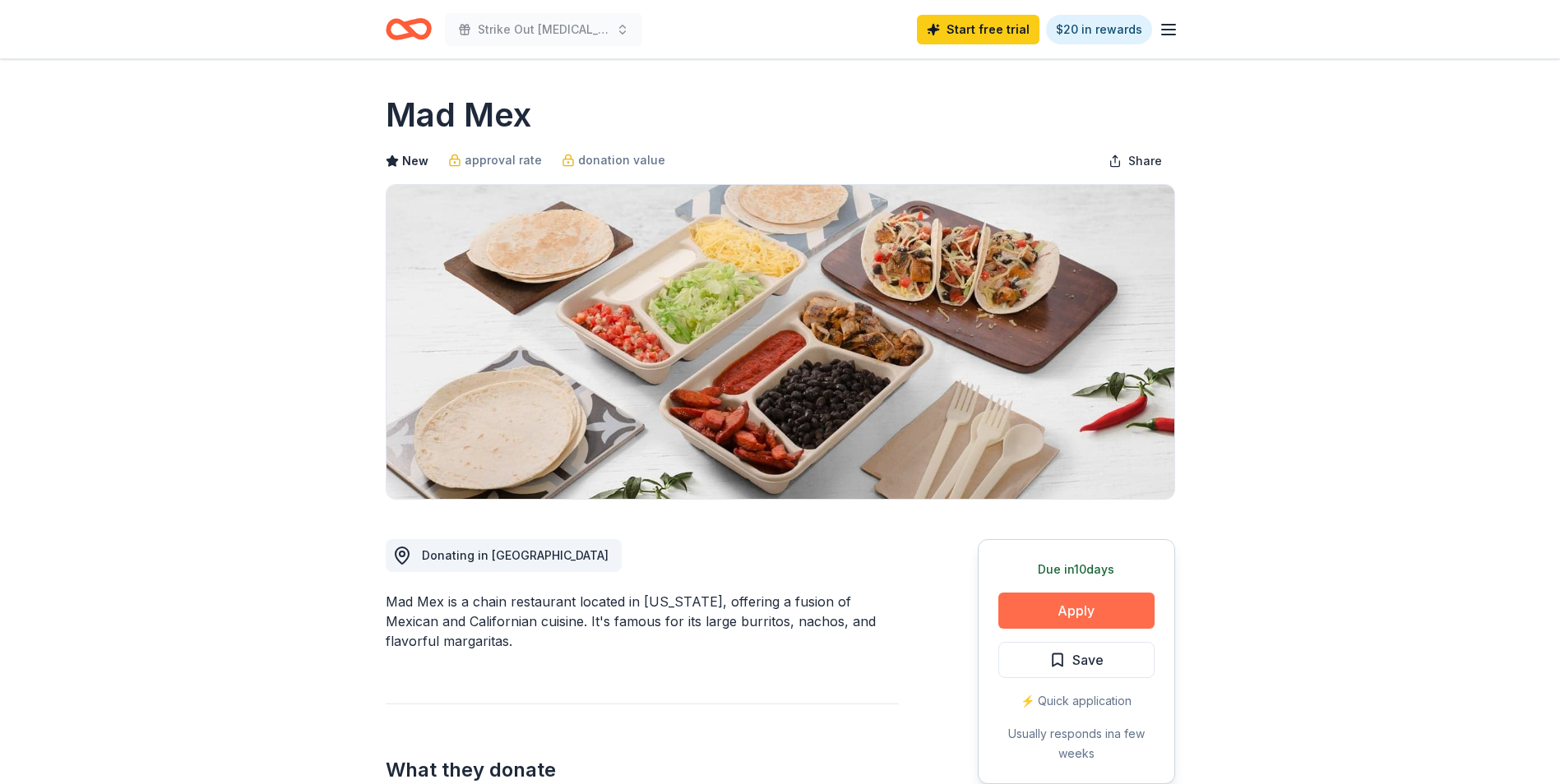
click at [1111, 613] on button "Apply" at bounding box center [1076, 610] width 156 height 36
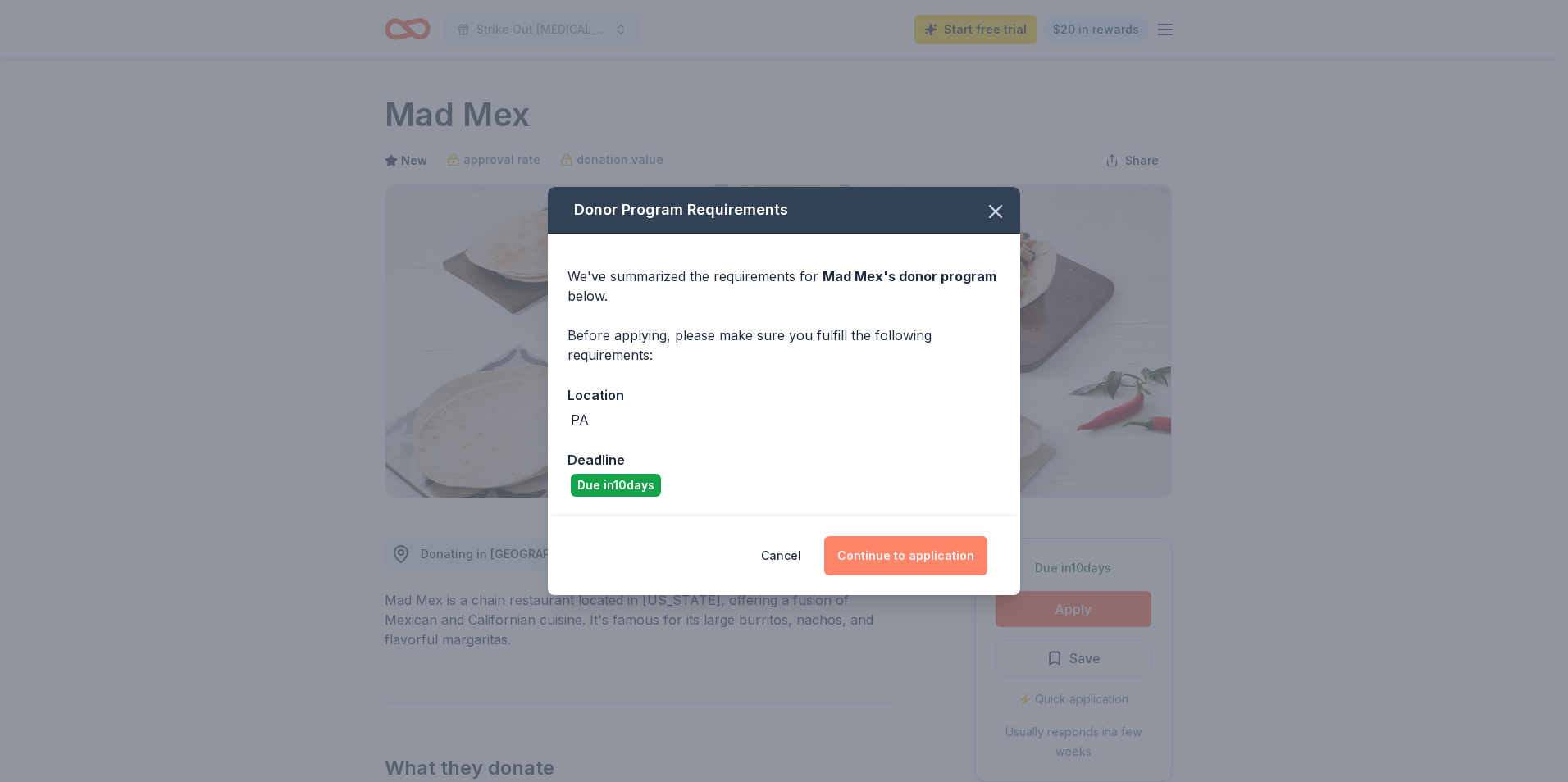
click at [924, 553] on button "Continue to application" at bounding box center [906, 556] width 163 height 40
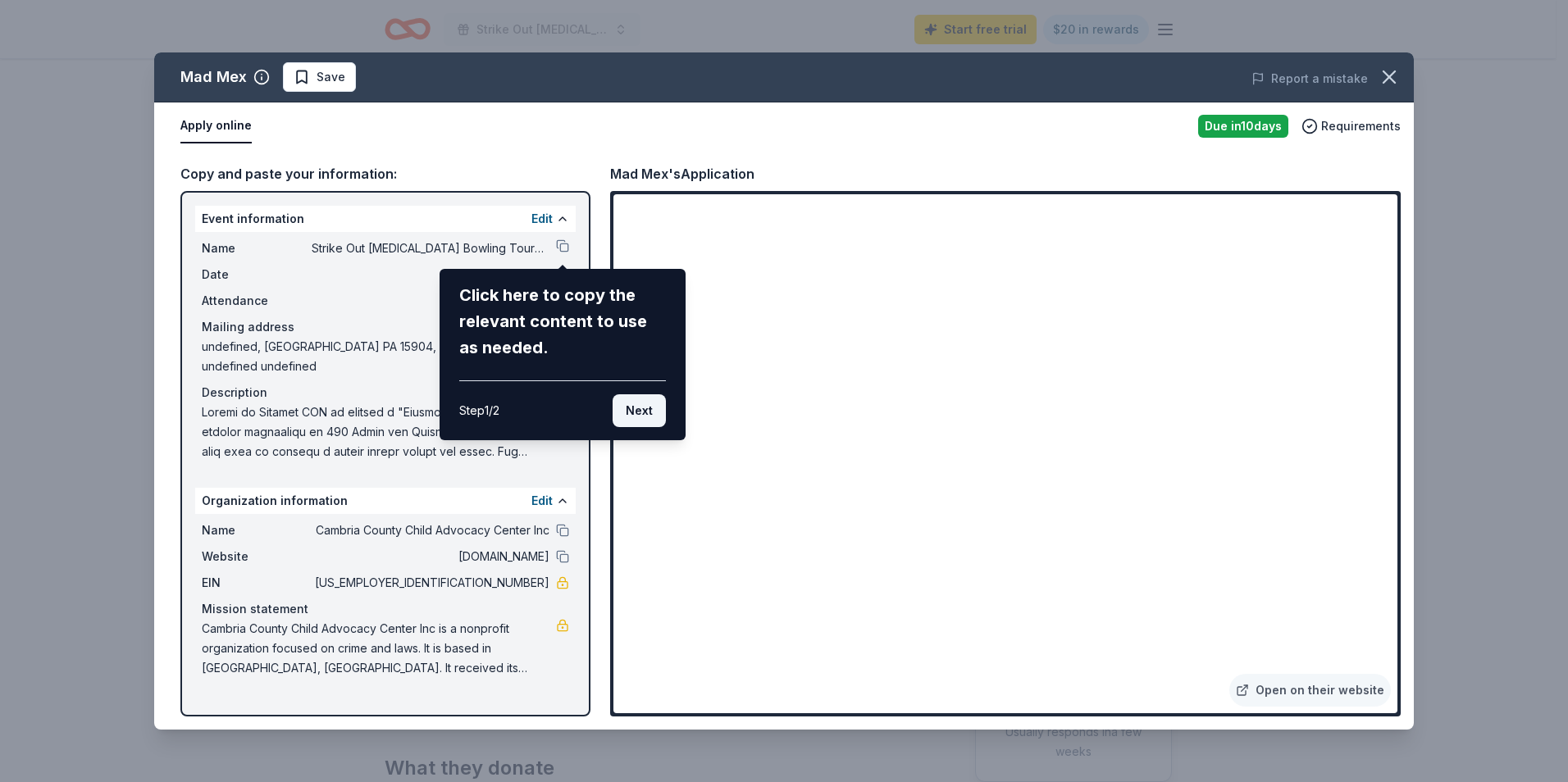
click at [627, 409] on button "Next" at bounding box center [639, 410] width 54 height 33
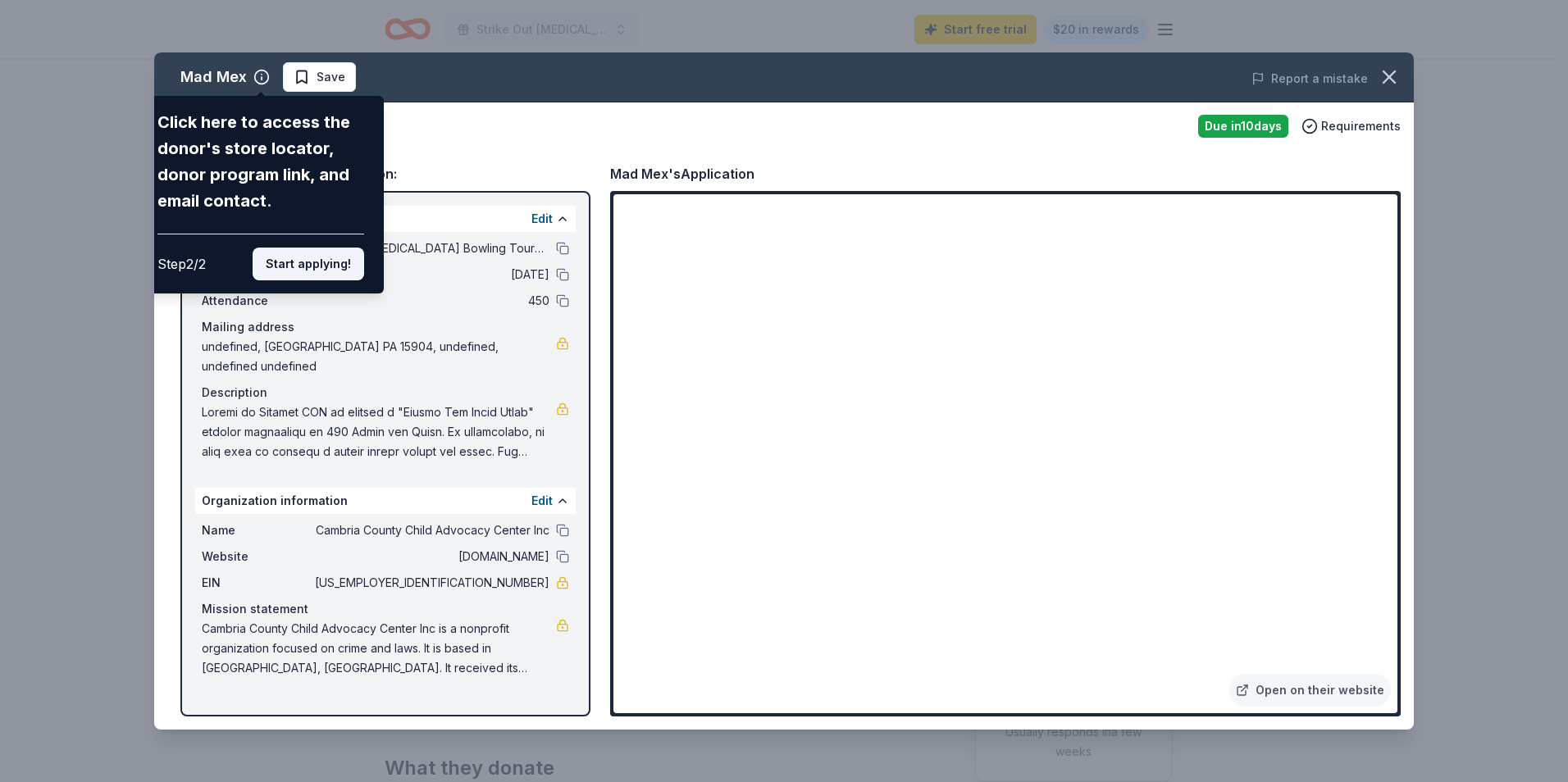
click at [317, 255] on button "Start applying!" at bounding box center [308, 263] width 112 height 33
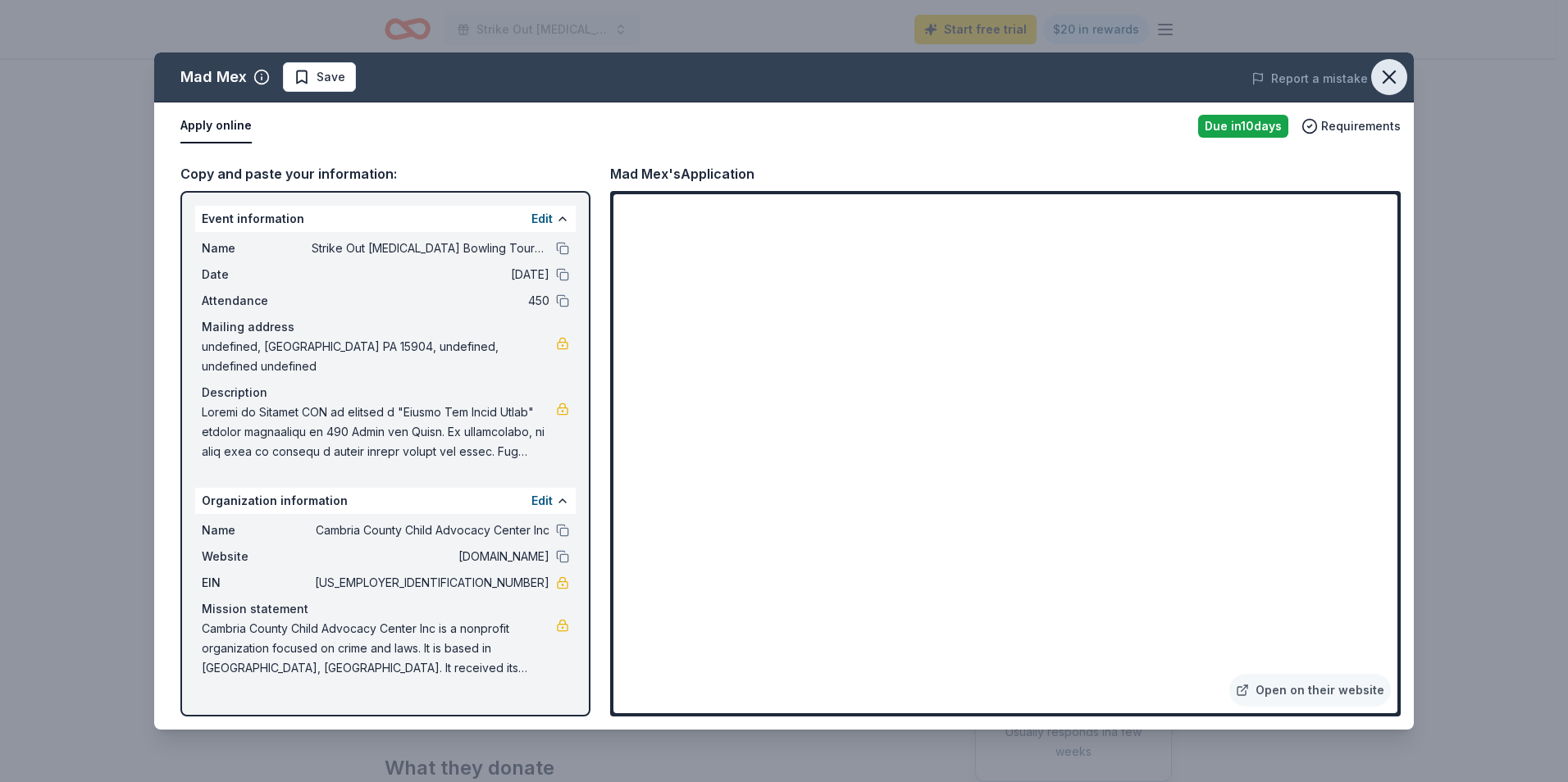
click at [1399, 70] on icon "button" at bounding box center [1389, 77] width 23 height 23
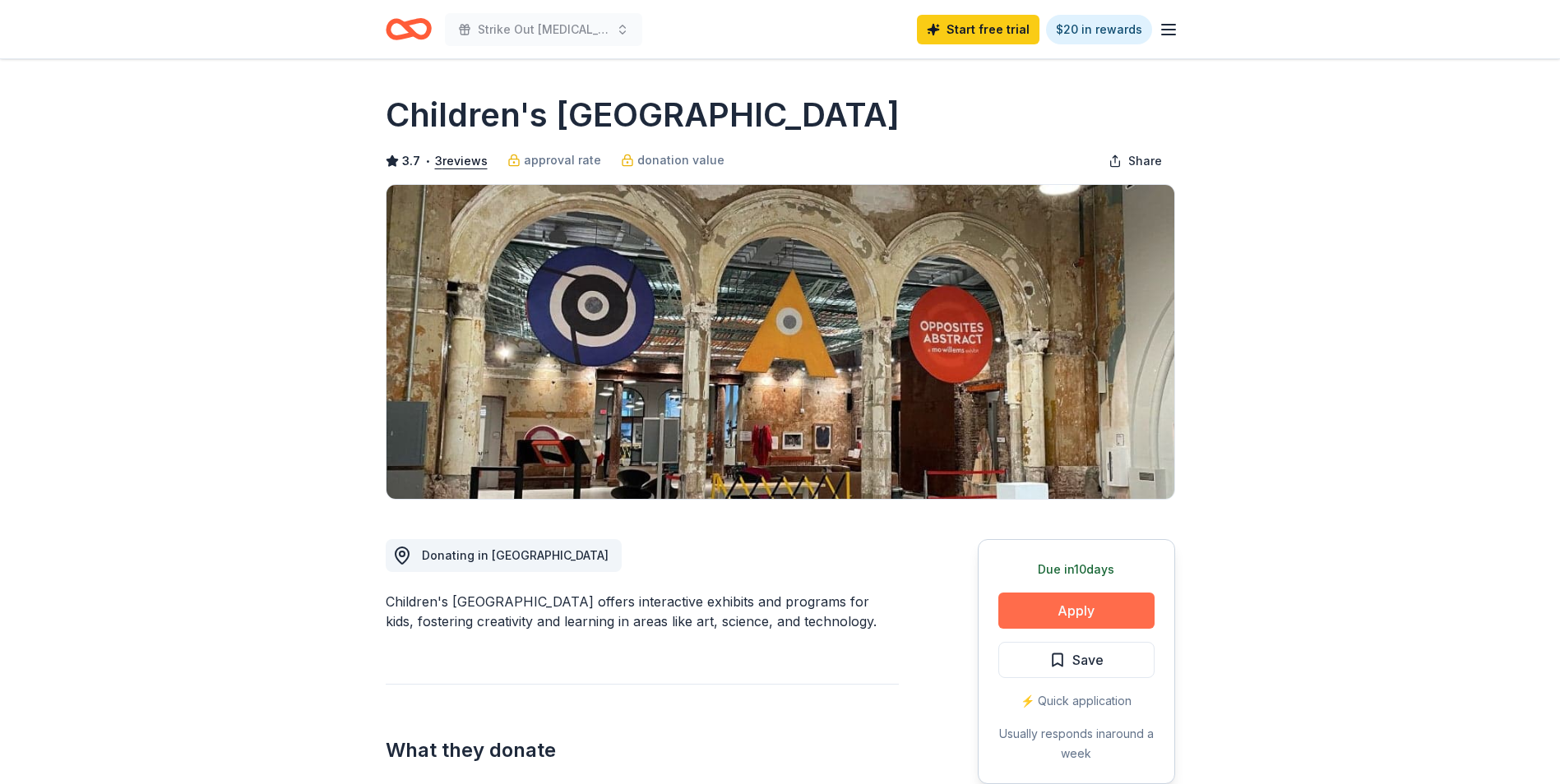
click at [1084, 610] on button "Apply" at bounding box center [1076, 610] width 156 height 36
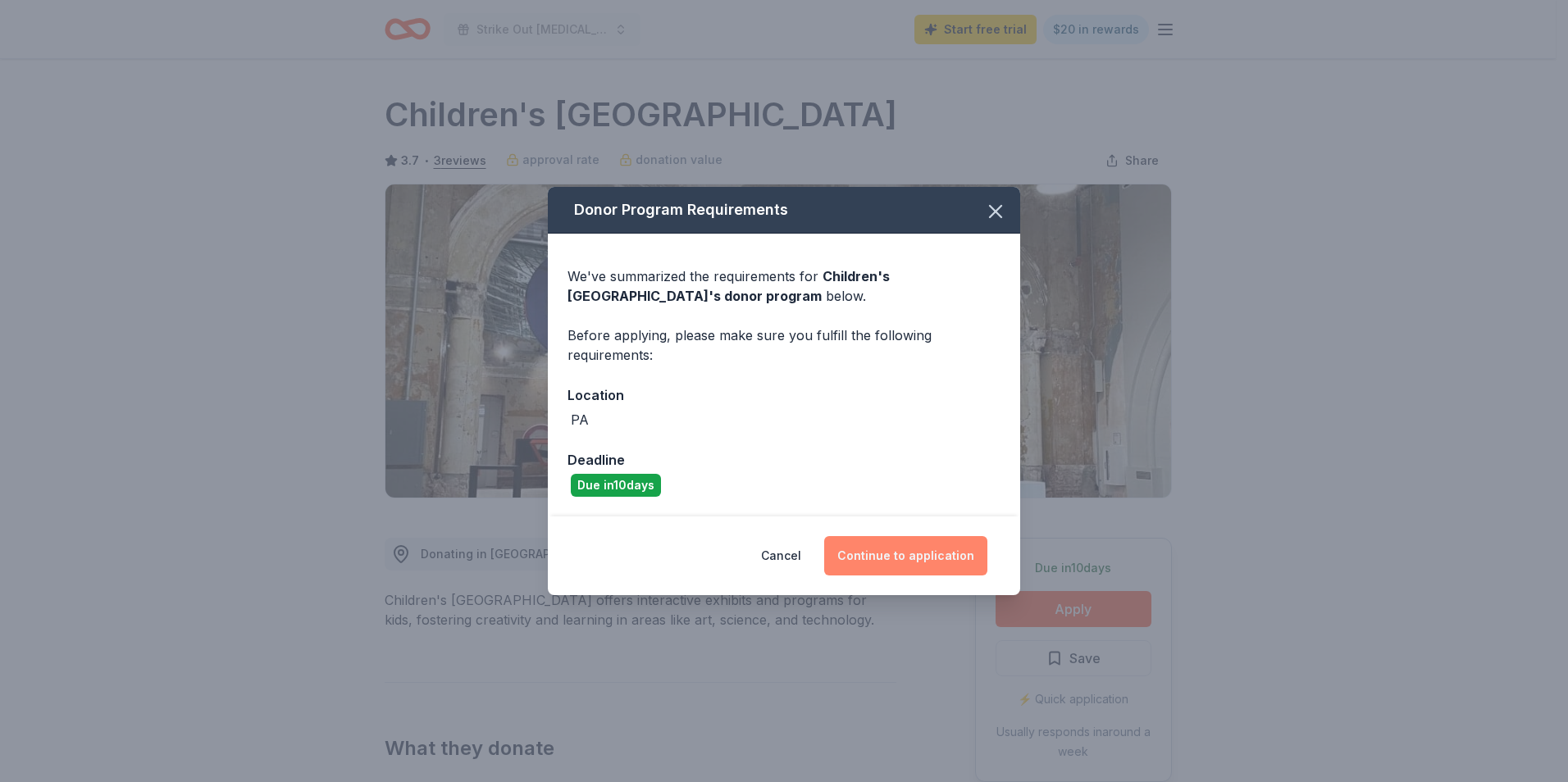
click at [949, 551] on button "Continue to application" at bounding box center [906, 556] width 163 height 40
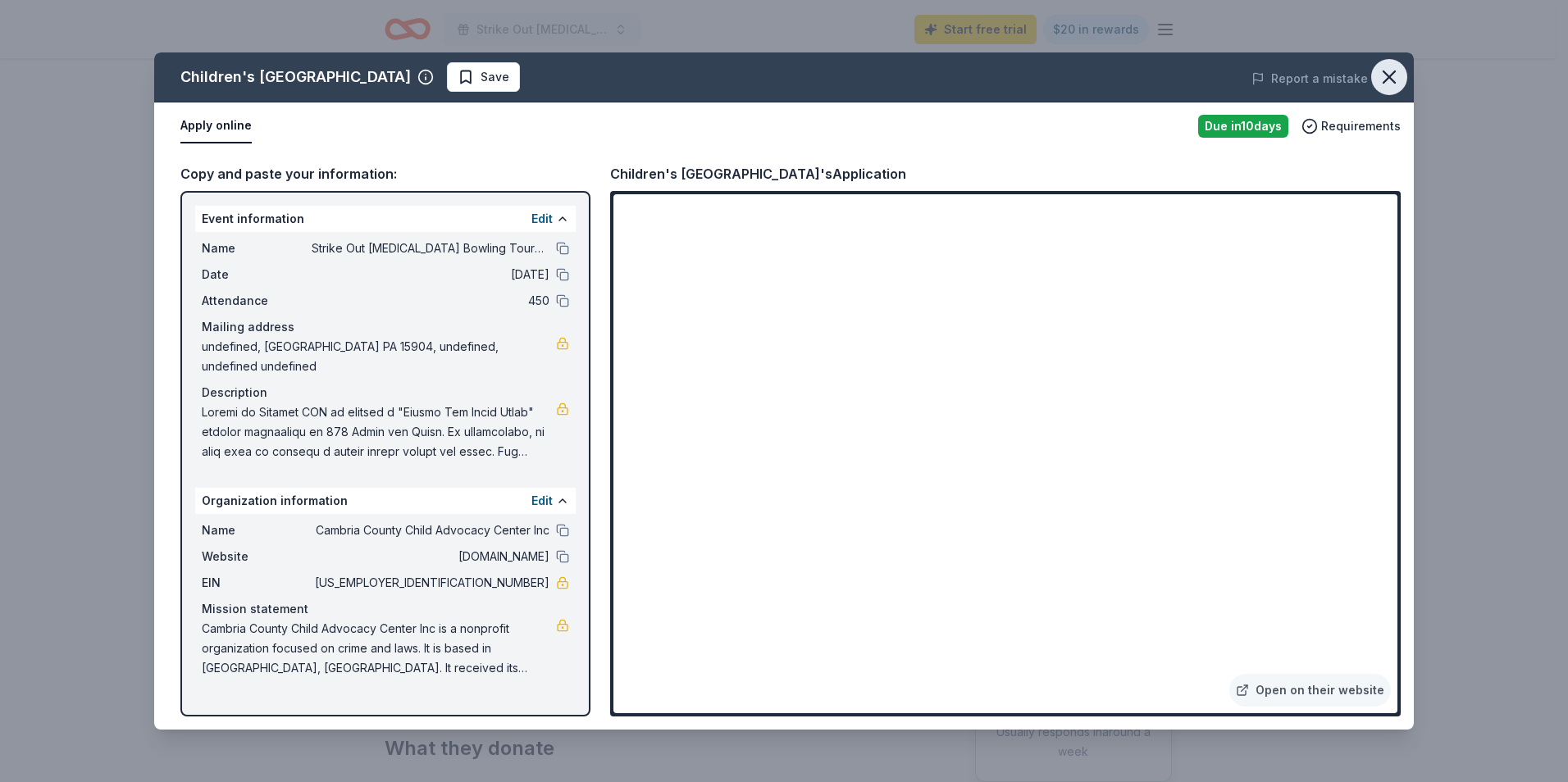
click at [1386, 86] on icon "button" at bounding box center [1389, 77] width 23 height 23
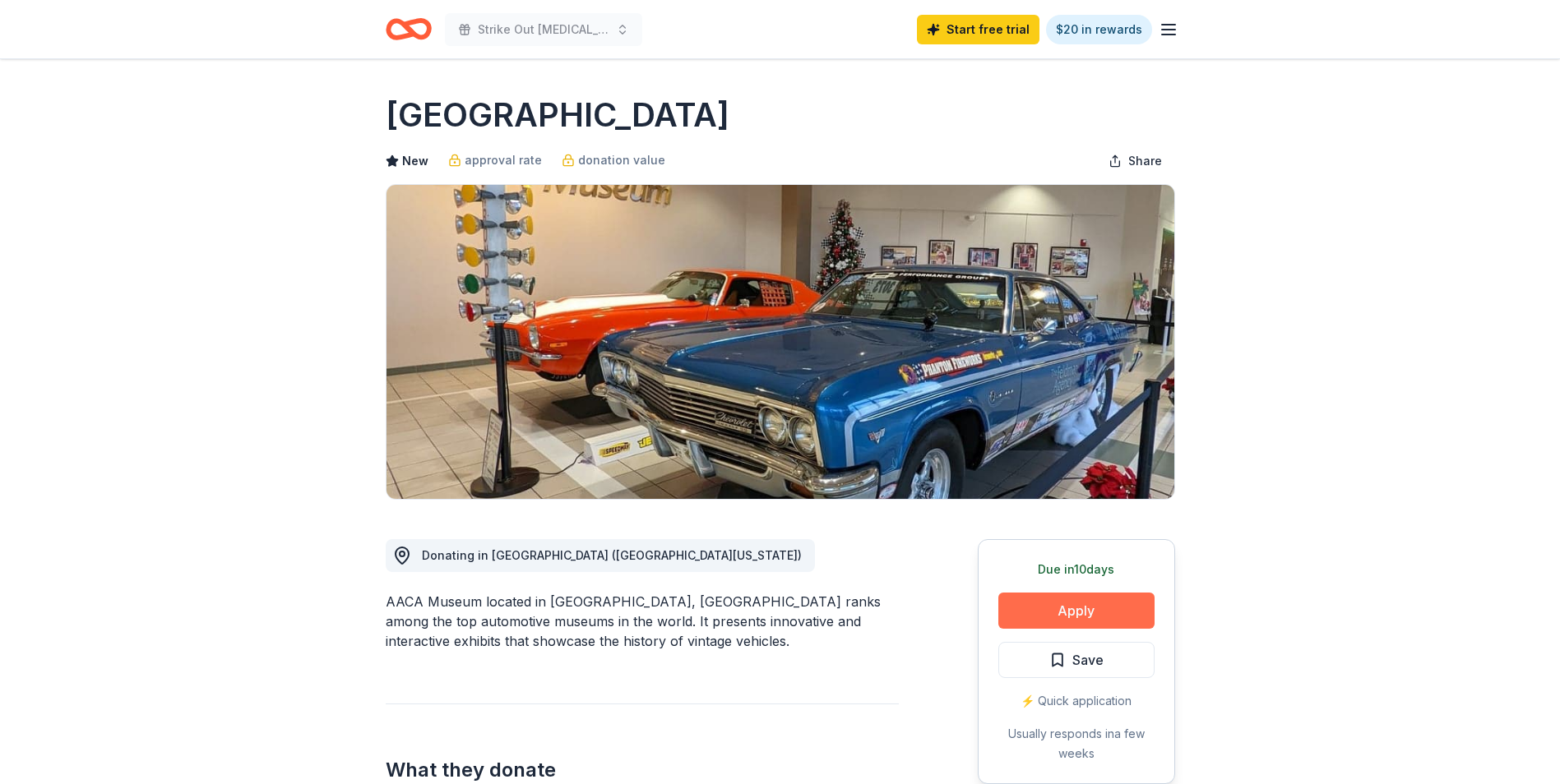
click at [1078, 613] on button "Apply" at bounding box center [1076, 610] width 156 height 36
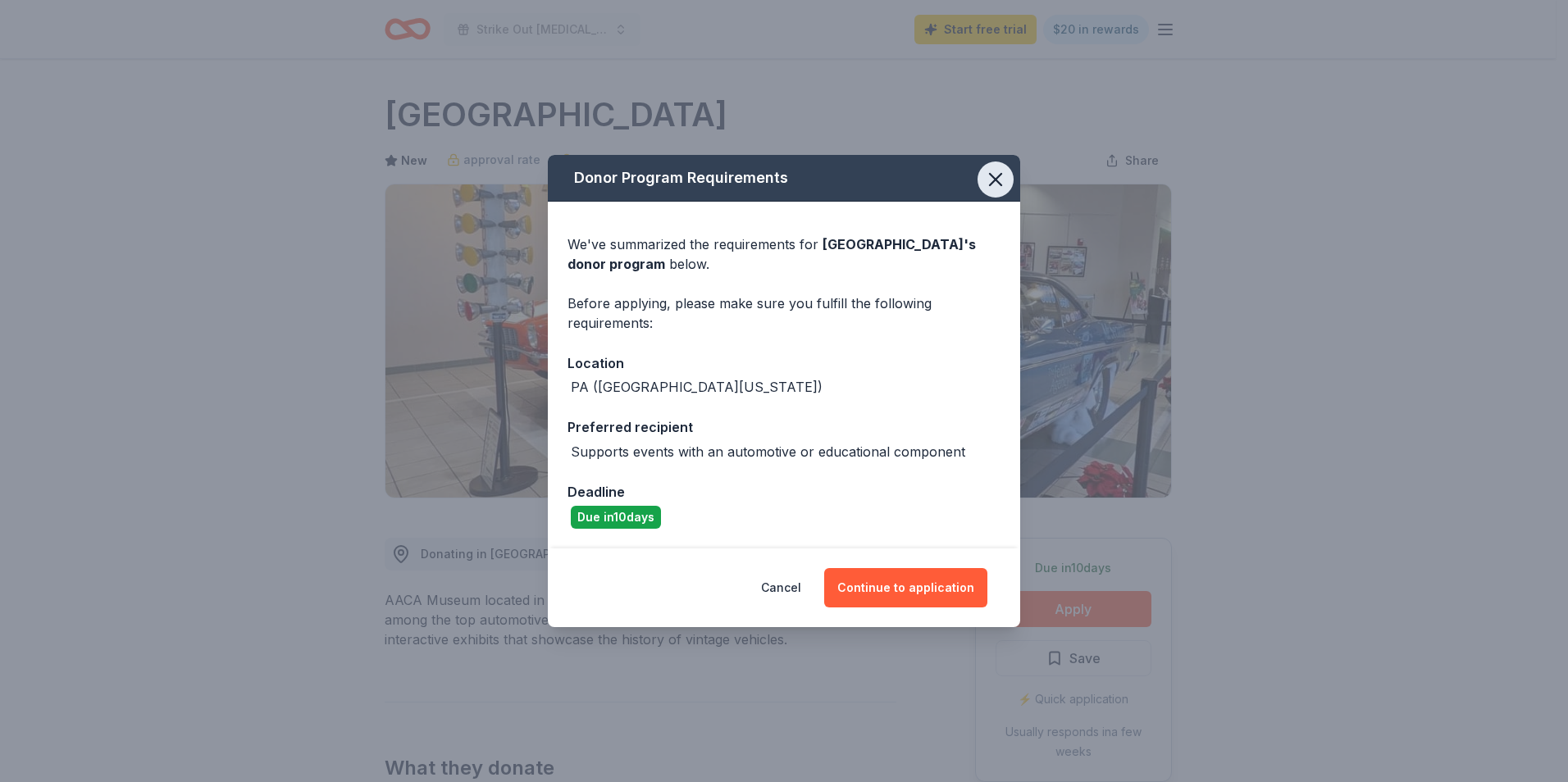
click at [991, 172] on icon "button" at bounding box center [995, 180] width 23 height 23
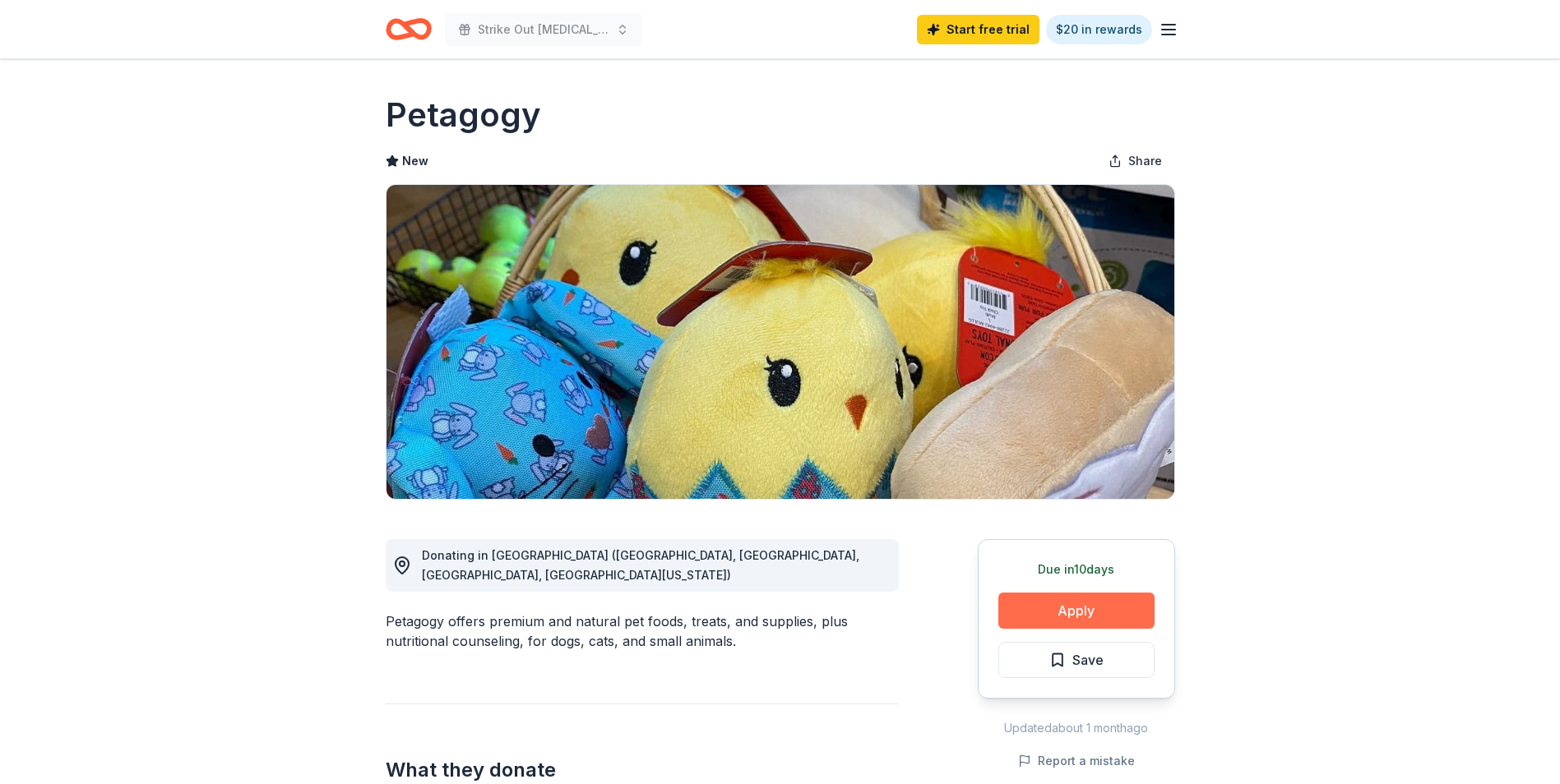
click at [1042, 610] on button "Apply" at bounding box center [1076, 610] width 156 height 36
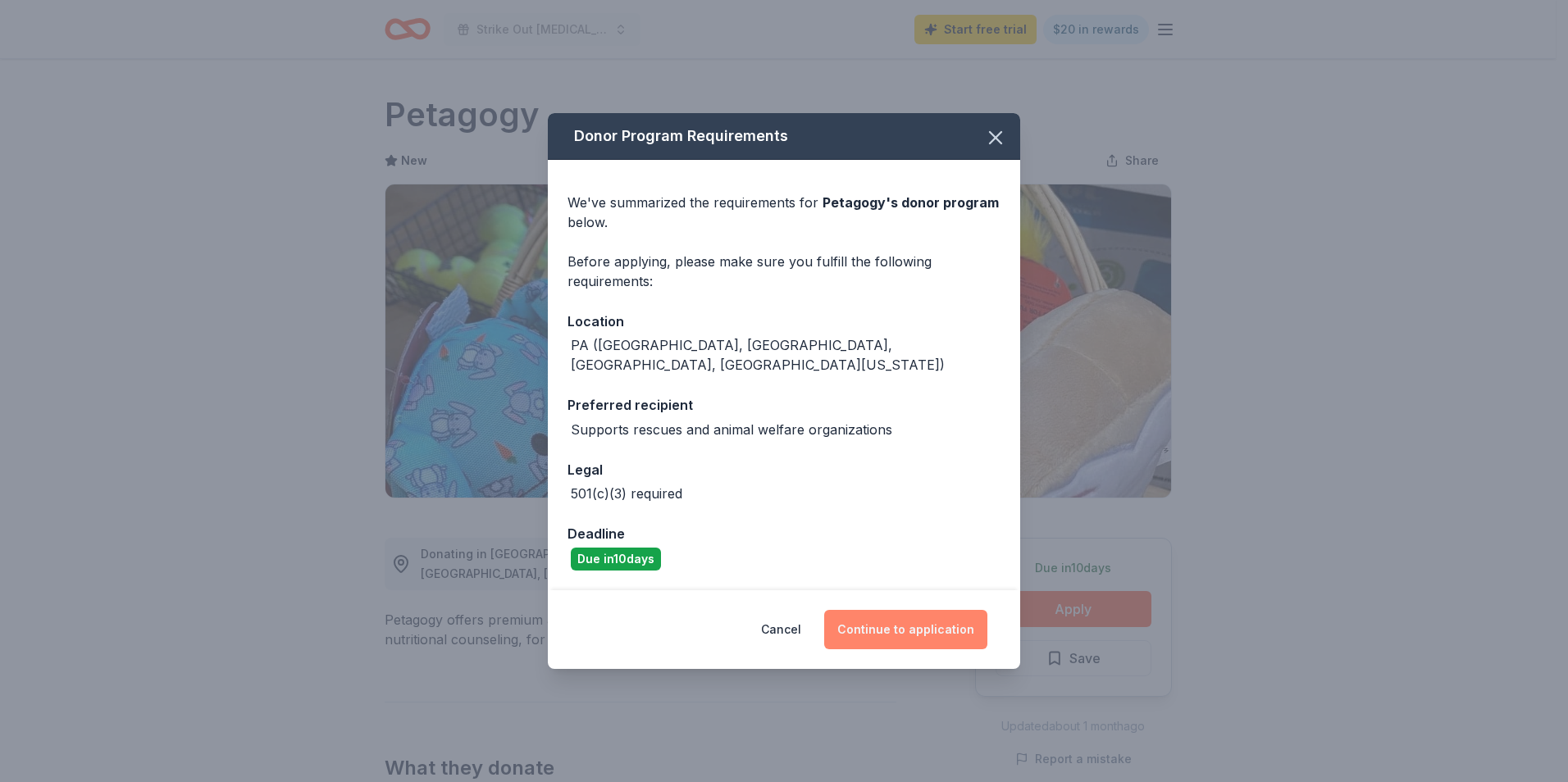
click at [914, 623] on button "Continue to application" at bounding box center [906, 630] width 163 height 40
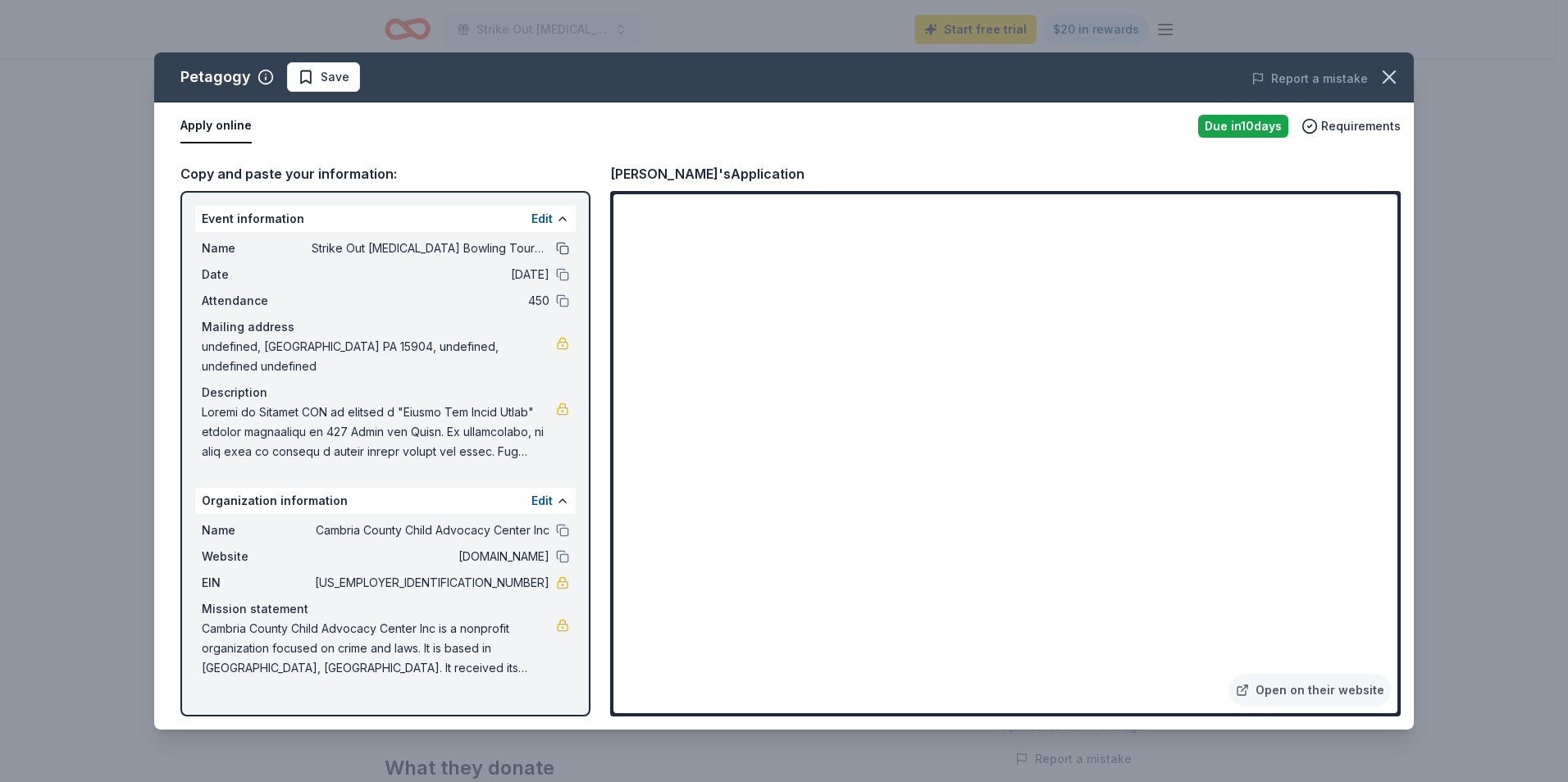
click at [564, 249] on button at bounding box center [562, 248] width 13 height 13
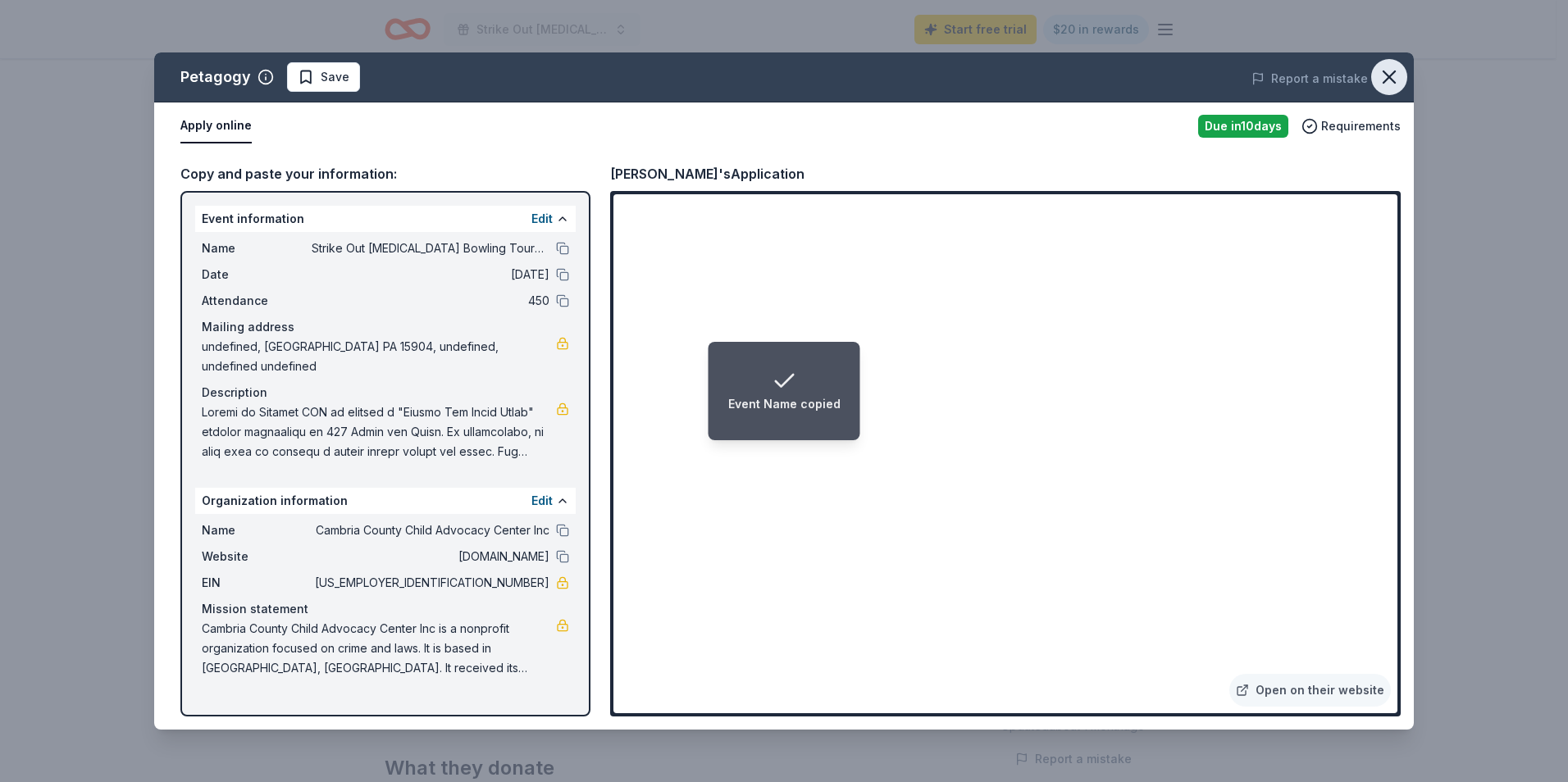
click at [1393, 69] on icon "button" at bounding box center [1389, 77] width 23 height 23
